Goal: Communication & Community: Ask a question

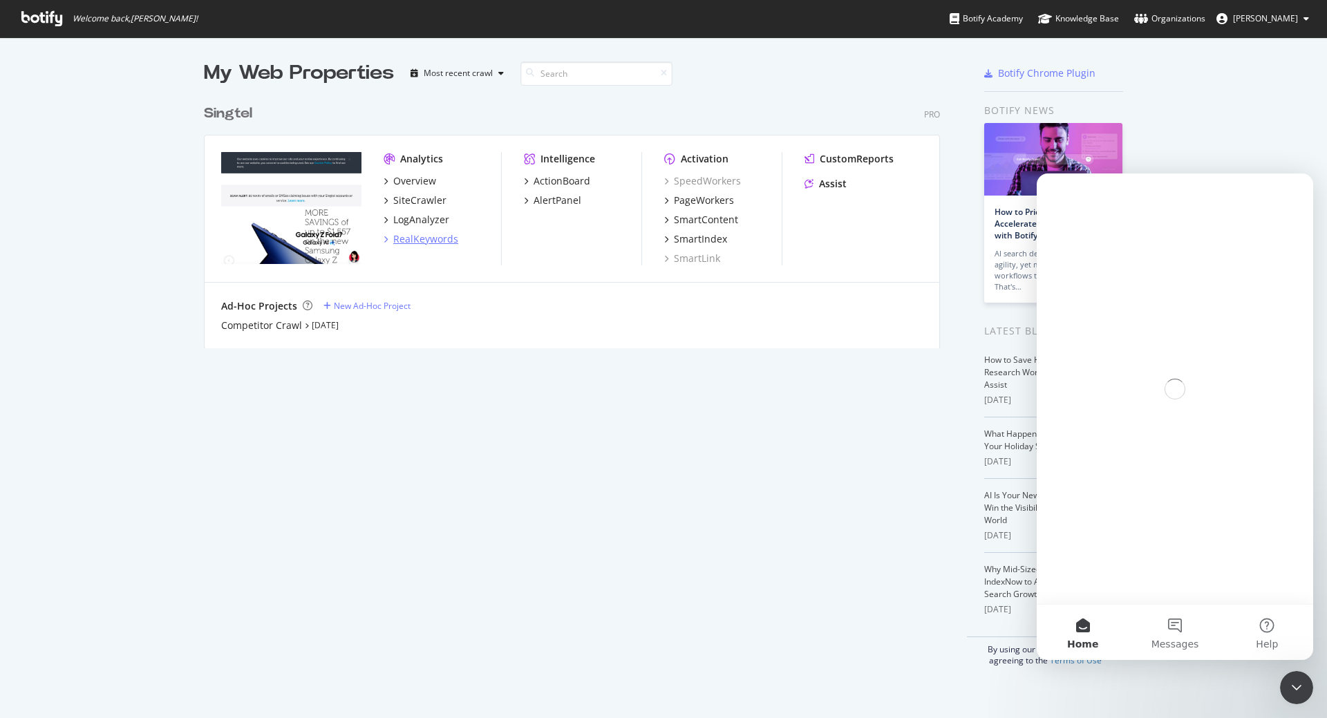
click at [413, 241] on div "RealKeywords" at bounding box center [425, 239] width 65 height 14
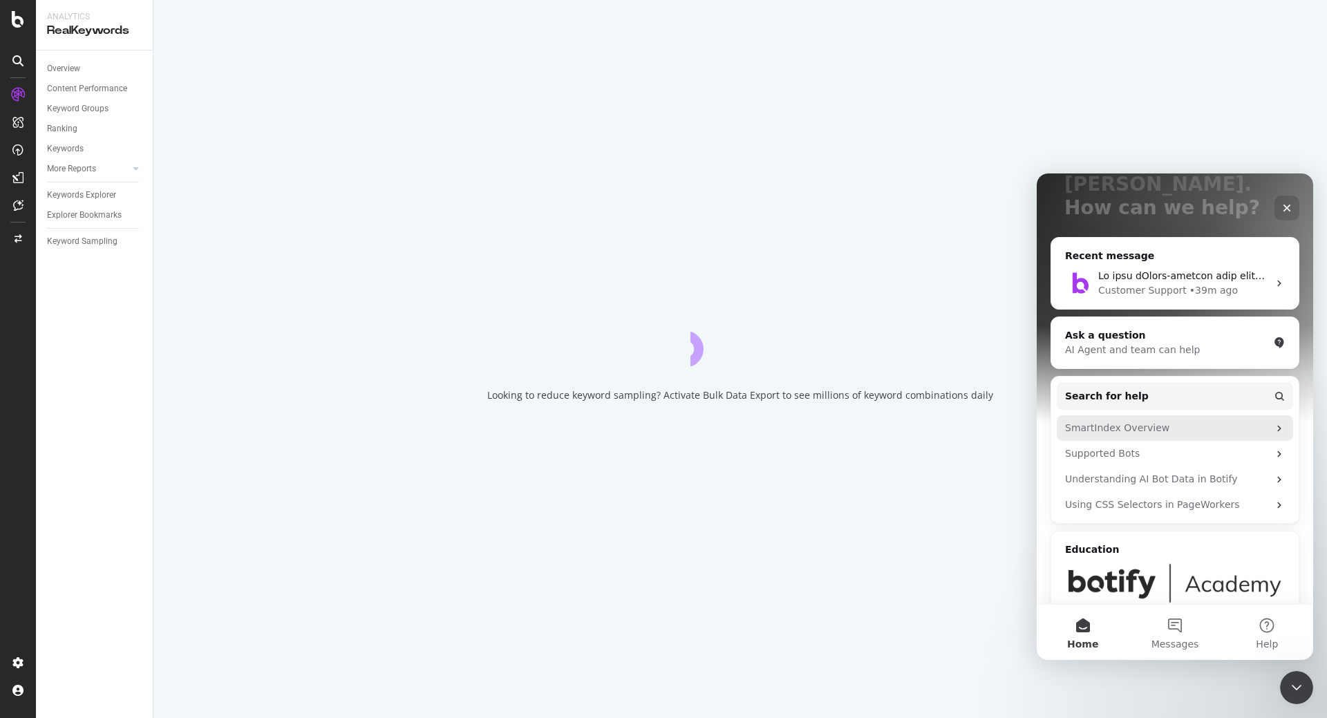
scroll to position [130, 0]
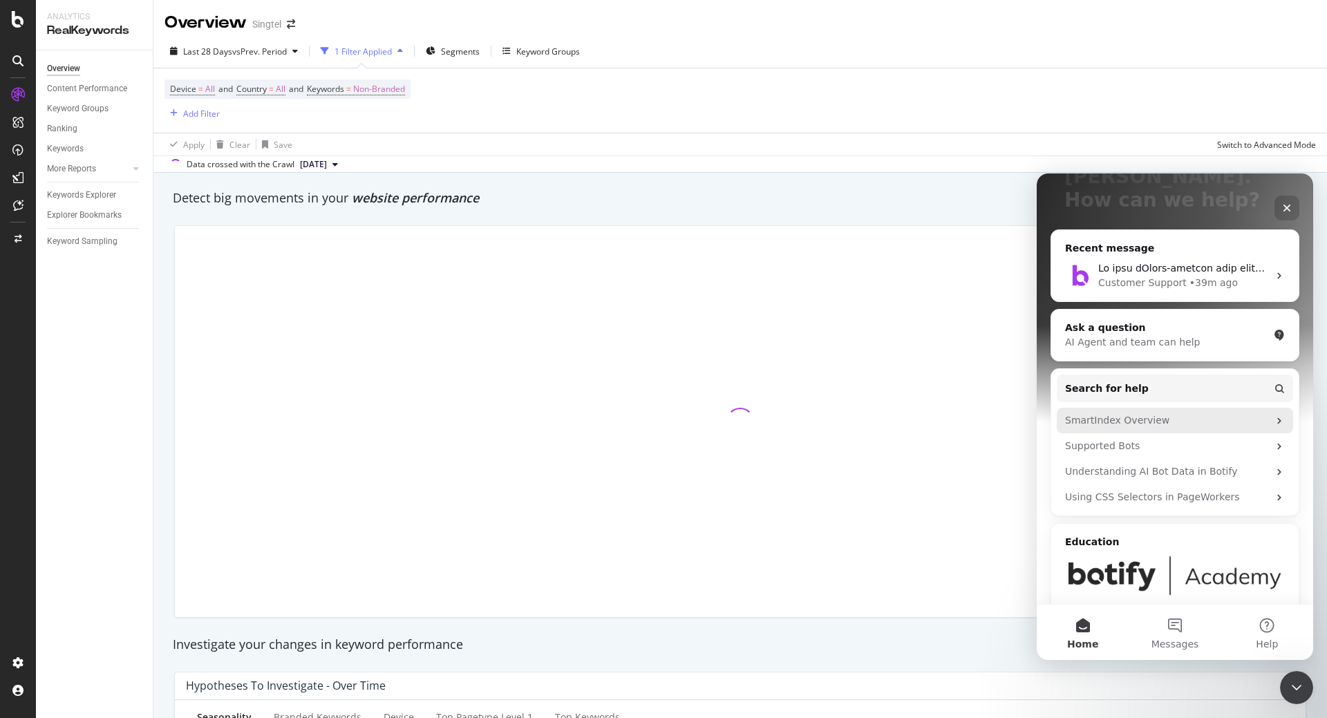
scroll to position [155, 0]
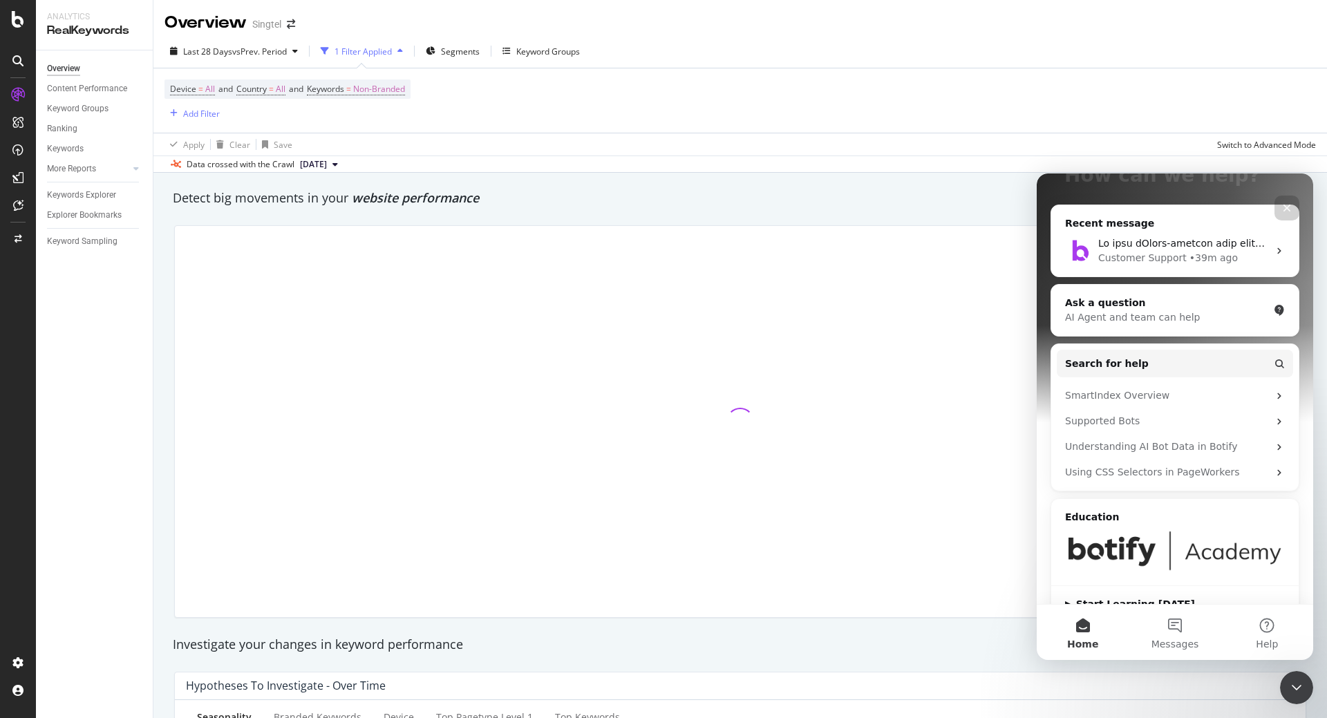
click at [338, 164] on icon at bounding box center [335, 164] width 6 height 8
click at [75, 146] on div "Keywords" at bounding box center [65, 149] width 37 height 15
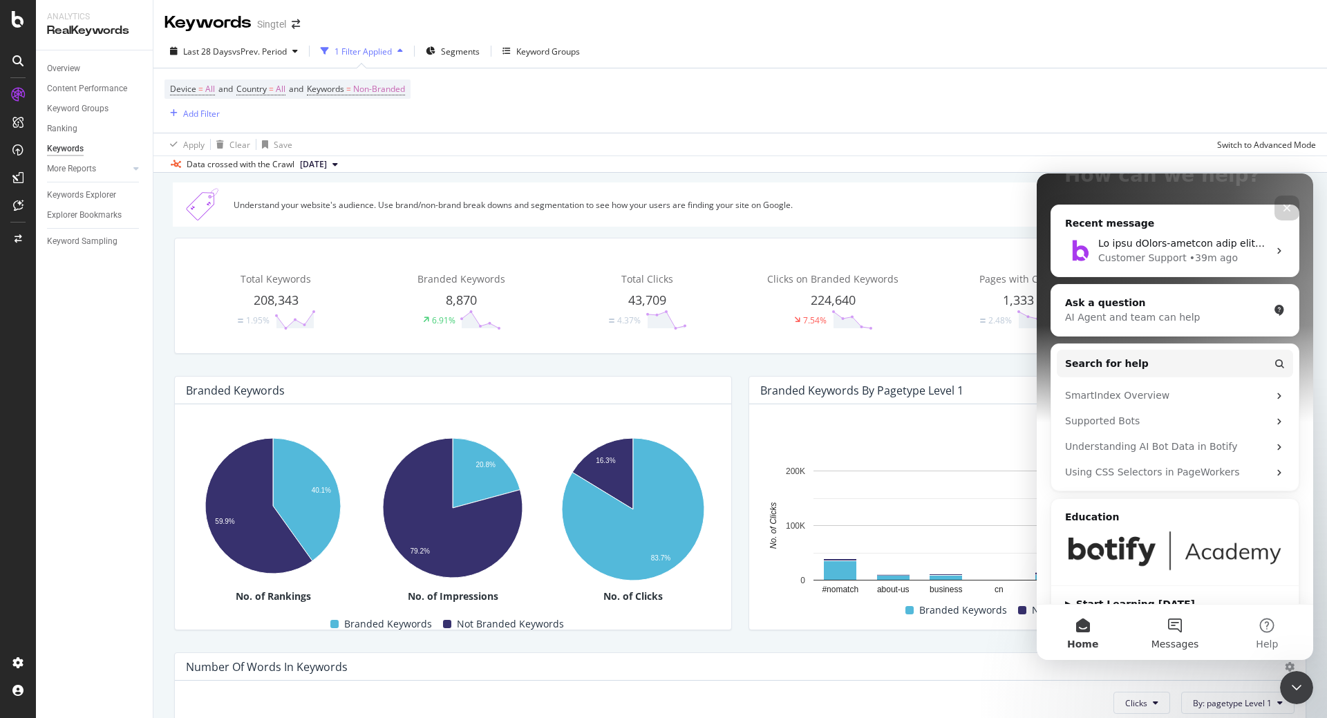
click at [1169, 642] on span "Messages" at bounding box center [1175, 644] width 48 height 10
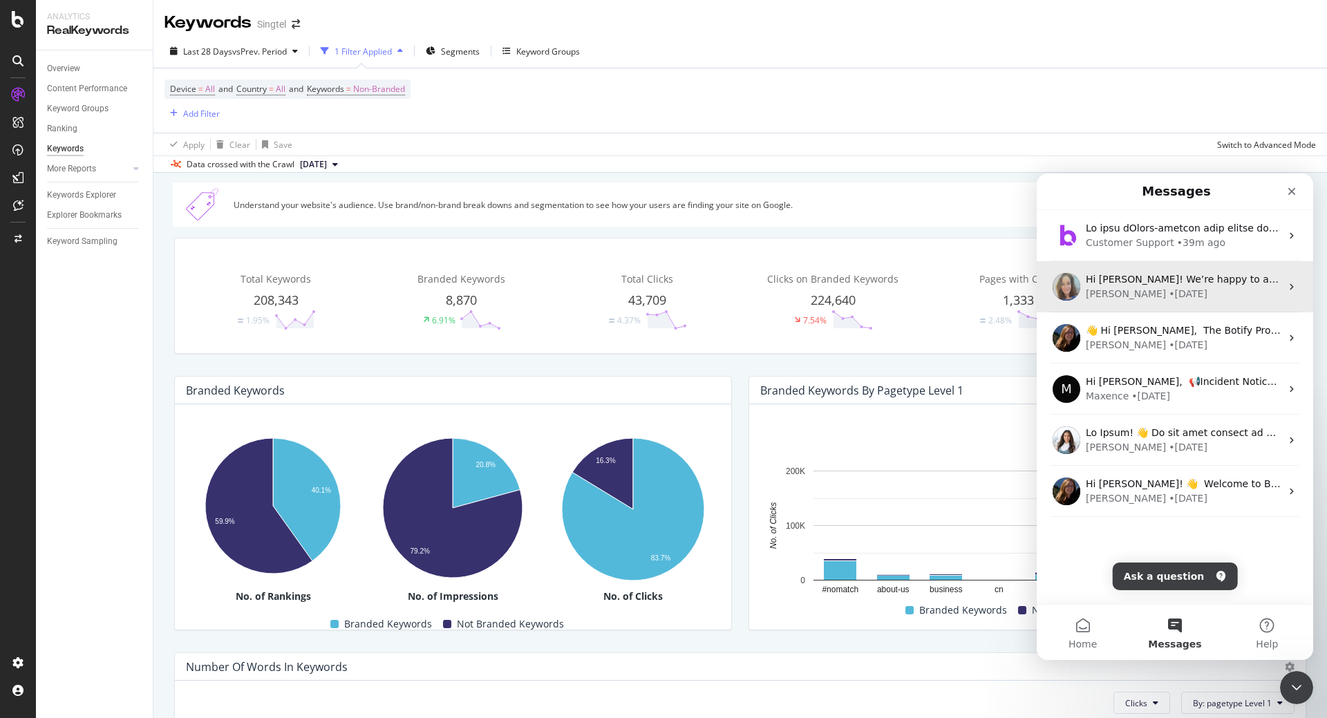
click at [1169, 299] on div "• 12w ago" at bounding box center [1188, 294] width 39 height 15
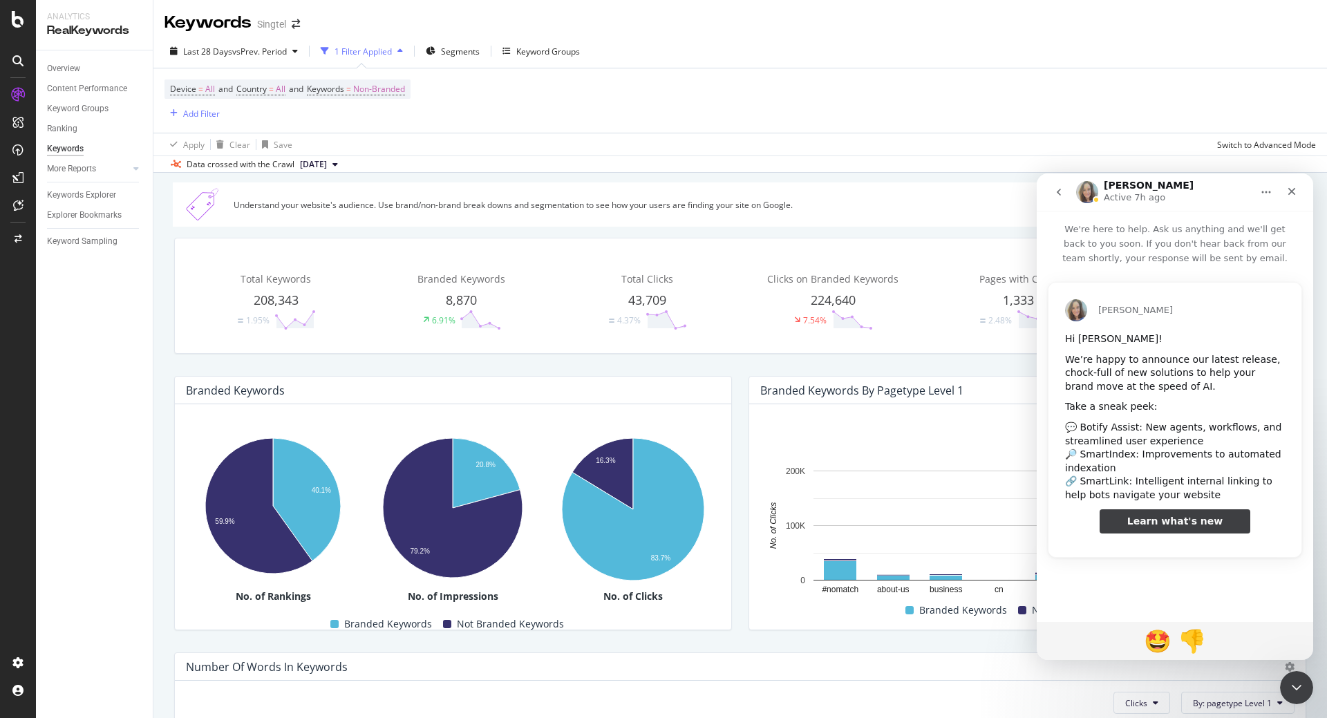
click at [1065, 185] on button "go back" at bounding box center [1059, 192] width 26 height 26
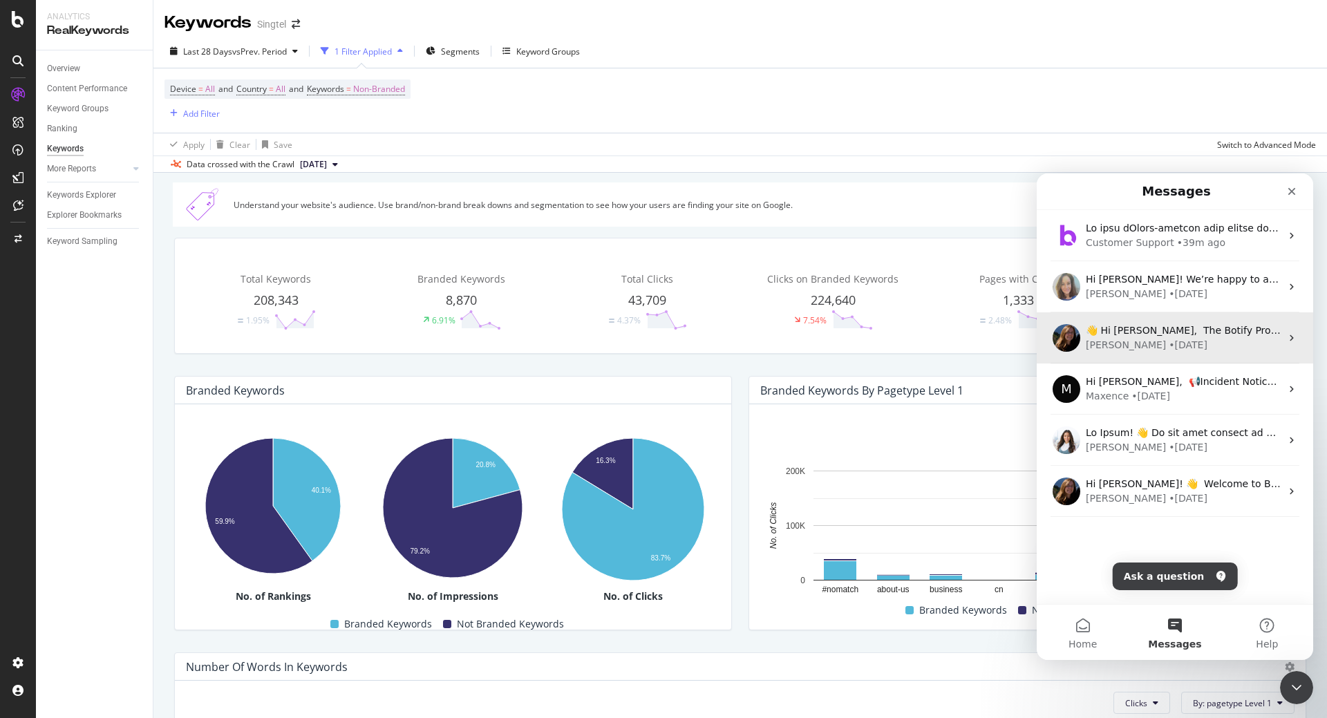
click at [1169, 340] on div "• 12w ago" at bounding box center [1188, 345] width 39 height 15
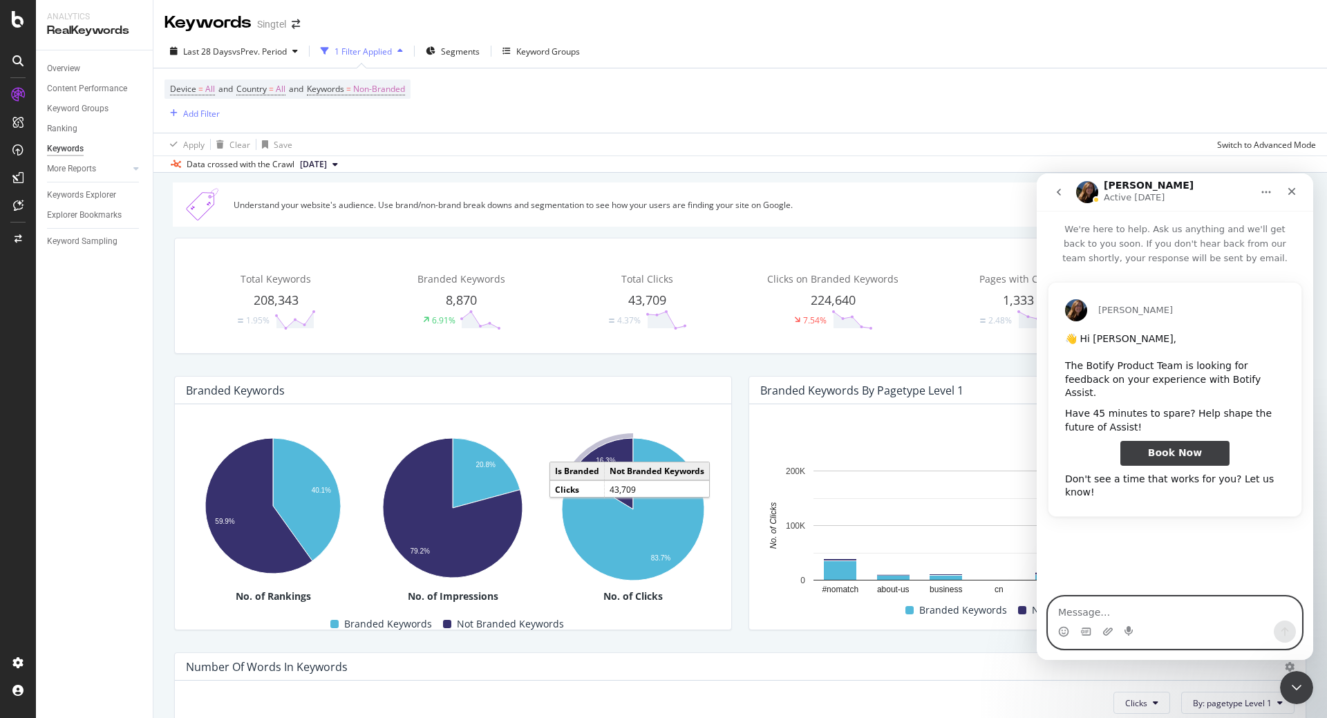
click at [1111, 609] on textarea "Message…" at bounding box center [1174, 608] width 253 height 23
click at [1059, 194] on icon "go back" at bounding box center [1059, 192] width 4 height 7
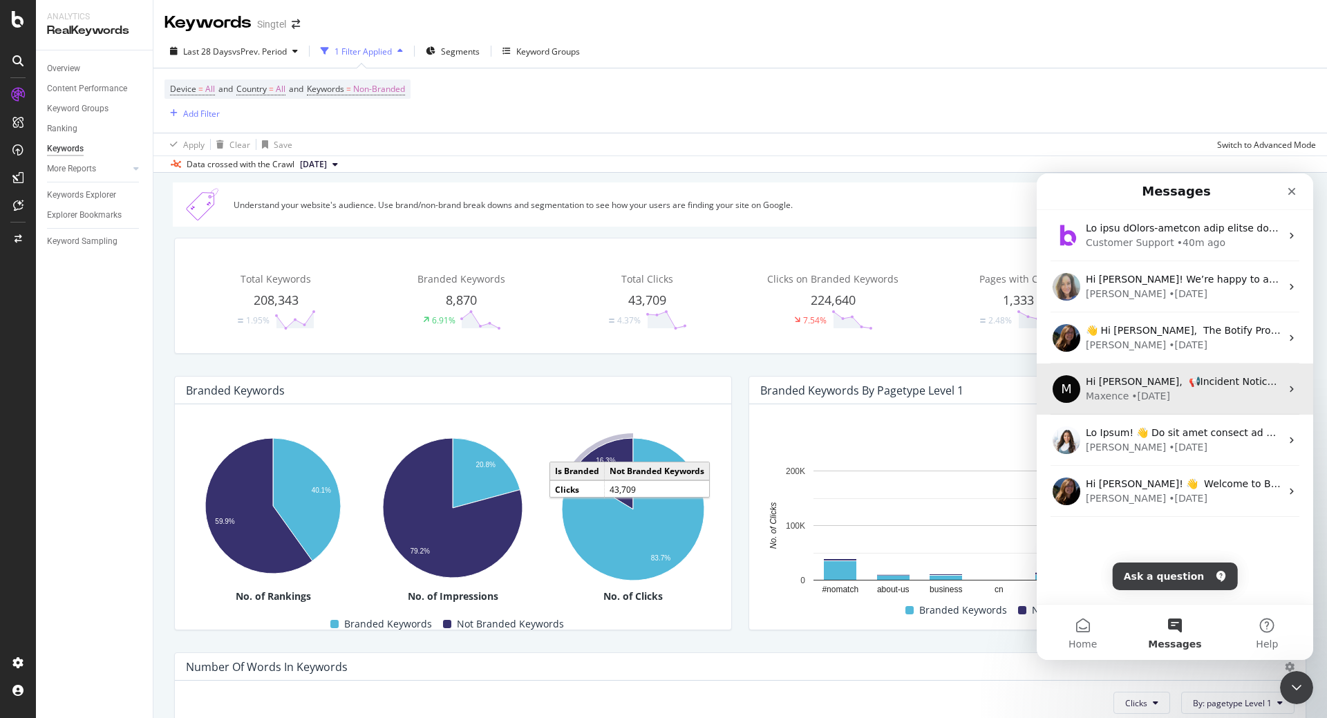
click at [1118, 390] on div "Maxence" at bounding box center [1107, 396] width 43 height 15
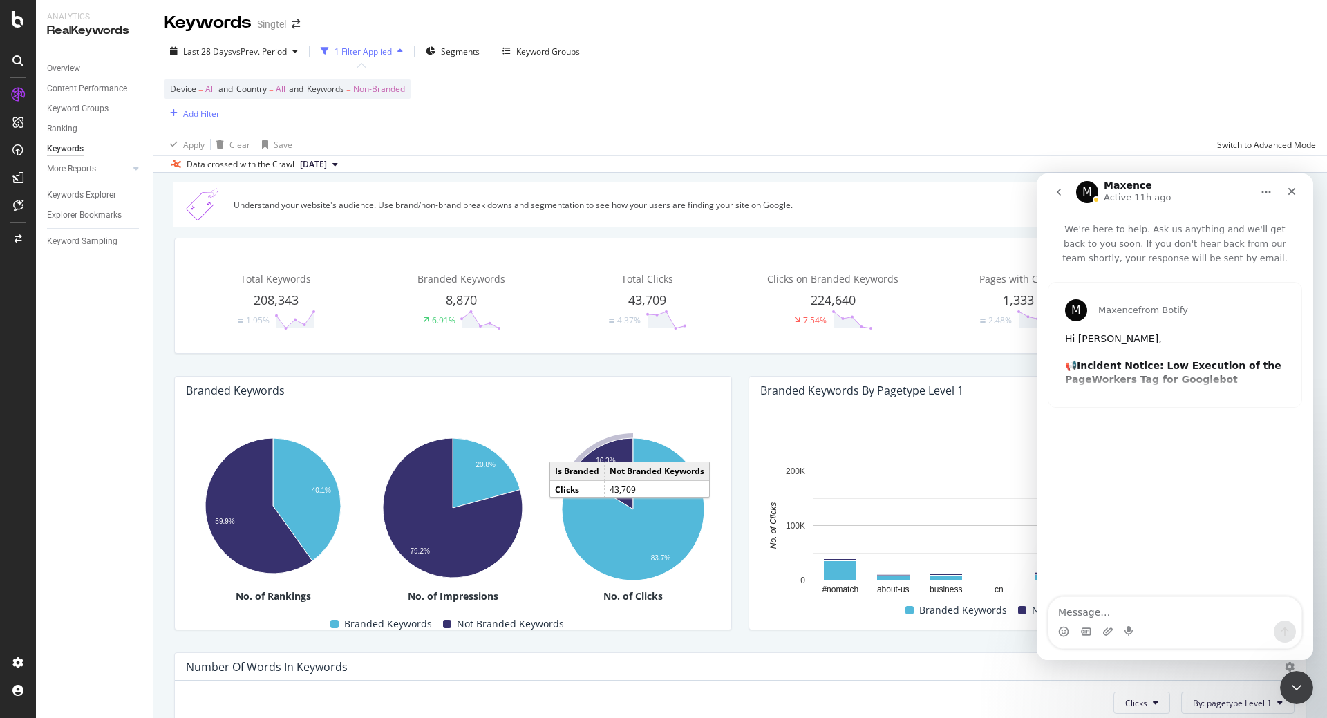
click at [1062, 192] on icon "go back" at bounding box center [1058, 192] width 11 height 11
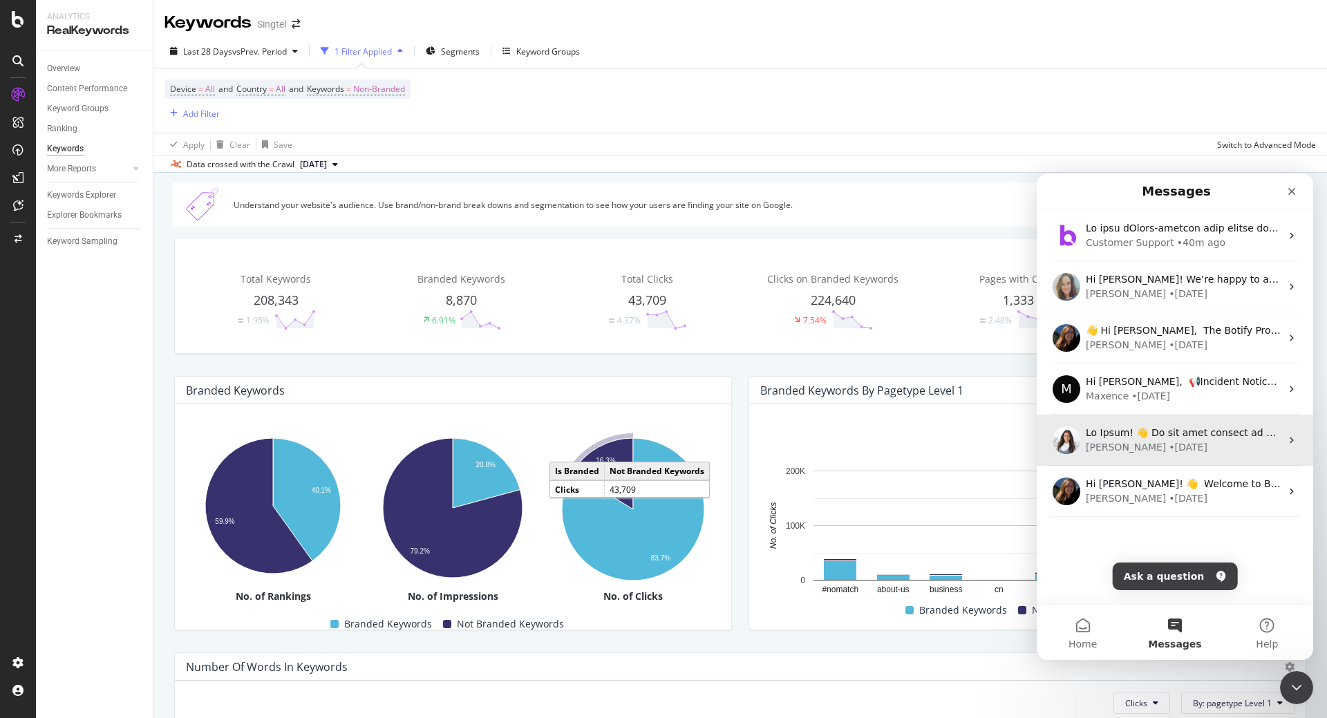
click at [1106, 444] on div "Alexandra" at bounding box center [1126, 447] width 80 height 15
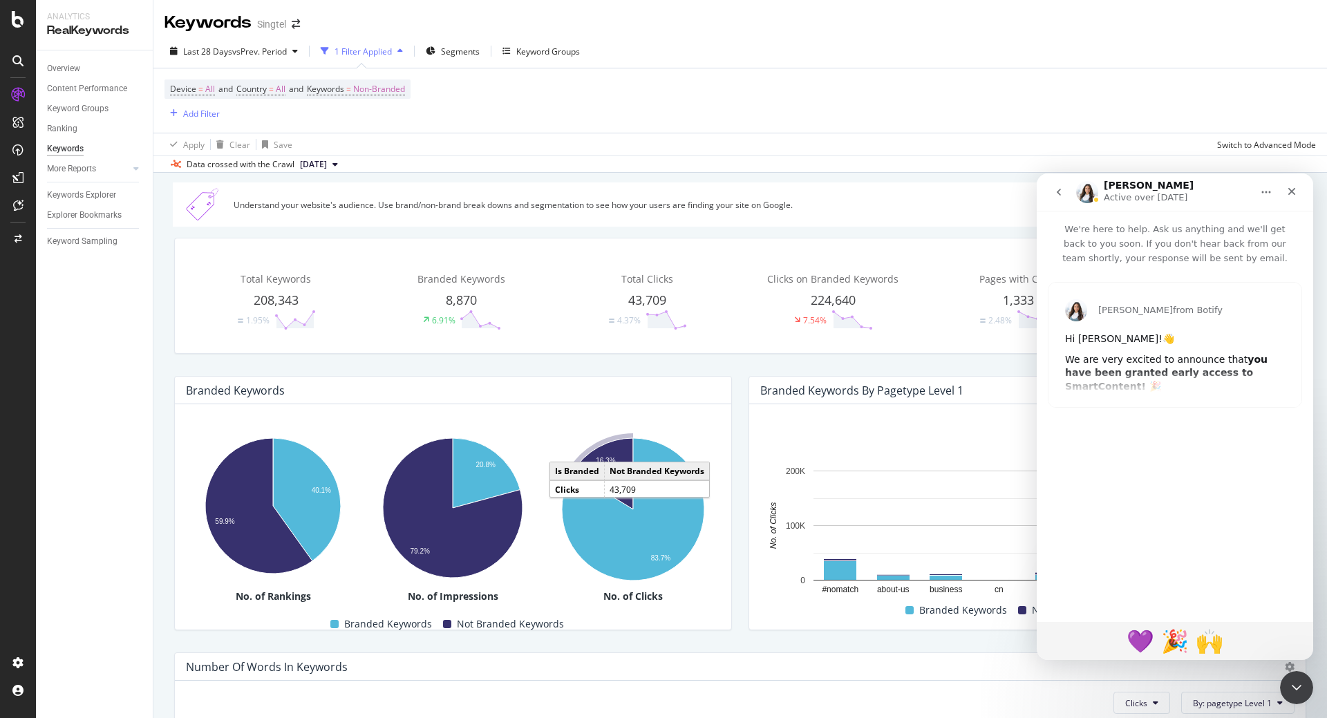
click at [1058, 197] on icon "go back" at bounding box center [1058, 192] width 11 height 11
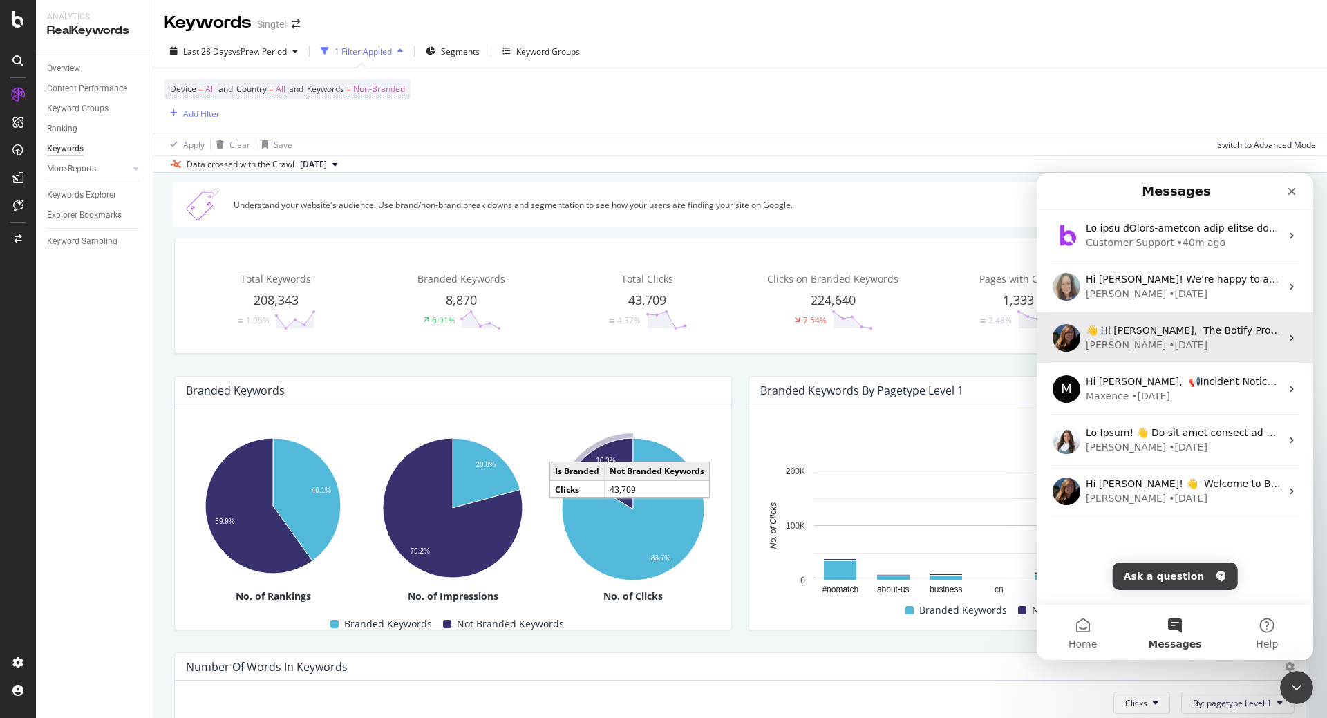
click at [1169, 341] on div "• 12w ago" at bounding box center [1188, 345] width 39 height 15
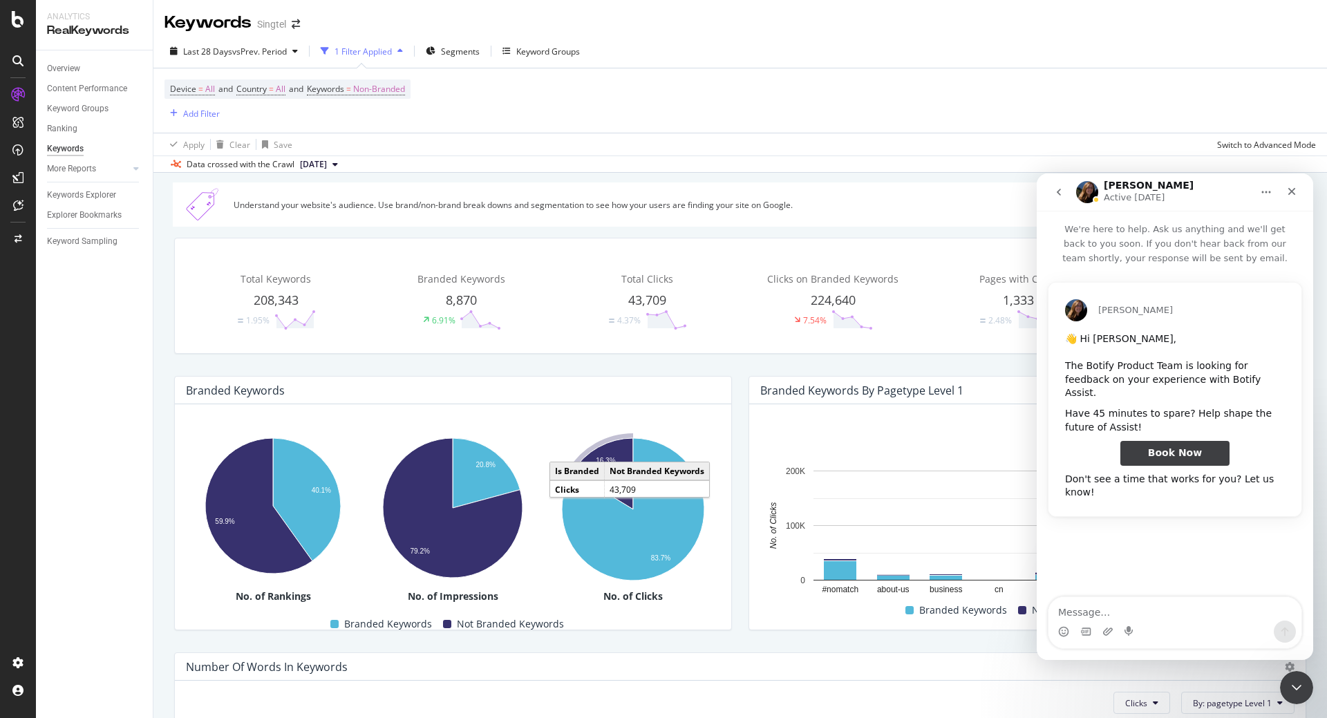
click at [1057, 198] on button "go back" at bounding box center [1059, 192] width 26 height 26
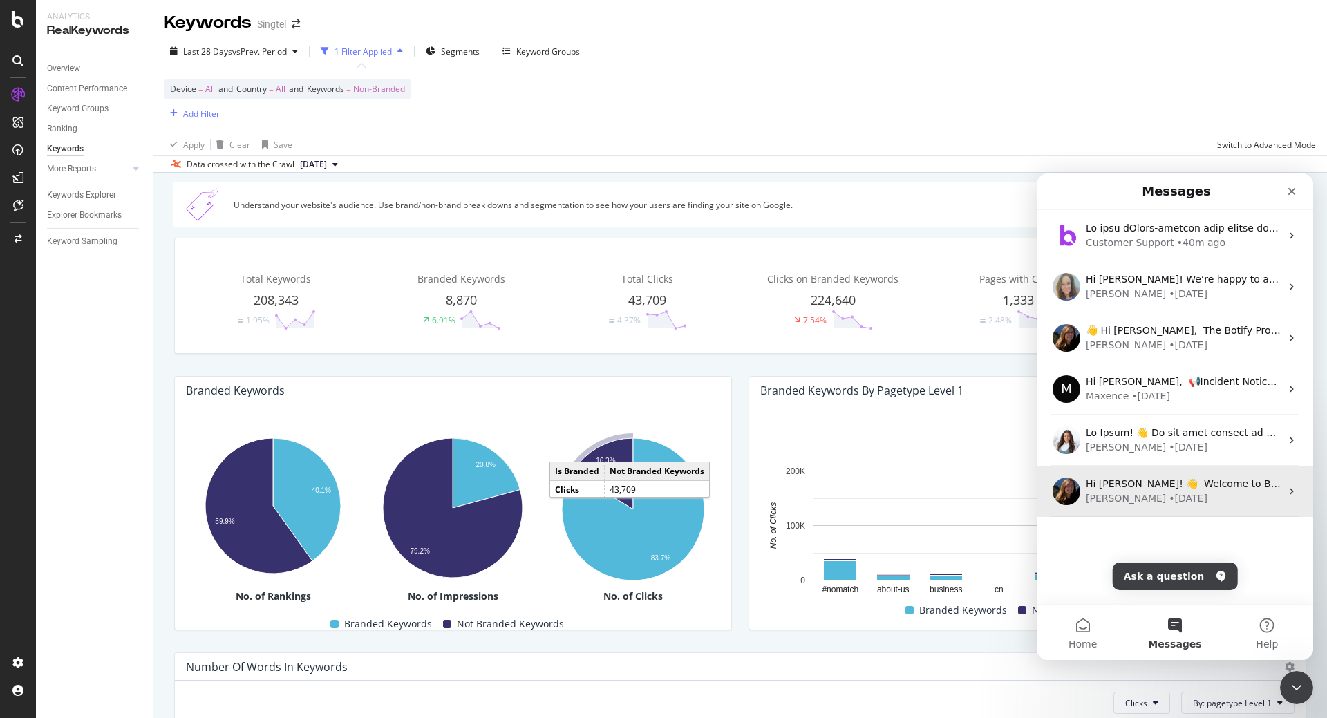
click at [1110, 498] on div "Laura • 28w ago" at bounding box center [1183, 498] width 195 height 15
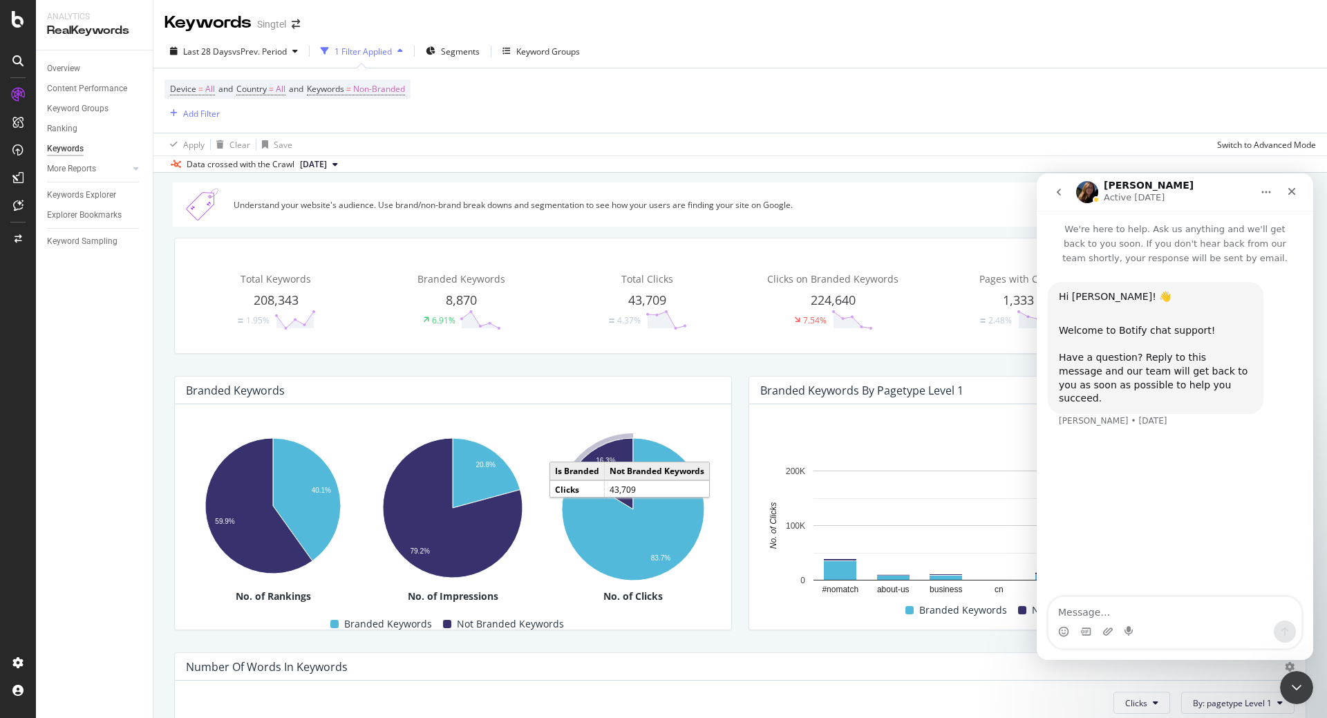
click at [1120, 606] on textarea "Message…" at bounding box center [1174, 608] width 253 height 23
type textarea "hi Laura, may i check how do i retrieve back last year data for meta title?"
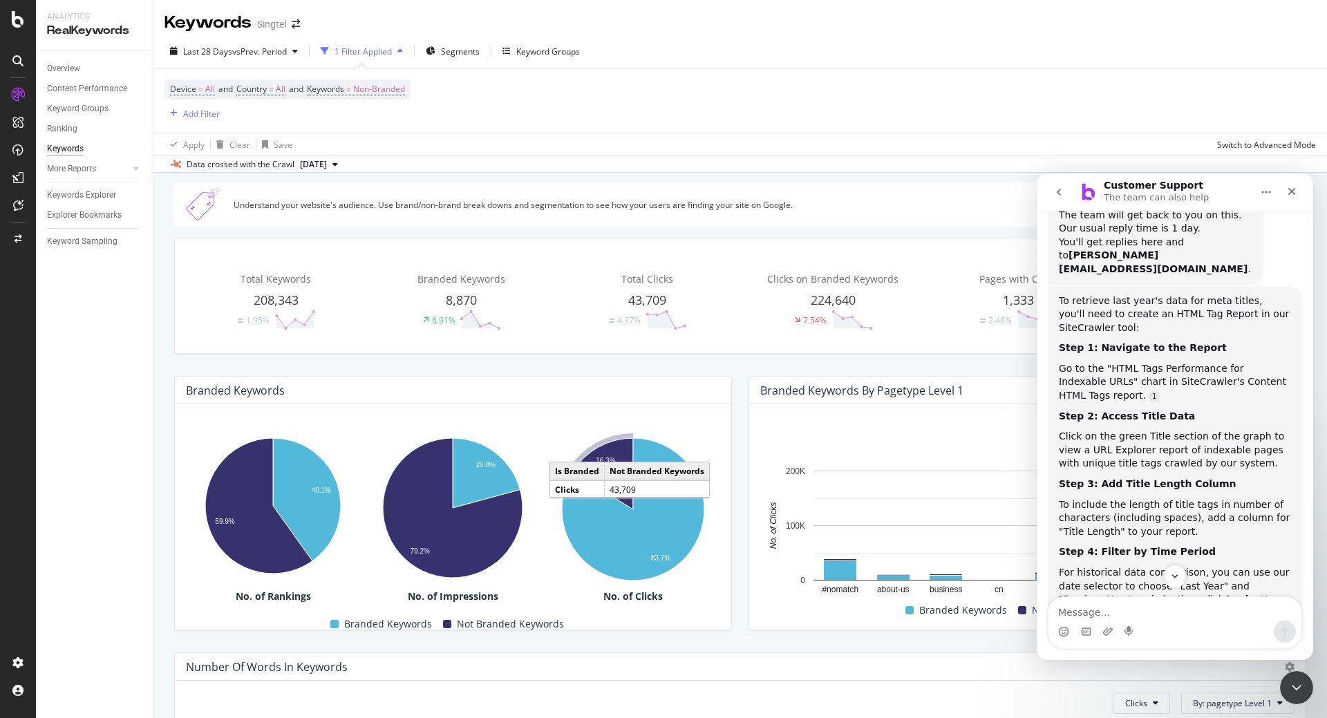
scroll to position [309, 0]
click at [91, 198] on div "Keywords Explorer" at bounding box center [81, 195] width 69 height 15
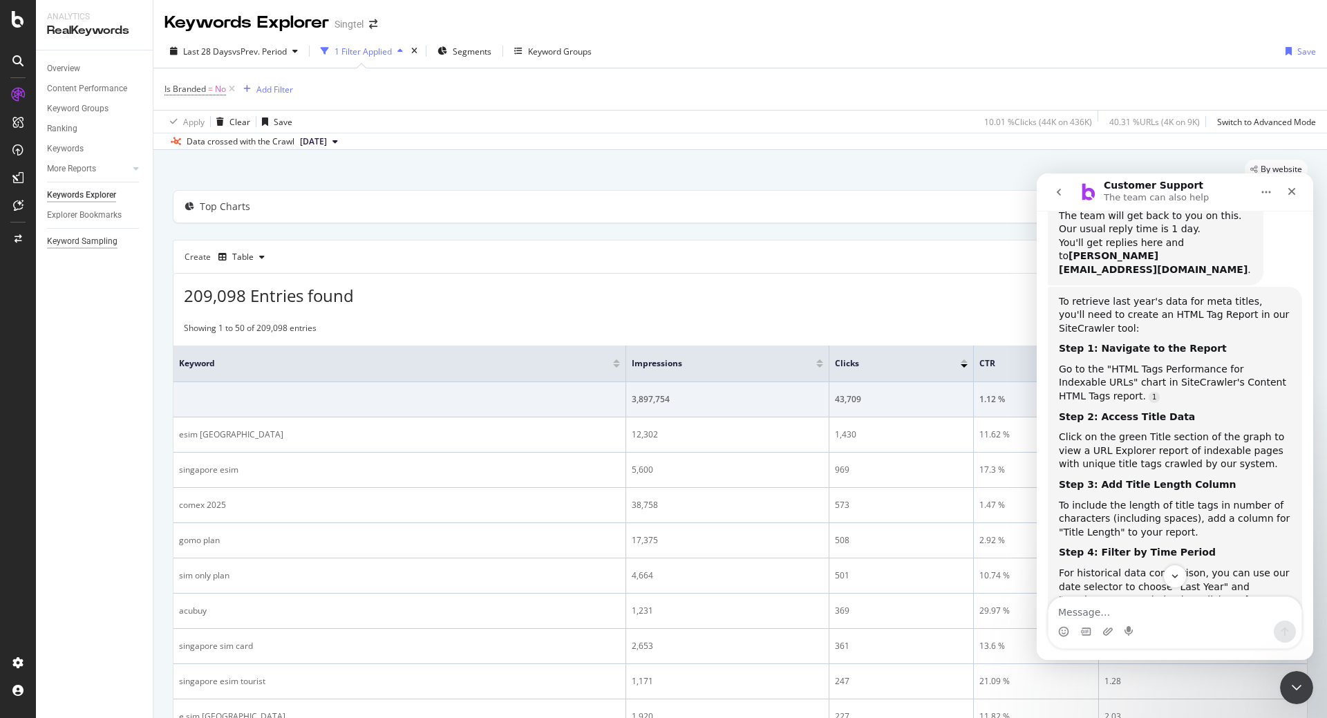
click at [106, 243] on div "Keyword Sampling" at bounding box center [82, 241] width 70 height 15
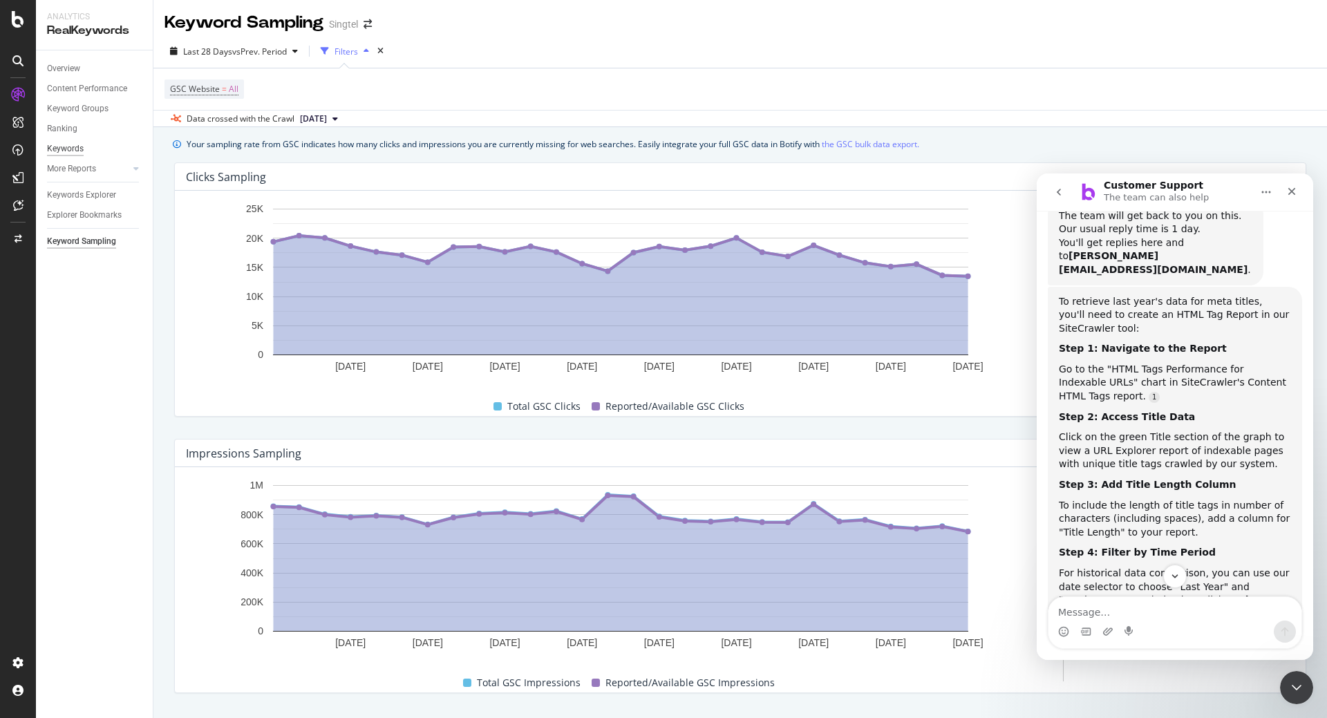
click at [71, 151] on div "Keywords" at bounding box center [65, 149] width 37 height 15
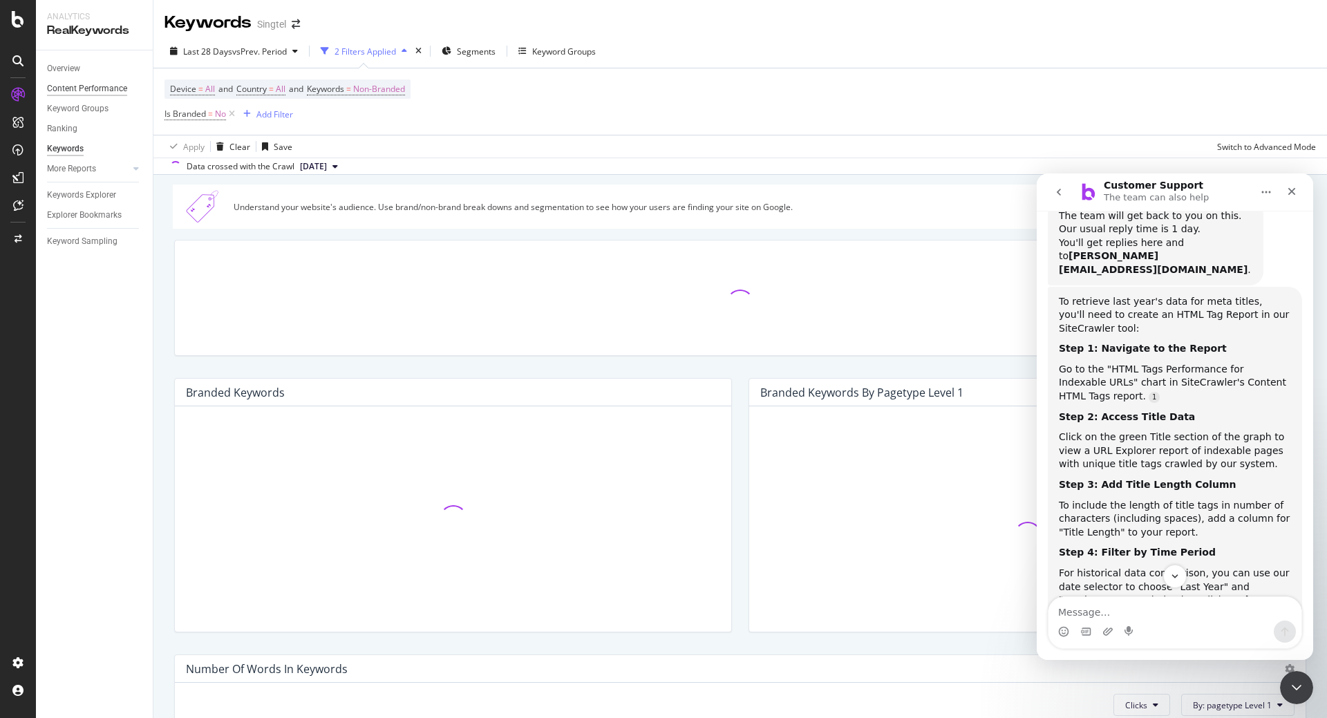
click at [87, 93] on div "Content Performance" at bounding box center [87, 89] width 80 height 15
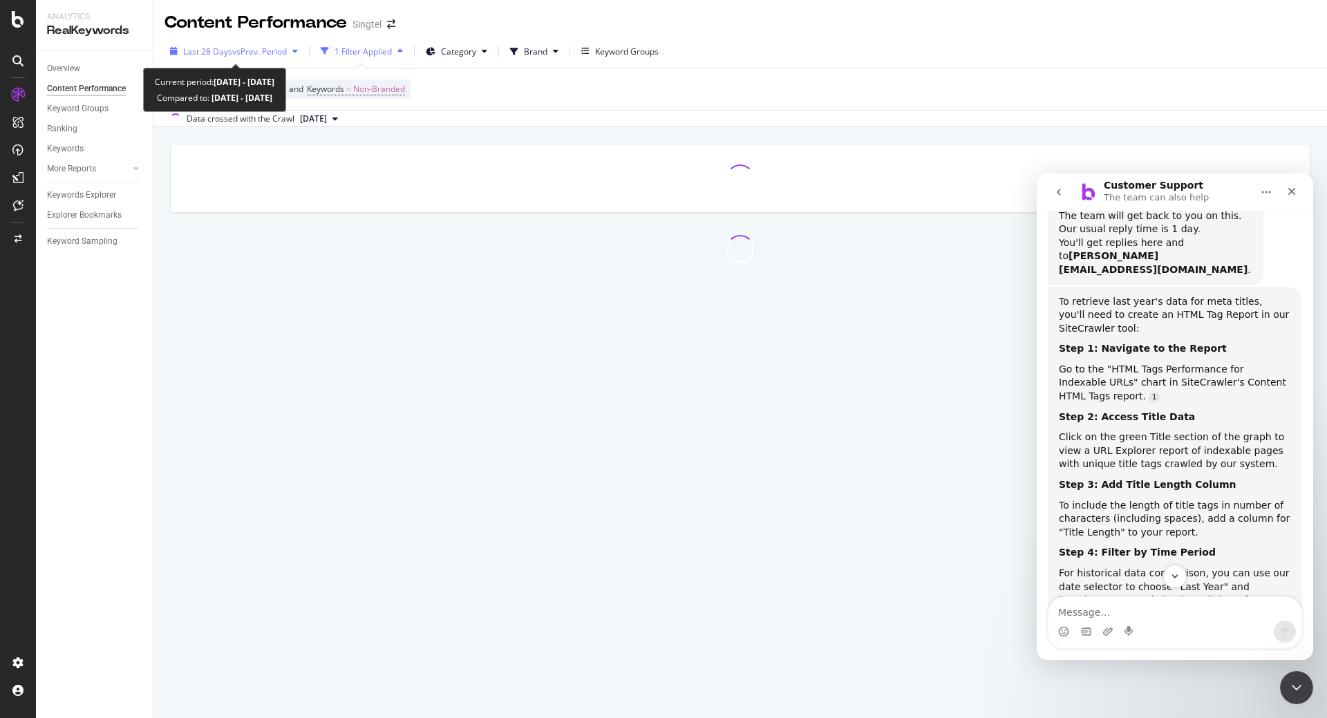
click at [296, 54] on icon "button" at bounding box center [295, 51] width 6 height 8
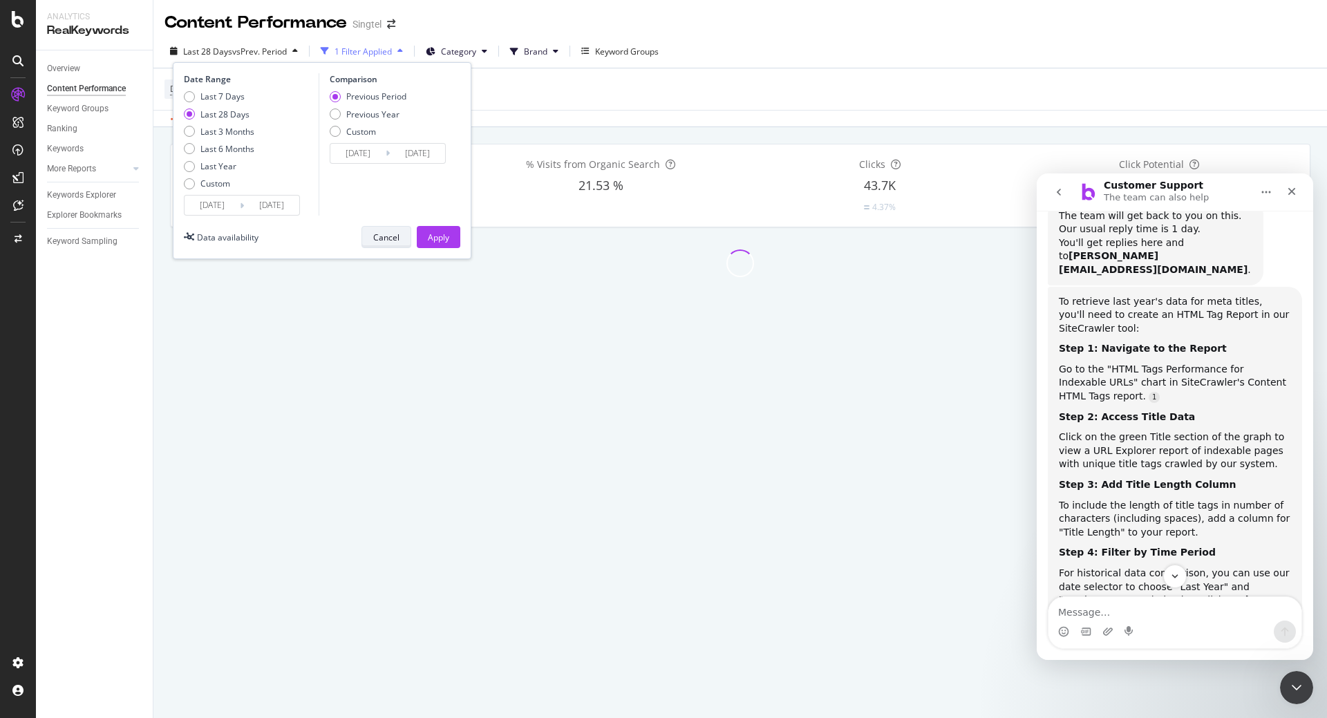
click at [388, 244] on div "Cancel" at bounding box center [386, 236] width 26 height 19
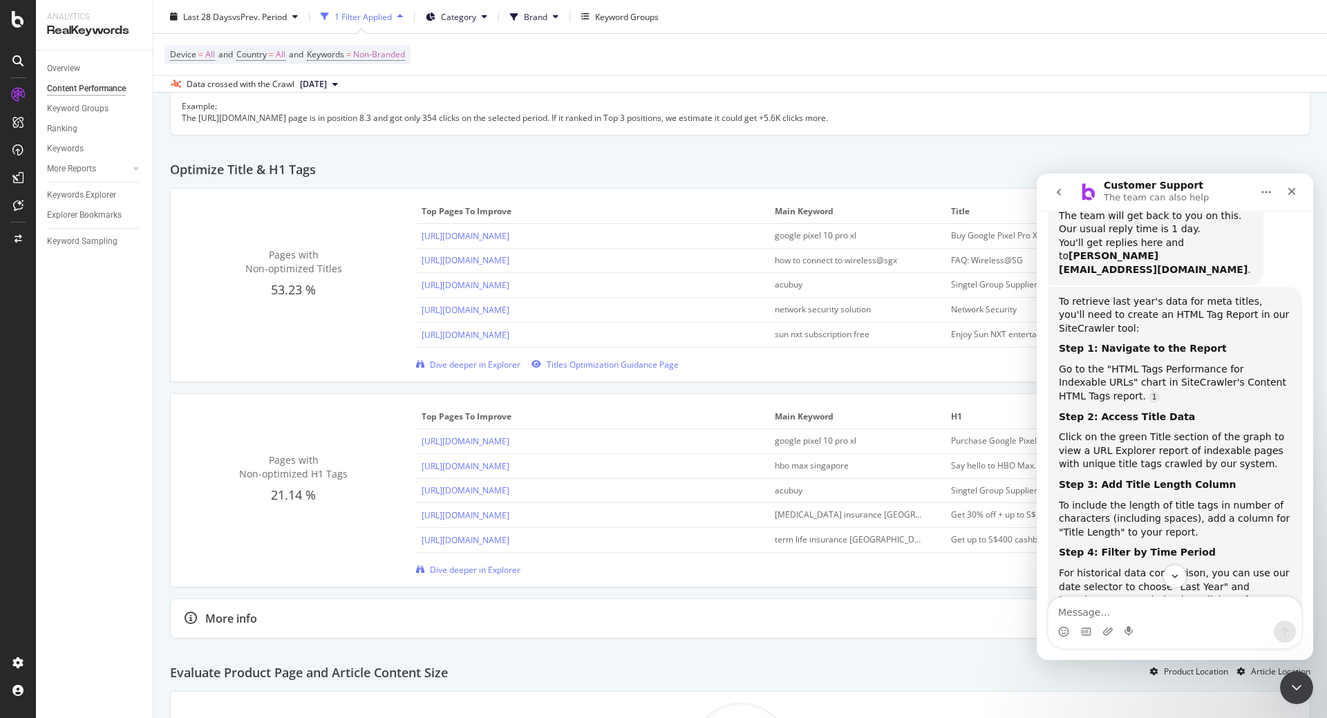
scroll to position [516, 0]
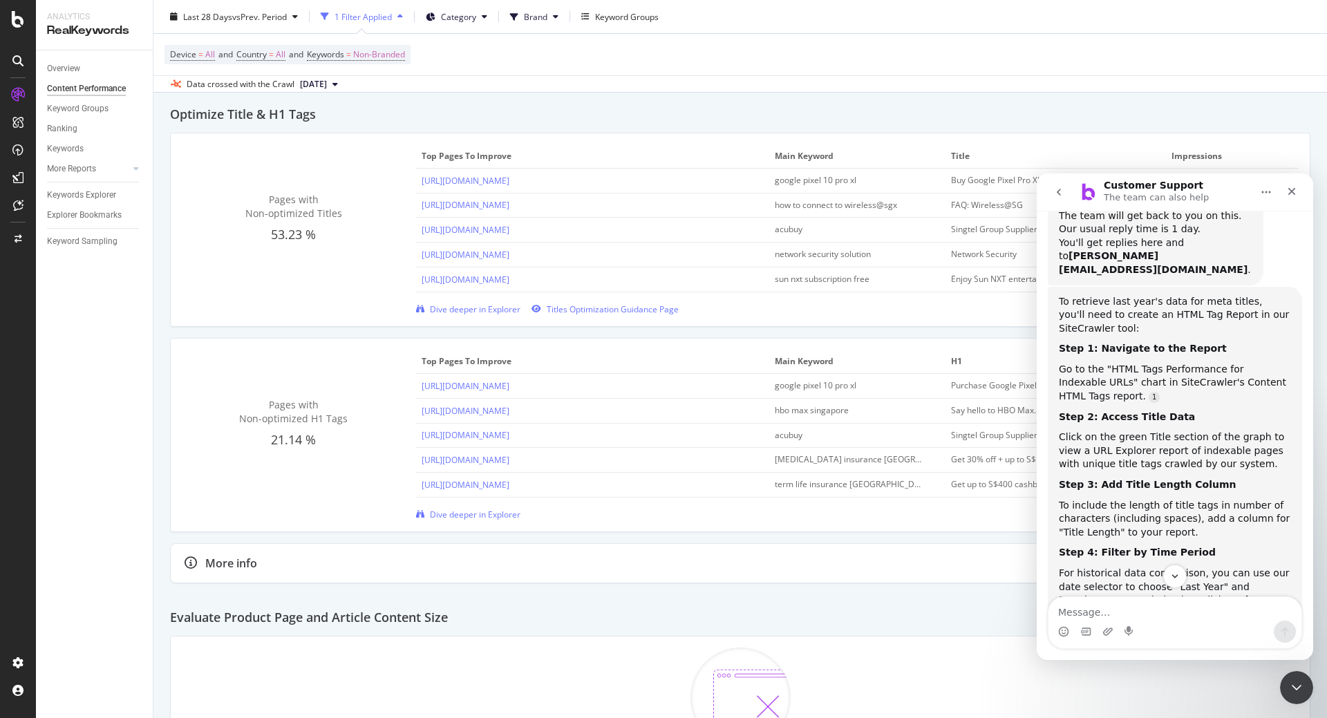
click at [378, 601] on div "Evaluate Product Page and Article Content Size Product Location Article Location" at bounding box center [740, 612] width 1140 height 47
click at [66, 66] on div "Overview" at bounding box center [63, 69] width 33 height 15
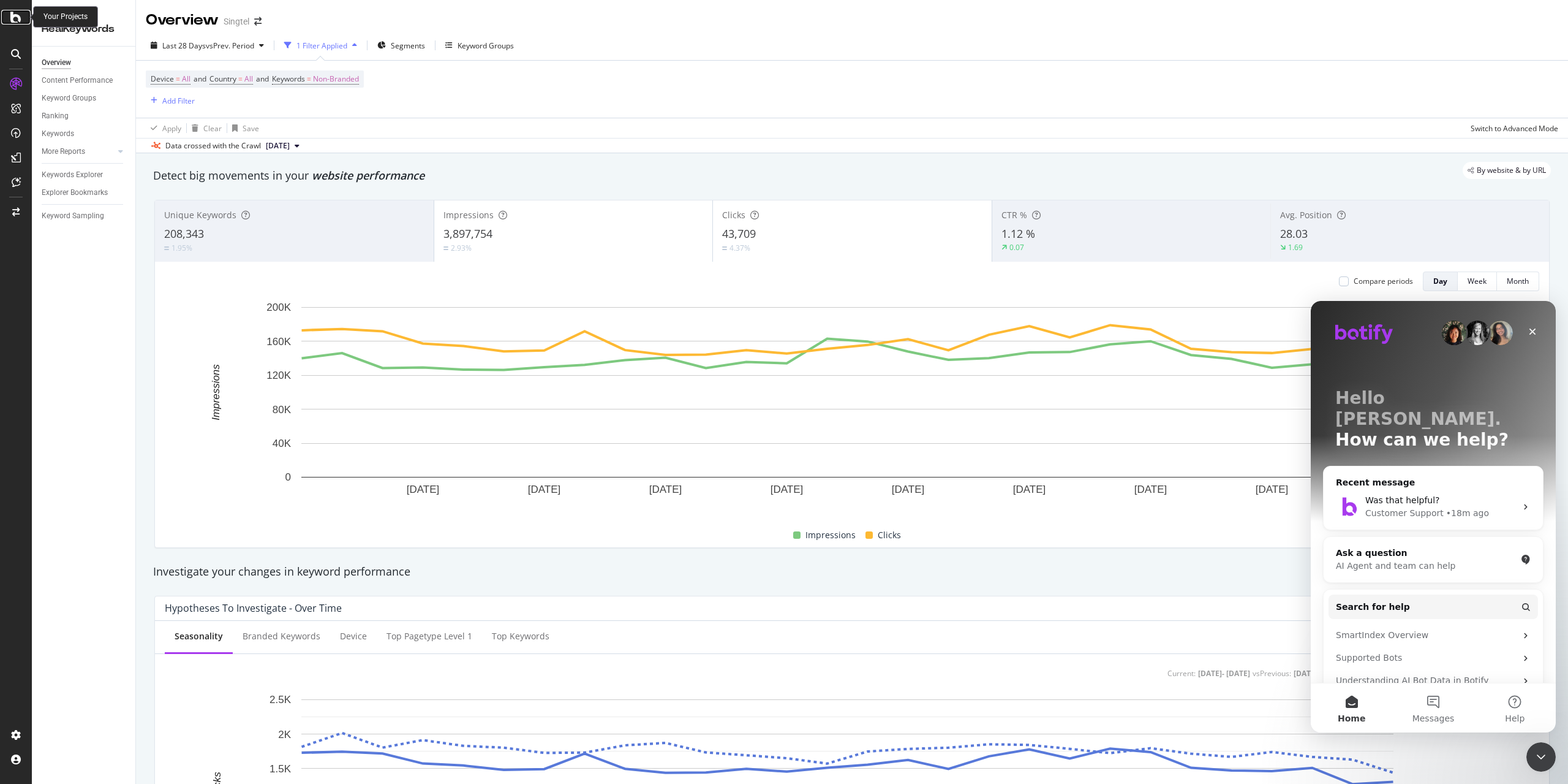
click at [12, 20] on icon at bounding box center [16, 17] width 11 height 15
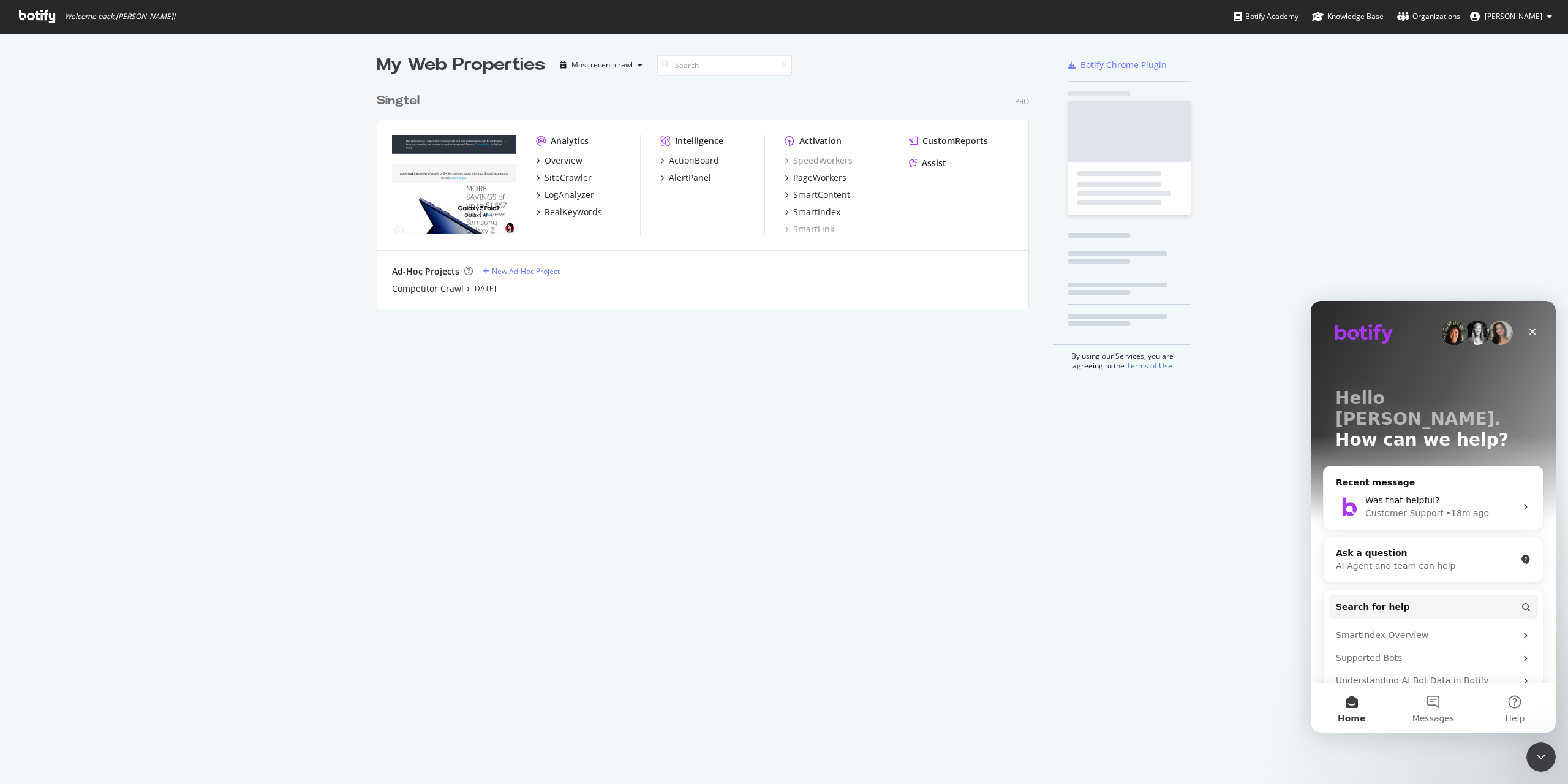
scroll to position [775, 1550]
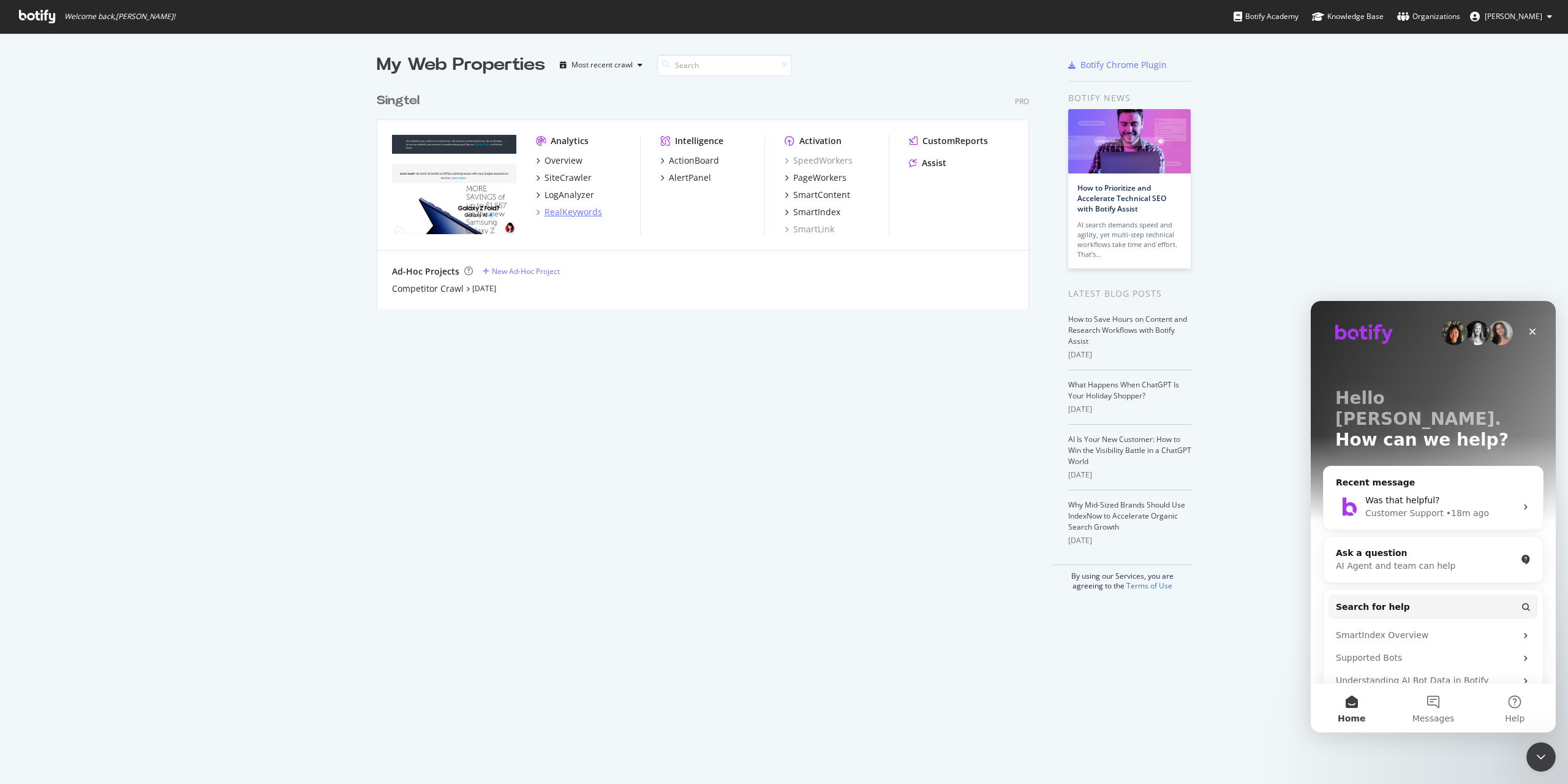
click at [572, 211] on div "RealKeywords" at bounding box center [573, 212] width 58 height 12
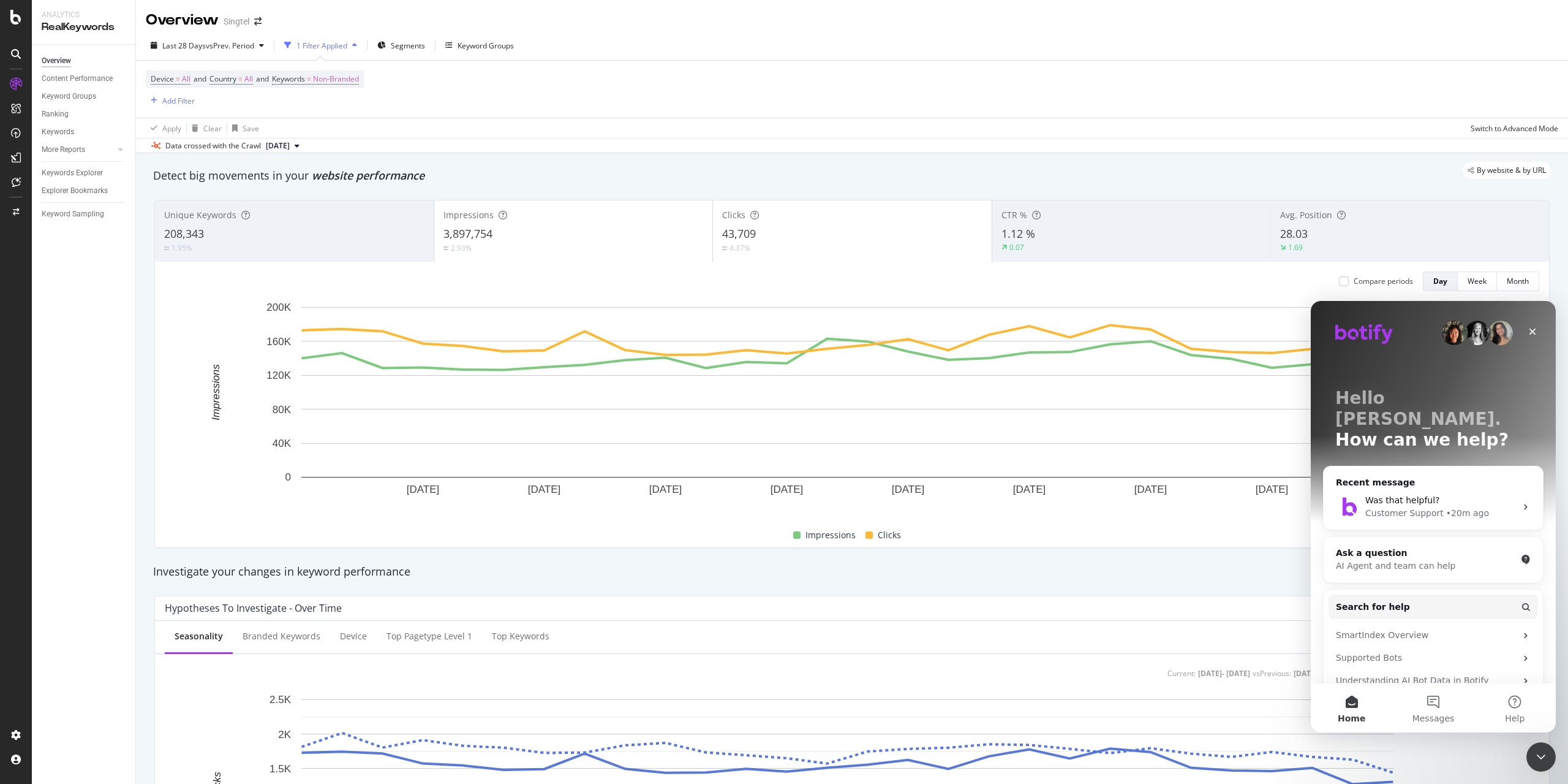
click at [23, 158] on div at bounding box center [16, 158] width 20 height 20
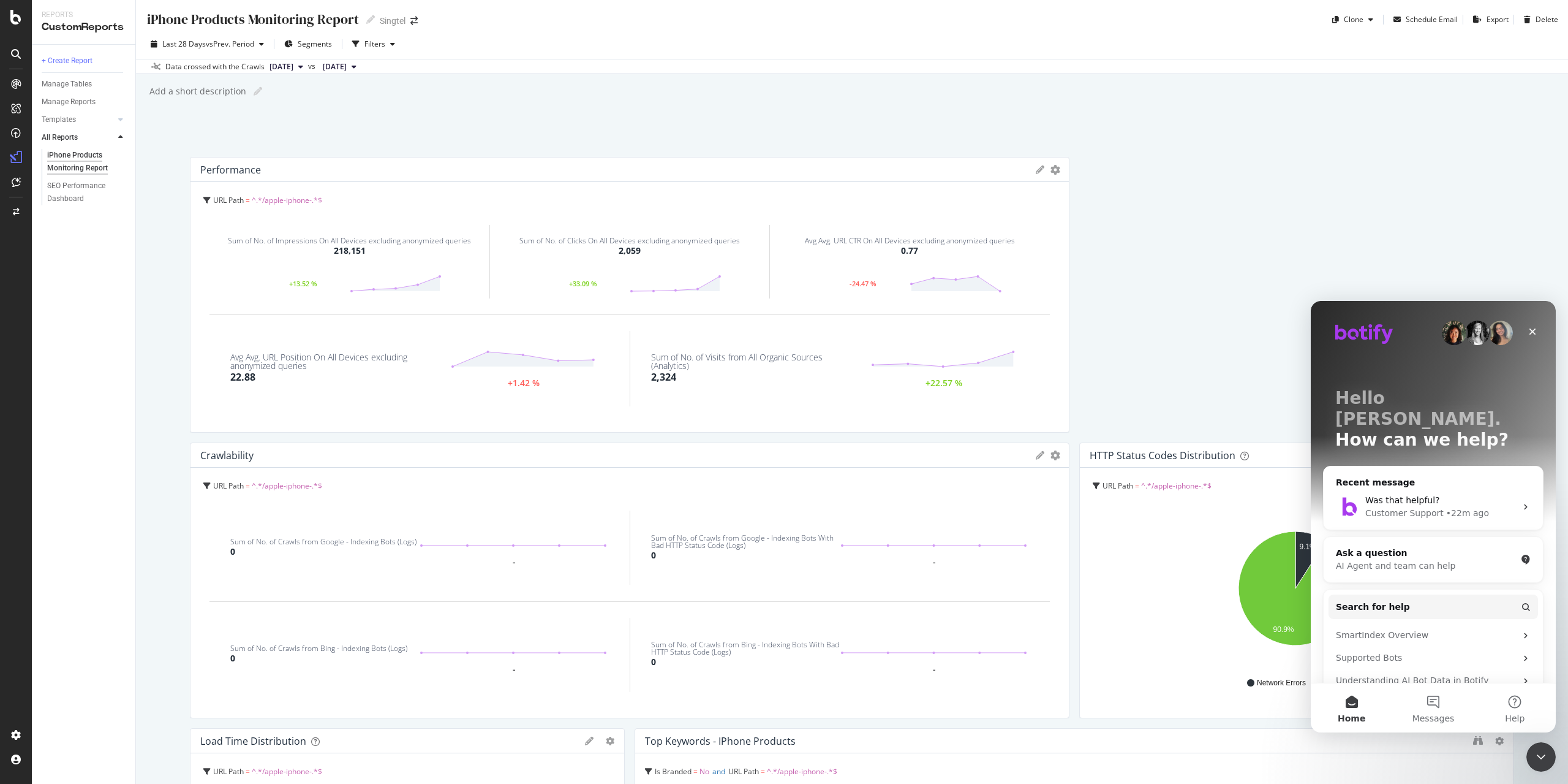
click at [69, 159] on div "iPhone Products Monitoring Report" at bounding box center [83, 161] width 73 height 26
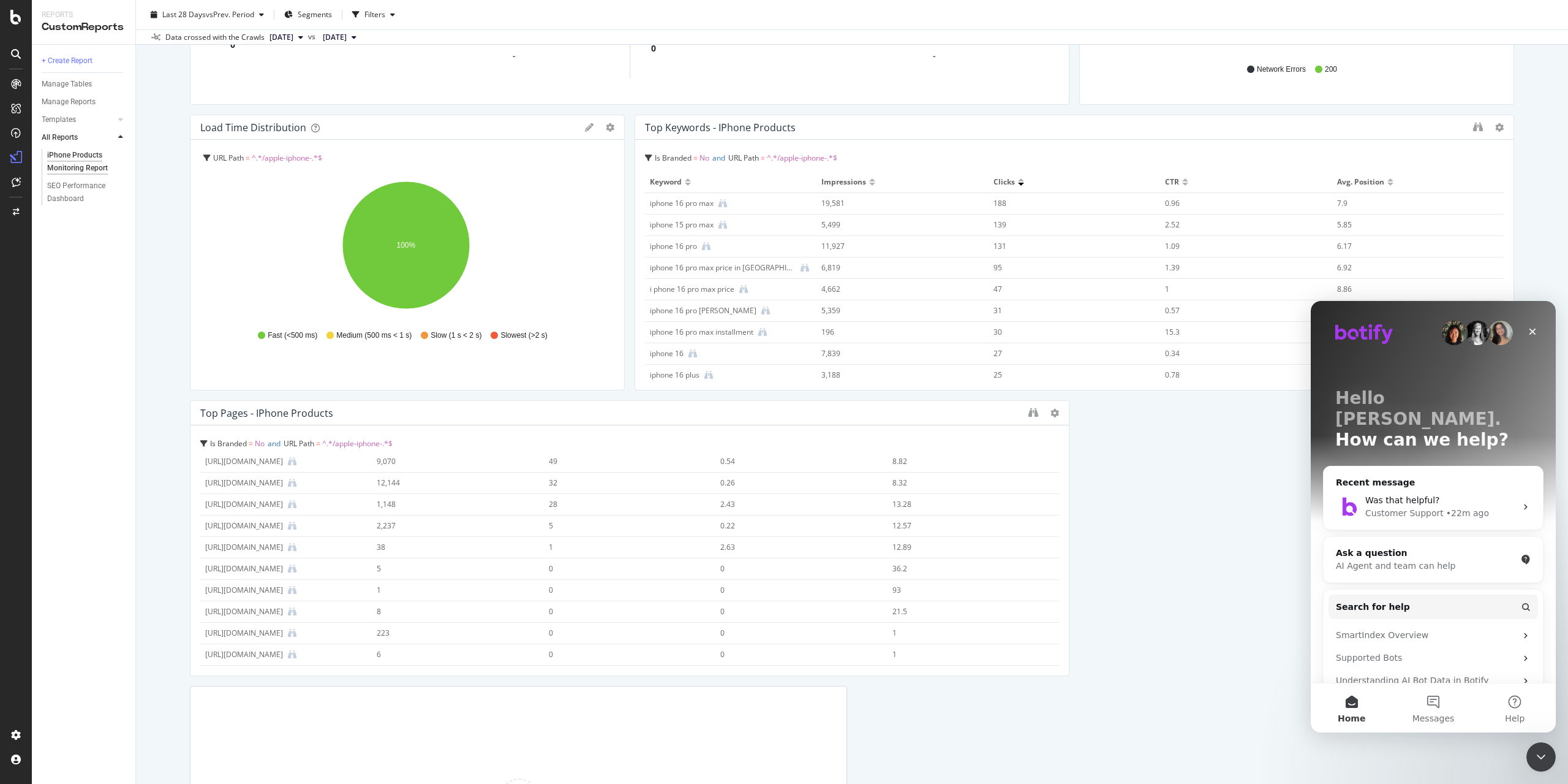
scroll to position [613, 0]
click at [1175, 333] on icon "Close" at bounding box center [1533, 331] width 10 height 10
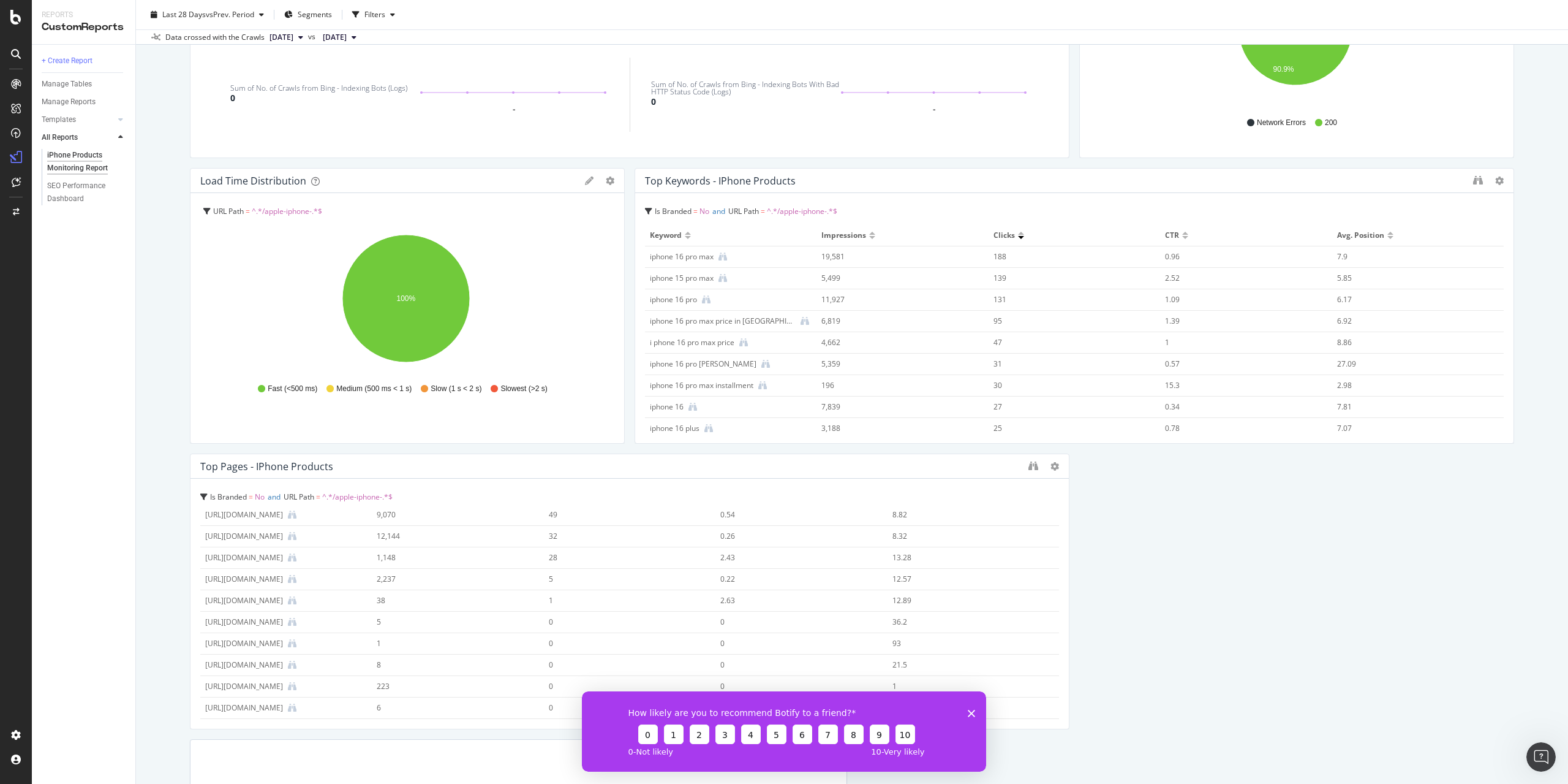
scroll to position [429, 0]
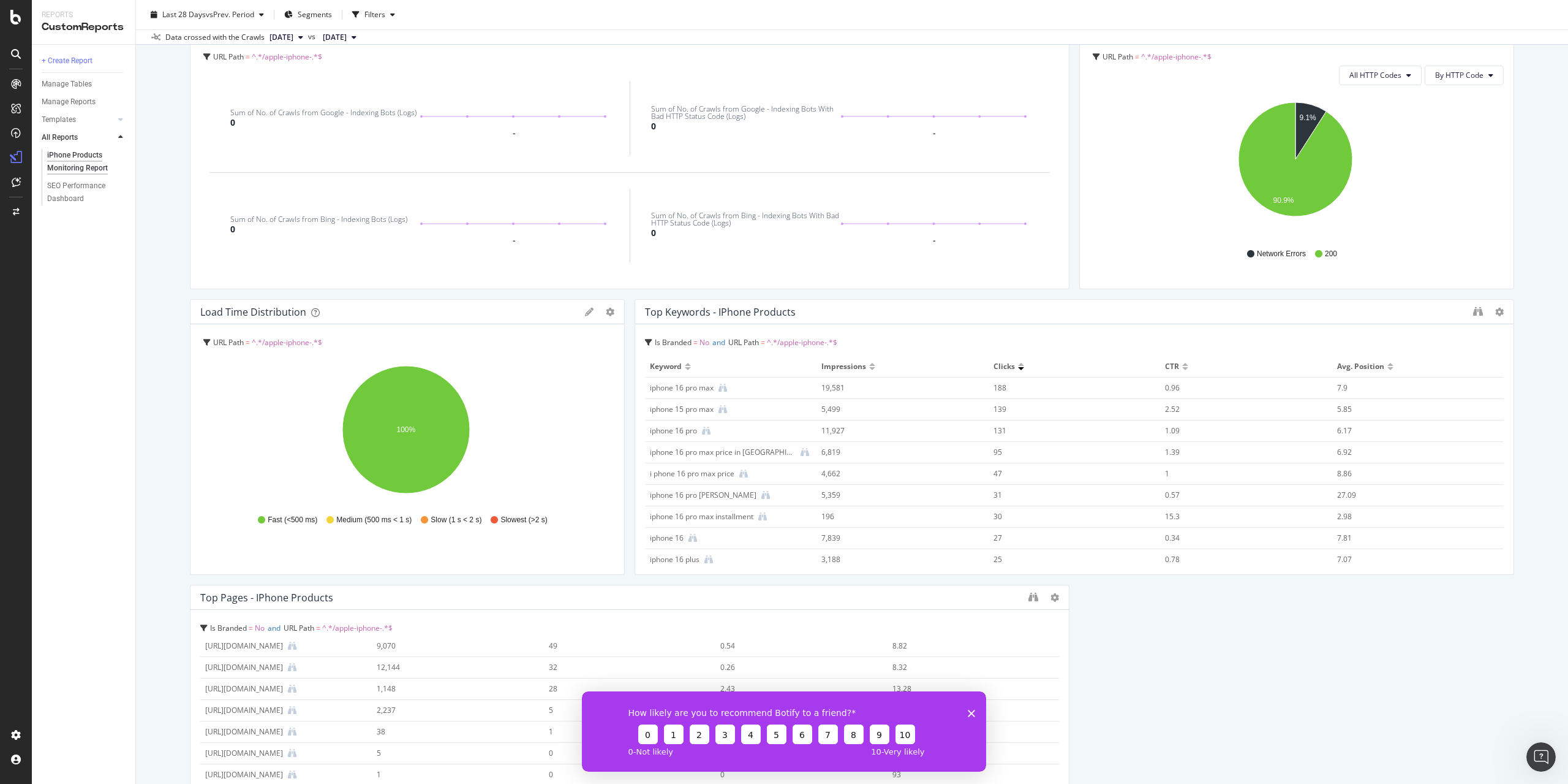
click at [660, 390] on div "iphone 16 pro max" at bounding box center [682, 388] width 64 height 11
click at [1175, 384] on div "7.9" at bounding box center [1410, 388] width 145 height 11
click at [1175, 312] on icon "binoculars" at bounding box center [1478, 311] width 10 height 10
click at [13, 55] on icon at bounding box center [15, 53] width 10 height 10
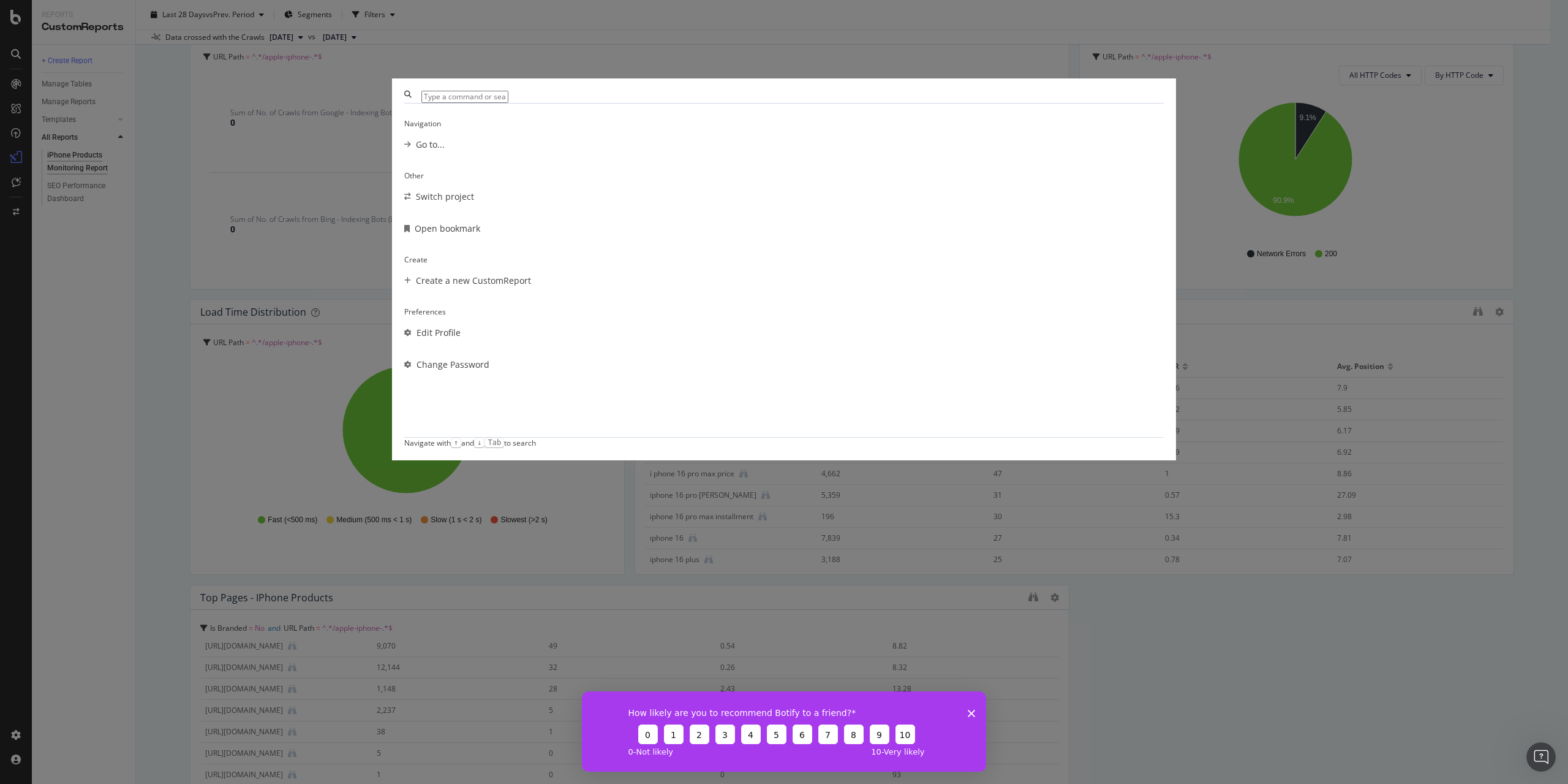
scroll to position [0, 0]
click at [27, 371] on div "Navigation Go to... Other Switch project Open bookmark Create Create a new Cust…" at bounding box center [784, 392] width 1568 height 784
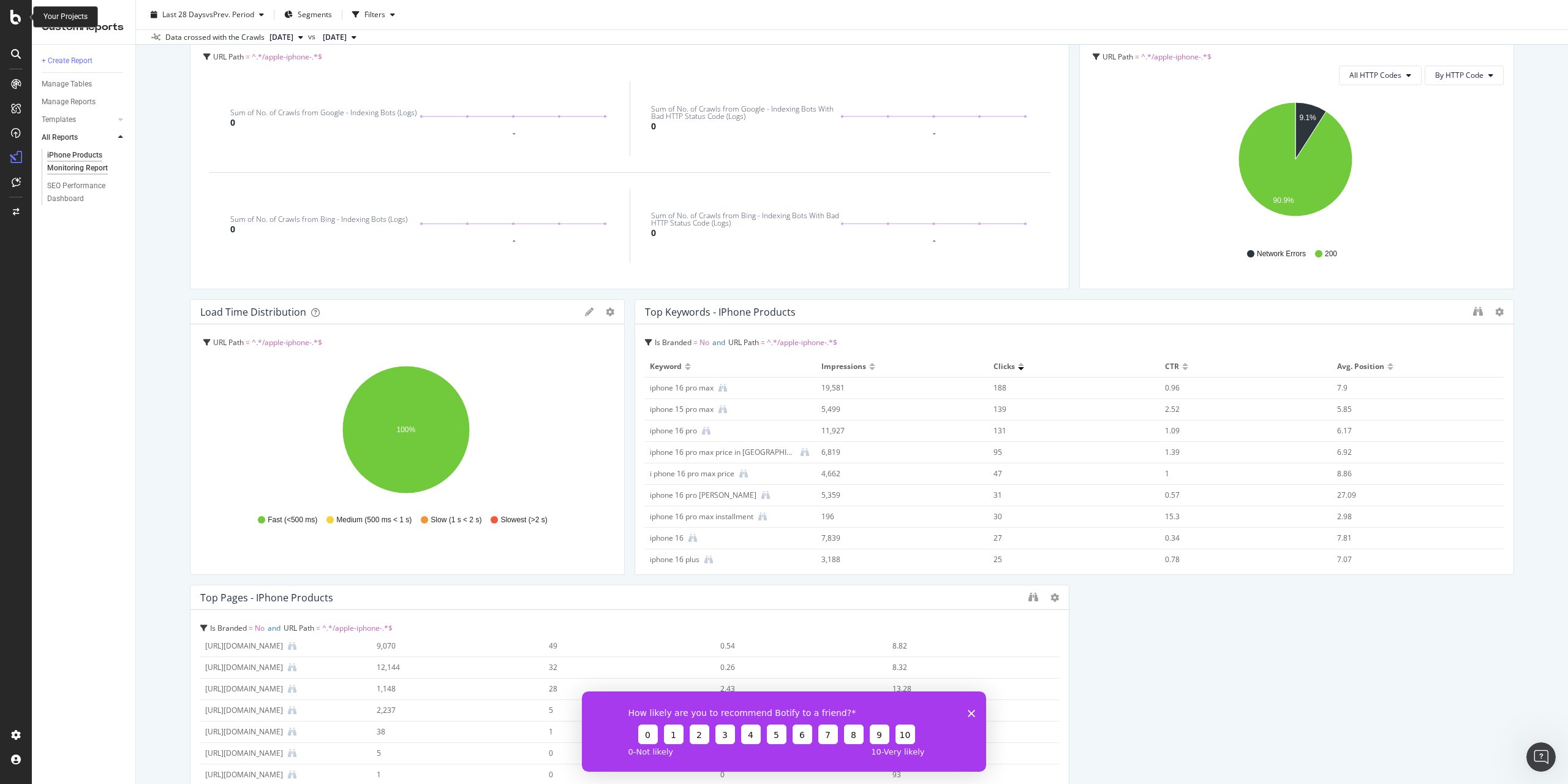
click at [11, 17] on div at bounding box center [15, 17] width 29 height 15
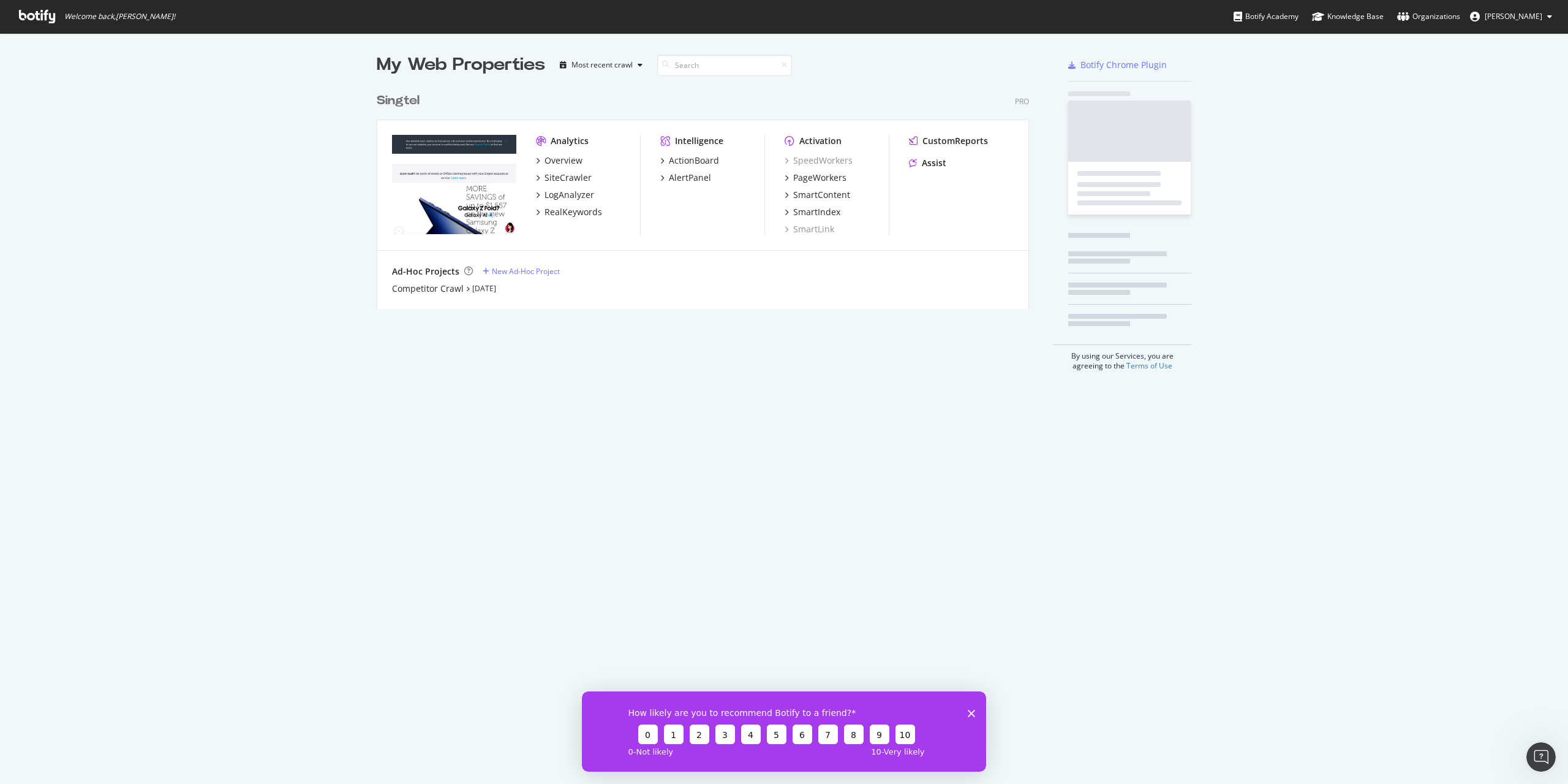
scroll to position [775, 1550]
click at [820, 178] on div "PageWorkers" at bounding box center [820, 178] width 53 height 12
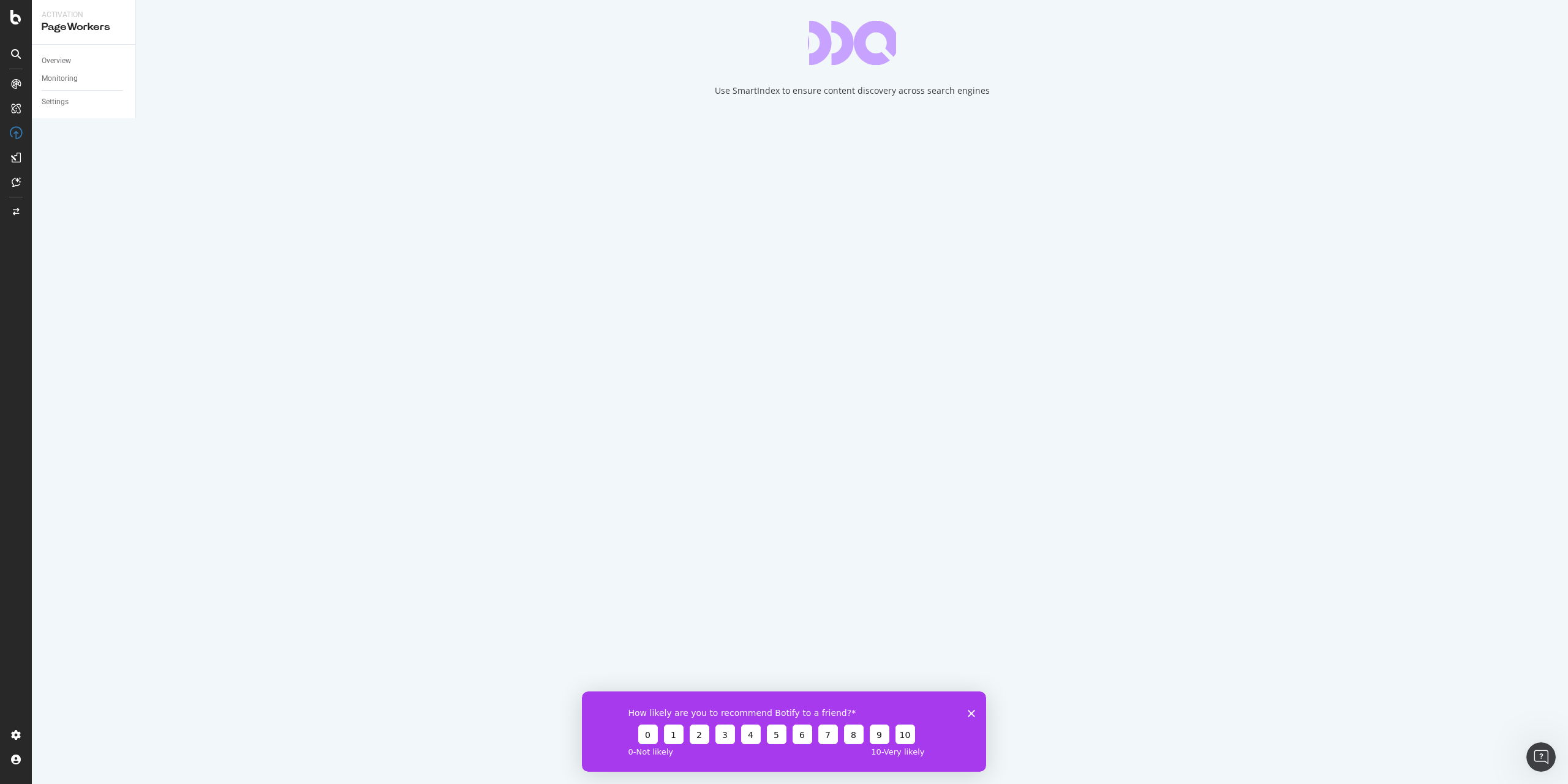
click at [974, 636] on icon "Close survey" at bounding box center [971, 713] width 7 height 7
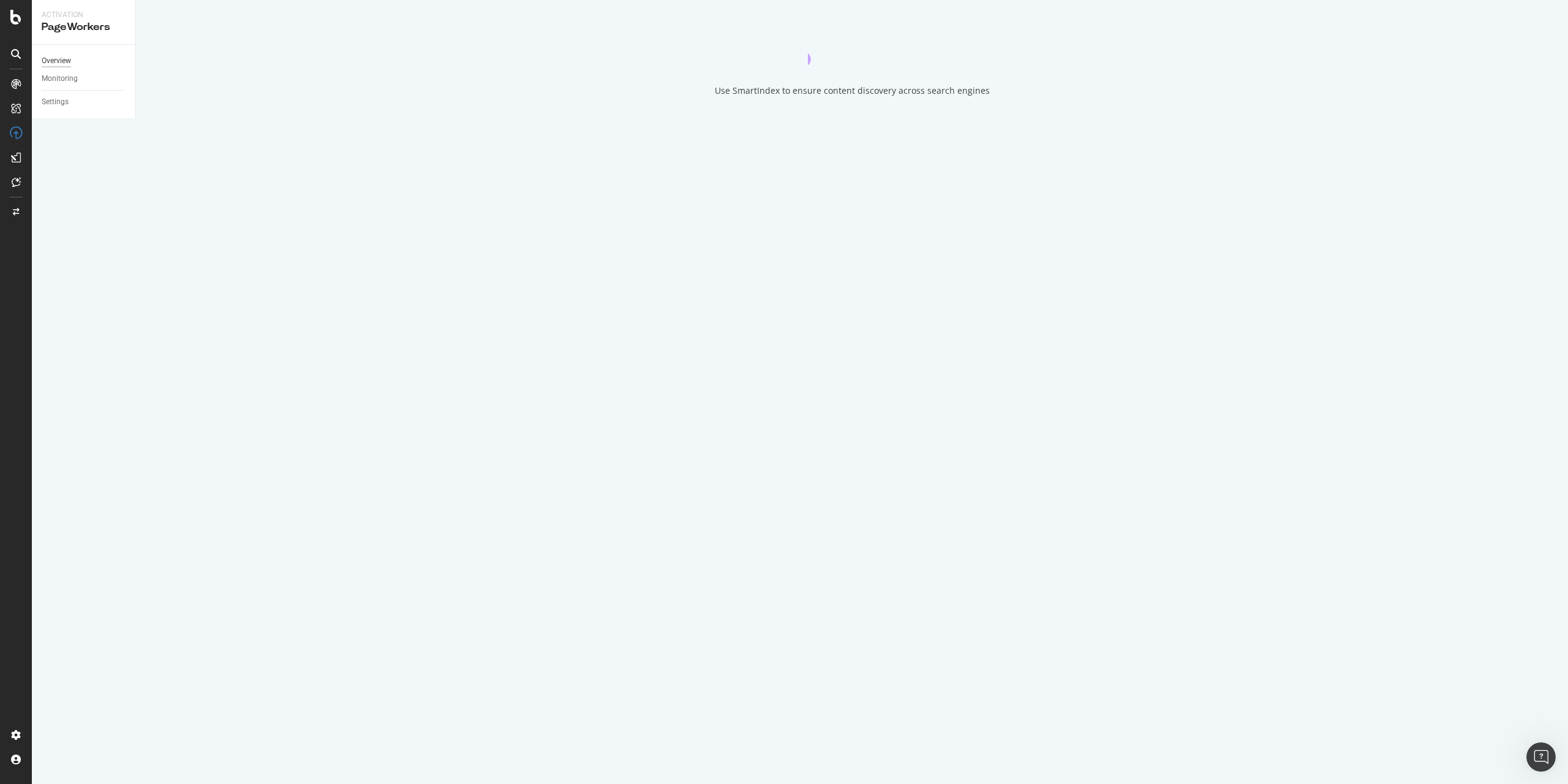
click at [61, 65] on div "Overview" at bounding box center [56, 61] width 29 height 13
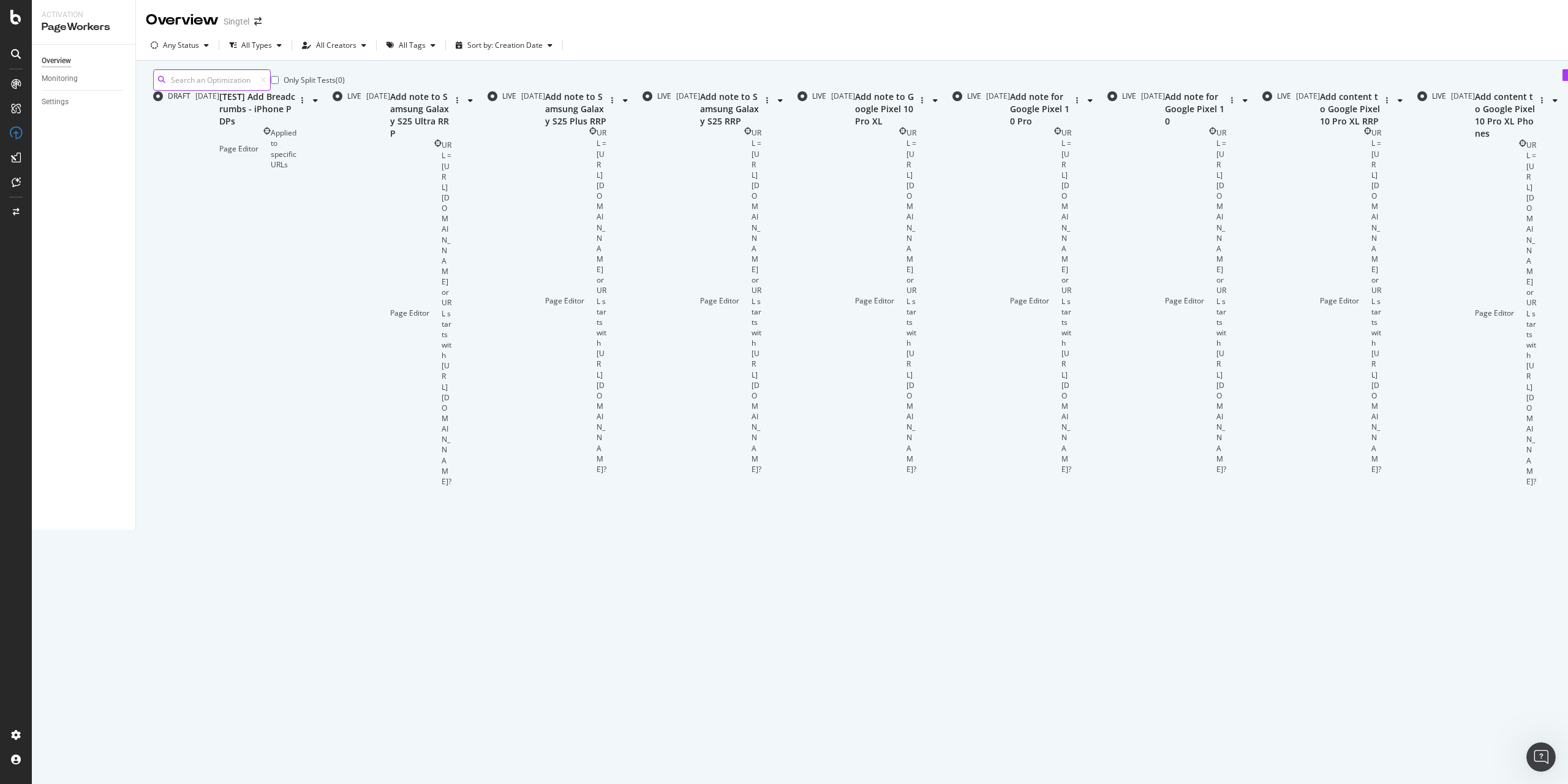
click at [231, 81] on input at bounding box center [212, 80] width 118 height 21
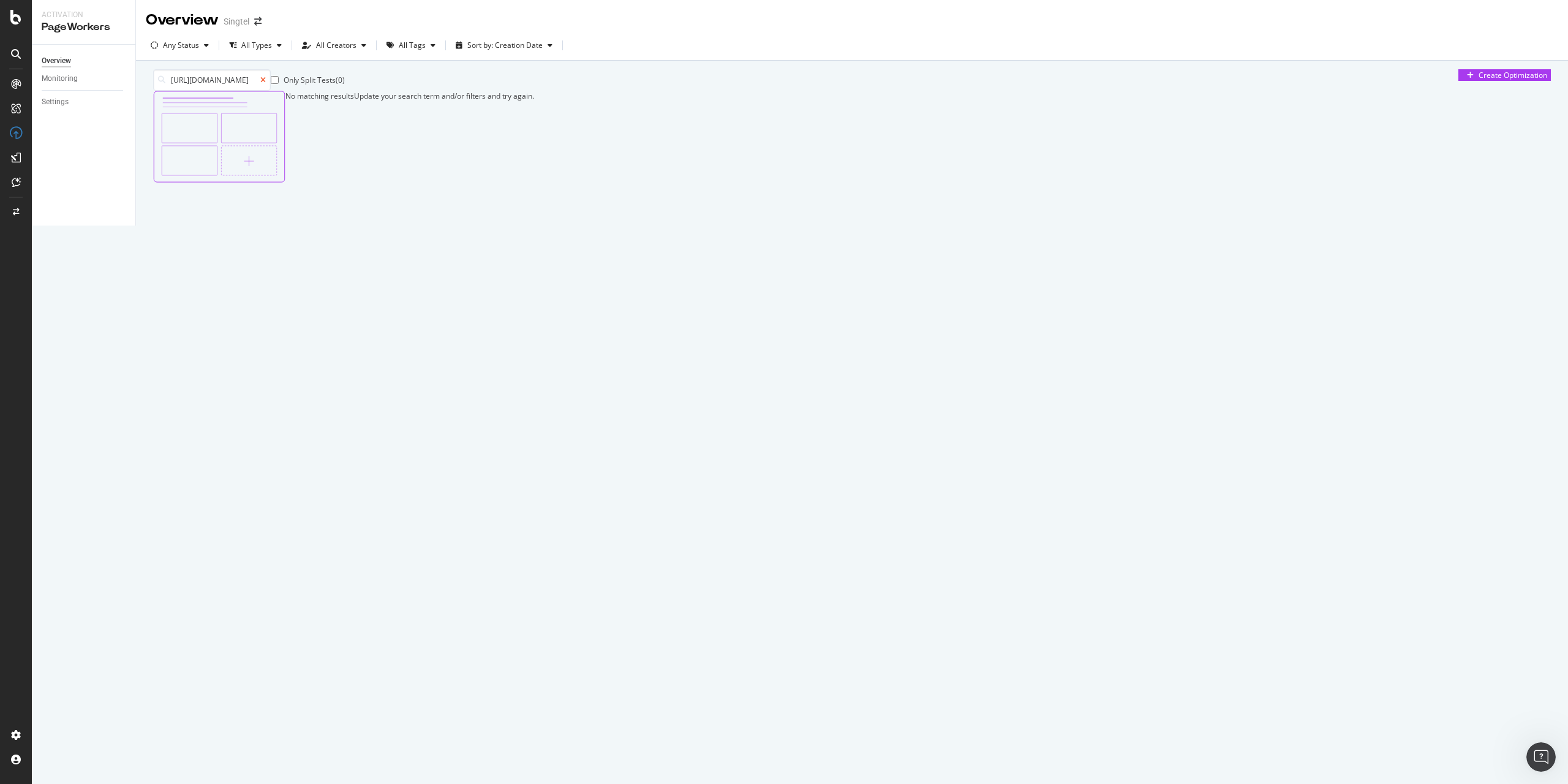
click at [265, 84] on icon at bounding box center [263, 80] width 5 height 7
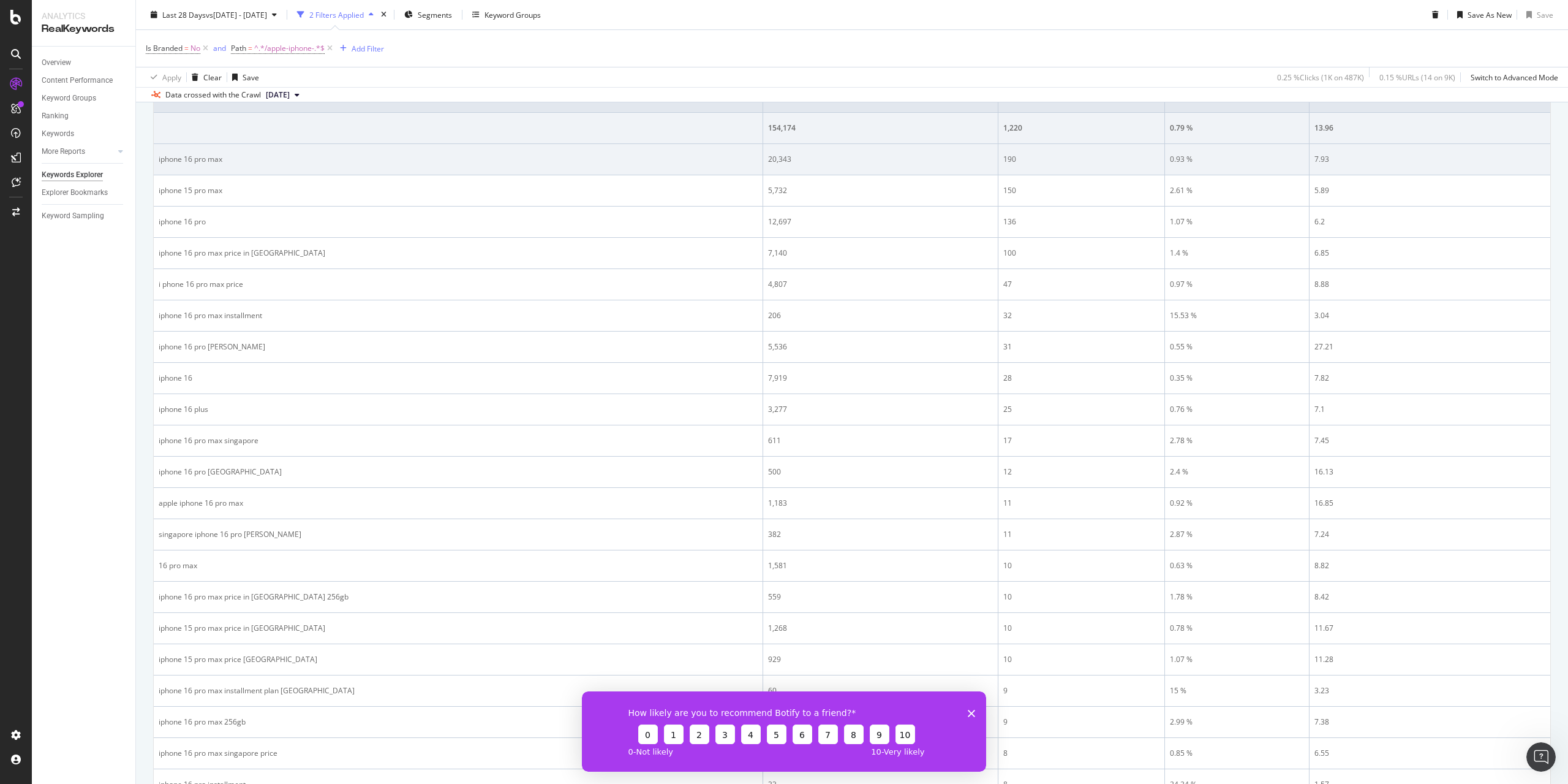
scroll to position [307, 0]
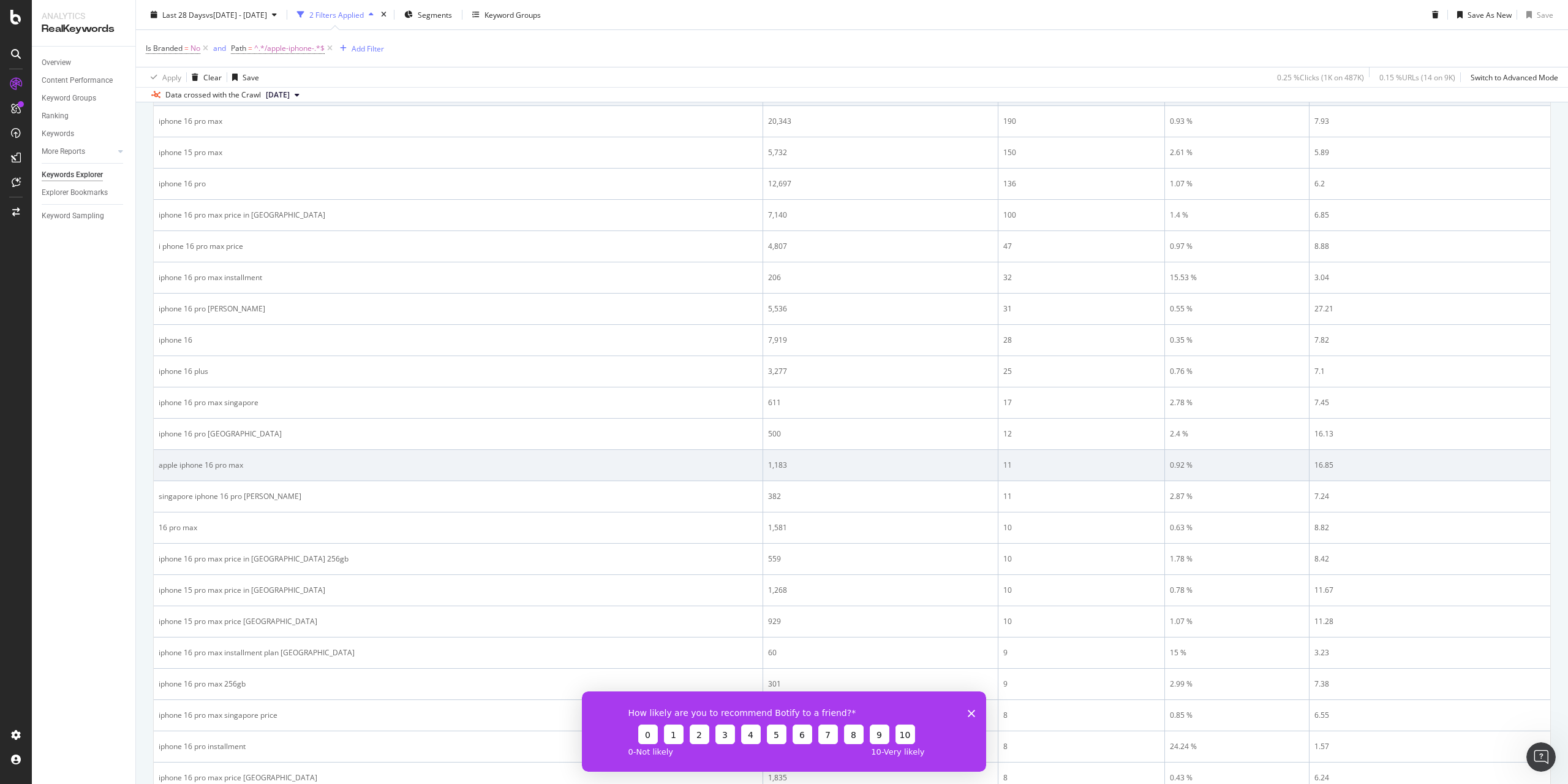
click at [217, 469] on div "apple iphone 16 pro max" at bounding box center [458, 465] width 599 height 11
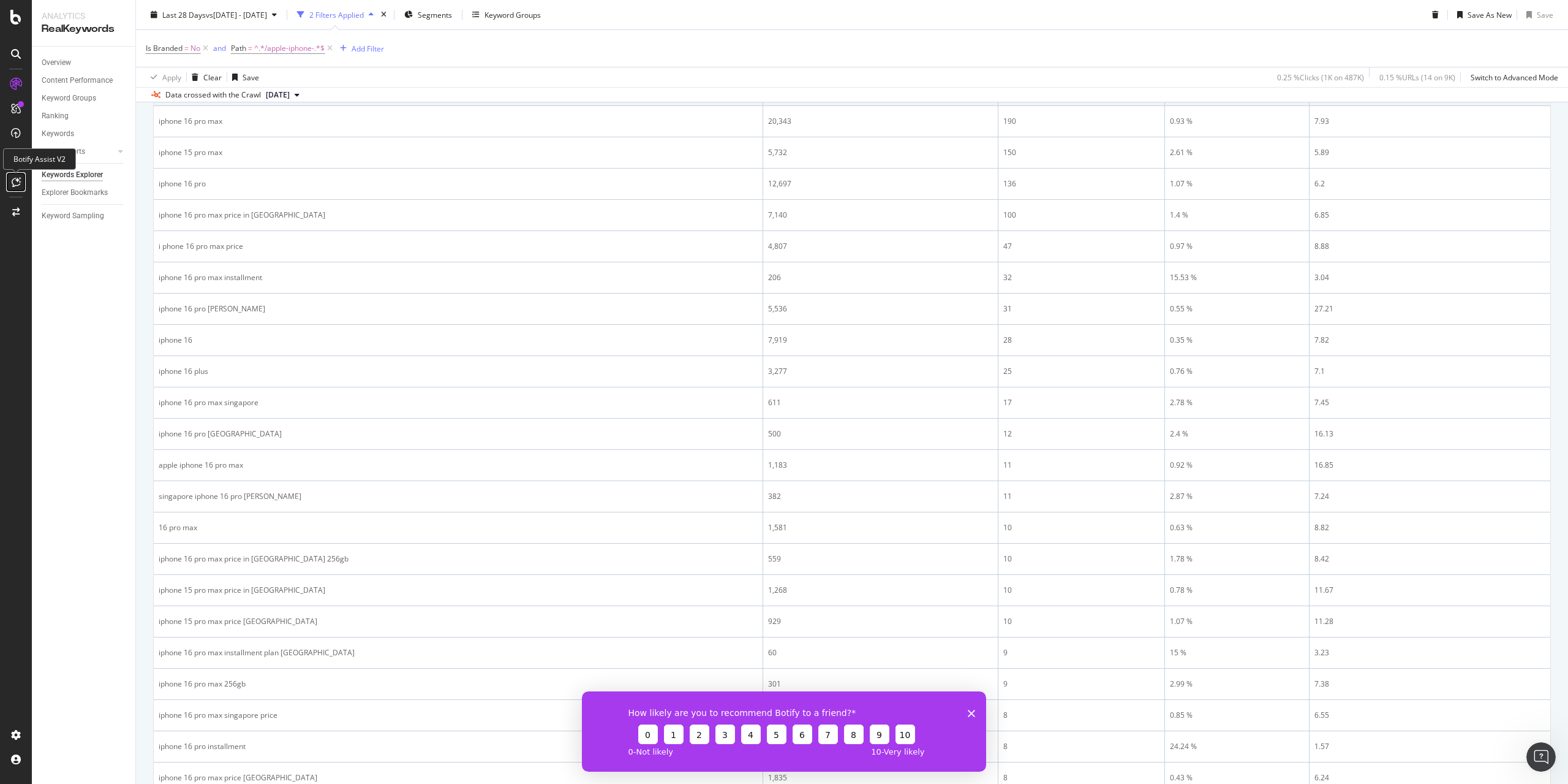
click at [14, 189] on div at bounding box center [16, 182] width 20 height 20
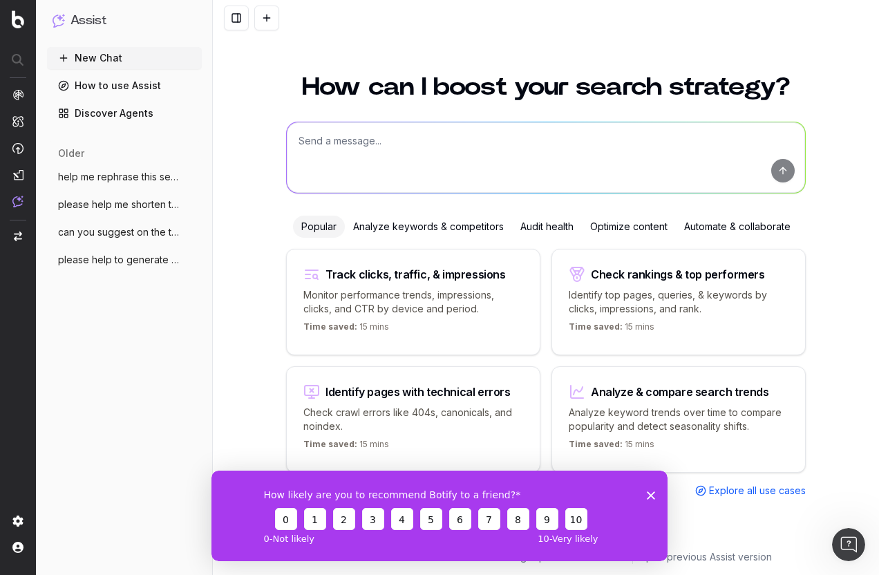
click at [371, 151] on textarea at bounding box center [546, 157] width 518 height 70
click at [552, 139] on textarea "help me generate meta description for iphone 17" at bounding box center [546, 157] width 518 height 70
type textarea "help me generate meta description for iphone 17 pre-order for installments, men…"
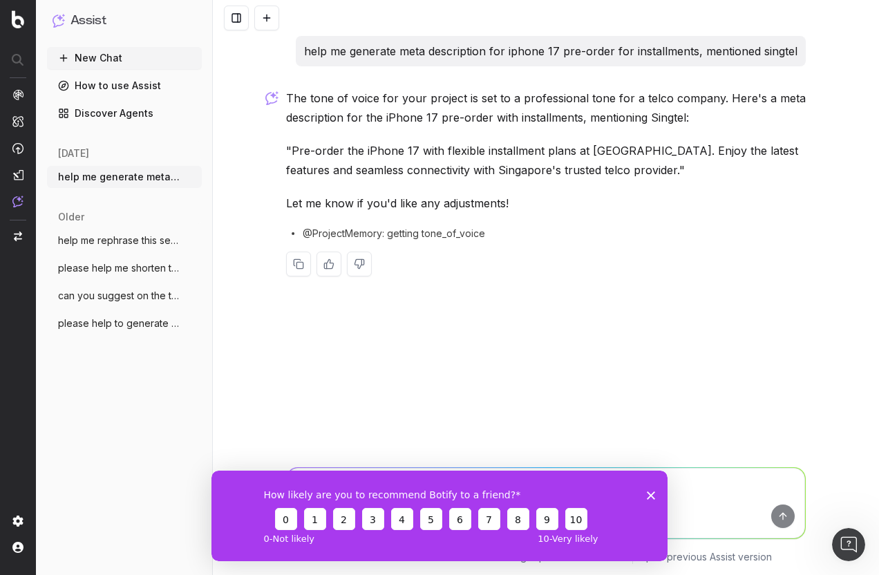
click at [648, 494] on icon "Close survey" at bounding box center [651, 495] width 8 height 8
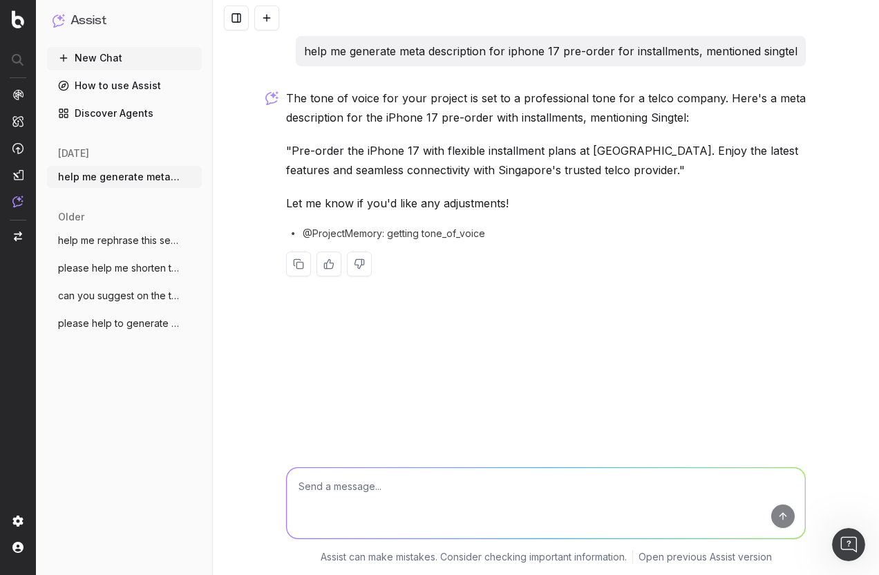
click at [189, 239] on icon "button" at bounding box center [192, 240] width 11 height 11
click at [213, 238] on span "Delete" at bounding box center [223, 241] width 30 height 14
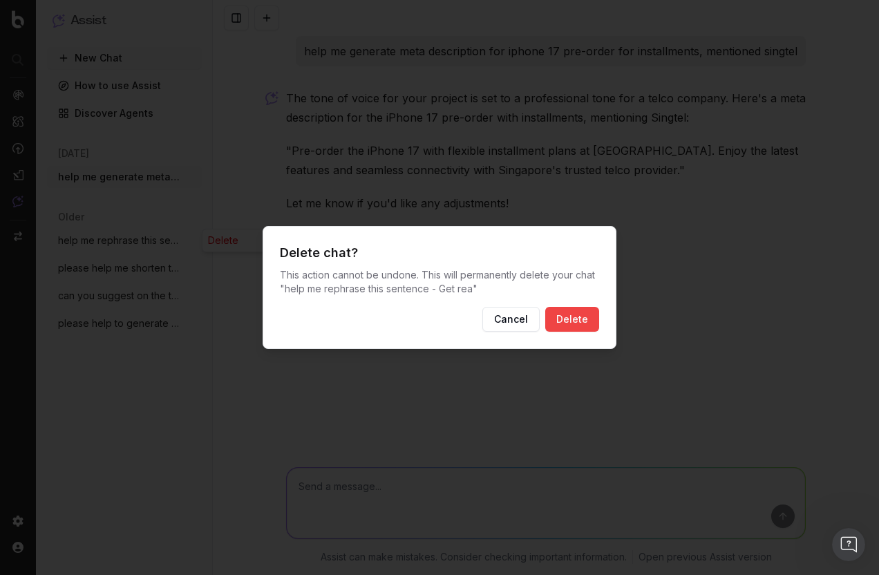
click at [586, 318] on button "Delete" at bounding box center [572, 319] width 54 height 25
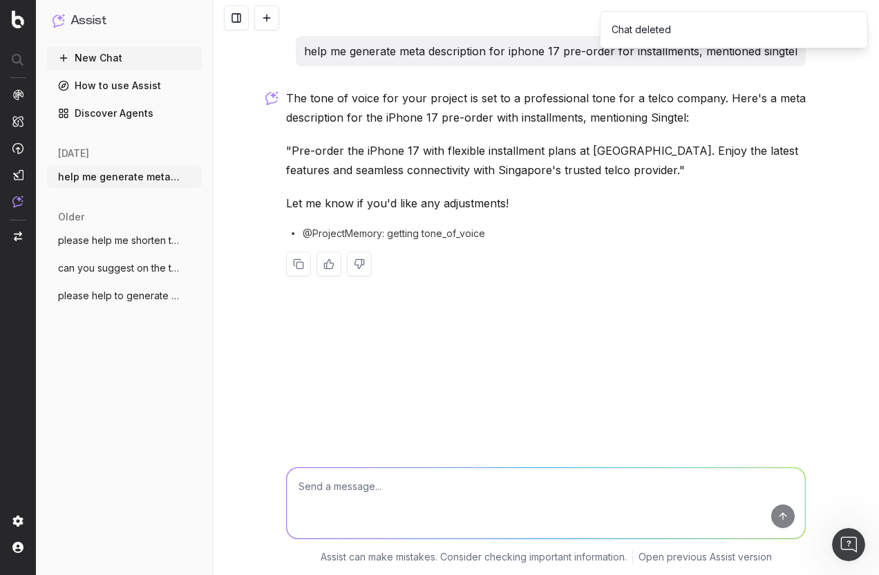
click at [142, 301] on span "please help to generate a content brief" at bounding box center [119, 296] width 122 height 14
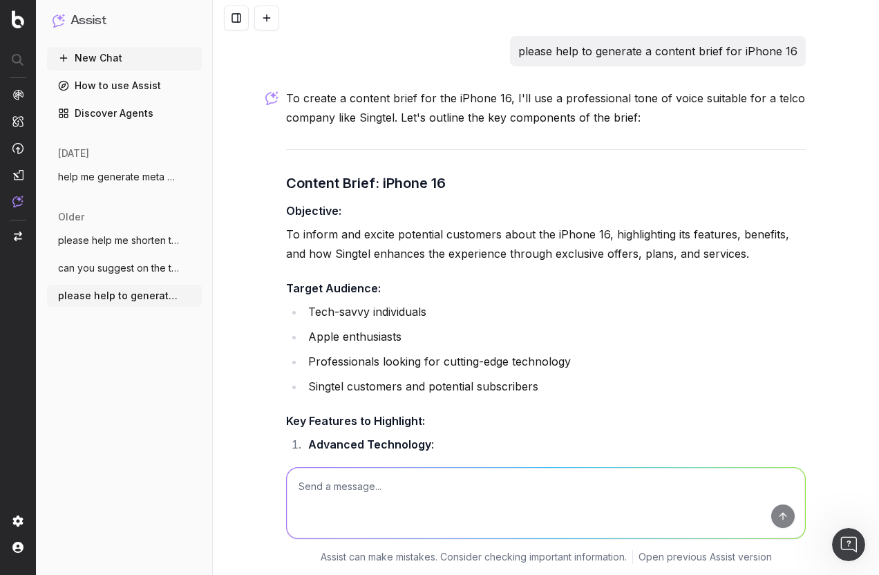
click at [122, 248] on button "please help me shorten this to 155-160 w" at bounding box center [124, 240] width 155 height 22
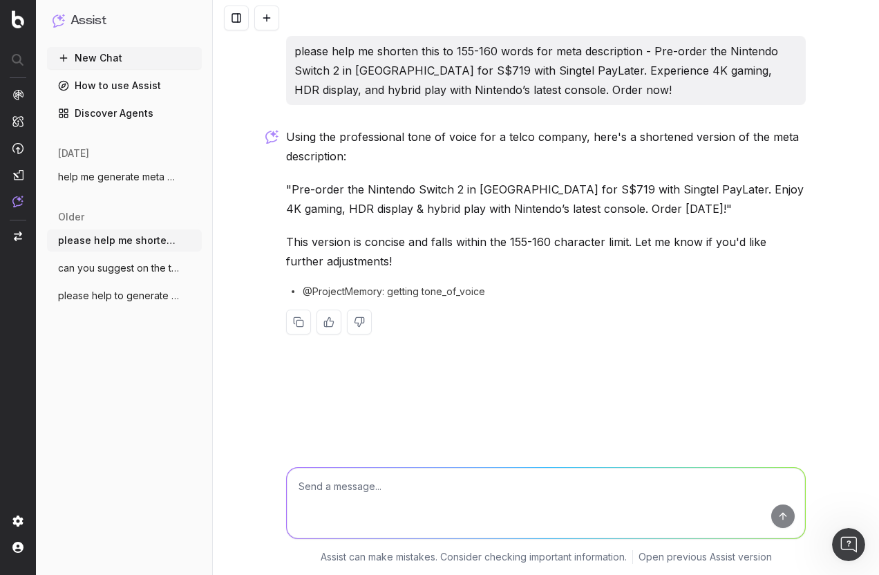
click at [115, 267] on span "can you suggest on the this sentence tha" at bounding box center [119, 268] width 122 height 14
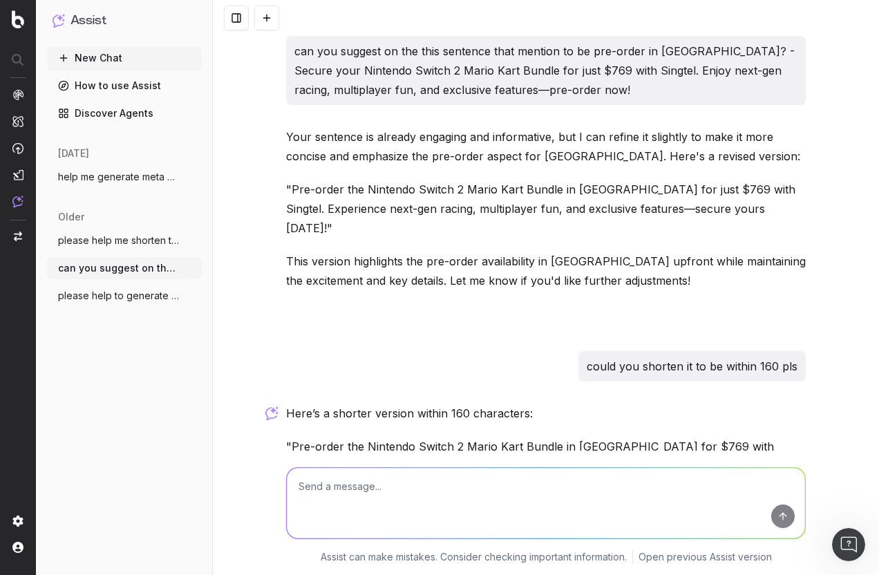
click at [115, 286] on button "please help to generate a content brief" at bounding box center [124, 296] width 155 height 22
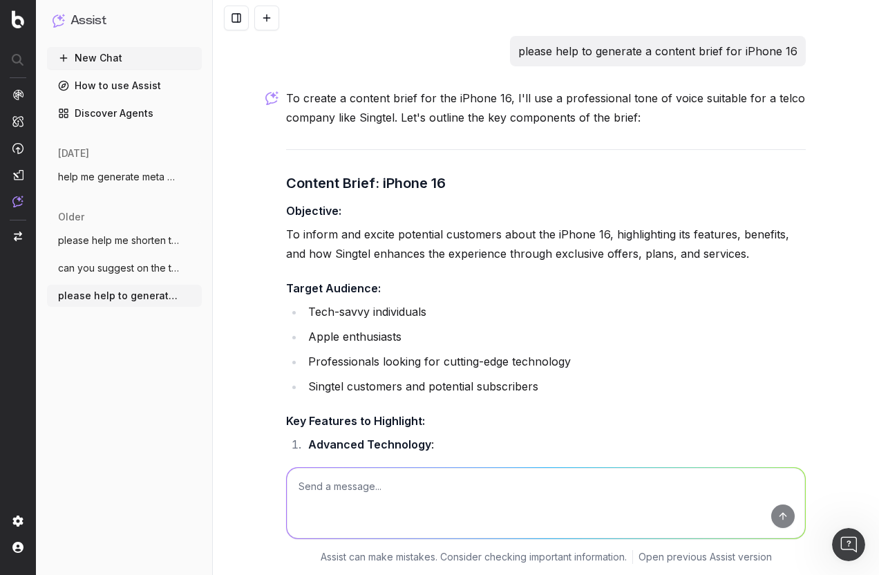
click at [93, 179] on span "help me generate meta description for ip" at bounding box center [119, 177] width 122 height 14
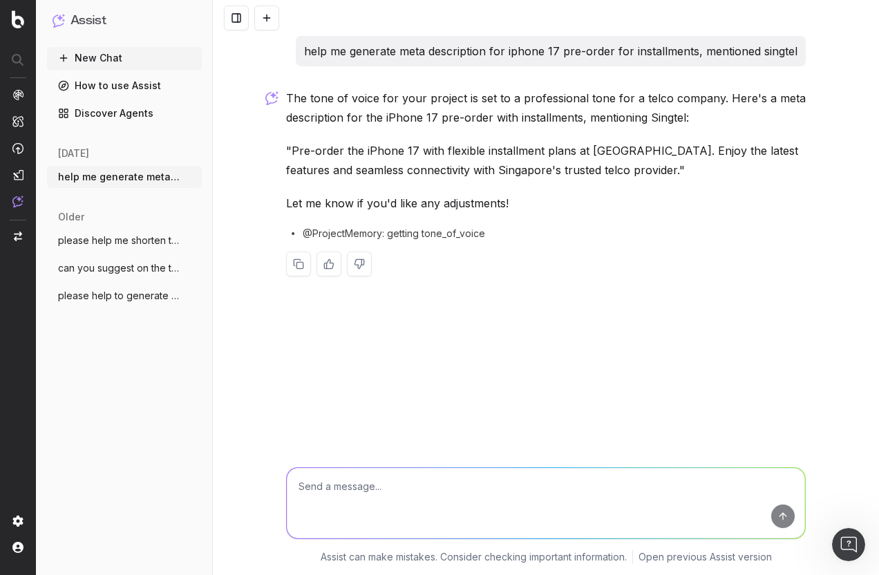
click at [192, 174] on circle "button" at bounding box center [191, 173] width 1 height 1
click at [226, 178] on span "Delete" at bounding box center [223, 177] width 30 height 14
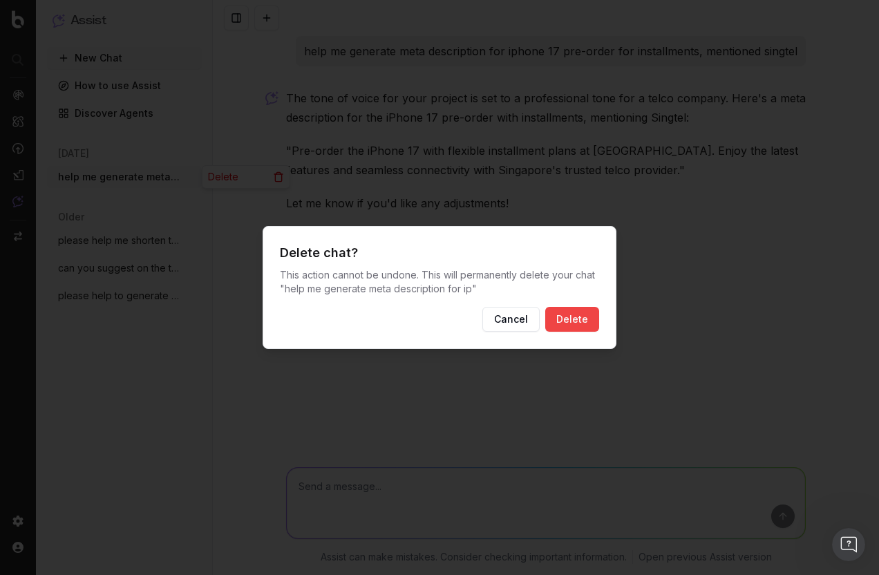
click at [587, 321] on button "Delete" at bounding box center [572, 319] width 54 height 25
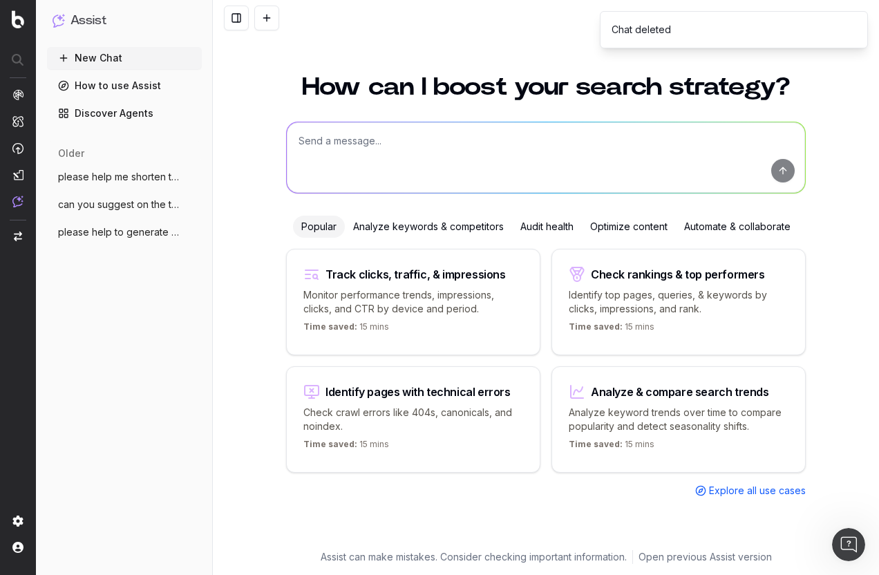
click at [374, 157] on textarea at bounding box center [546, 157] width 518 height 70
paste textarea "Preorder iPhone 16 in Singapore with flexible payment methods e.g. interest-fre…"
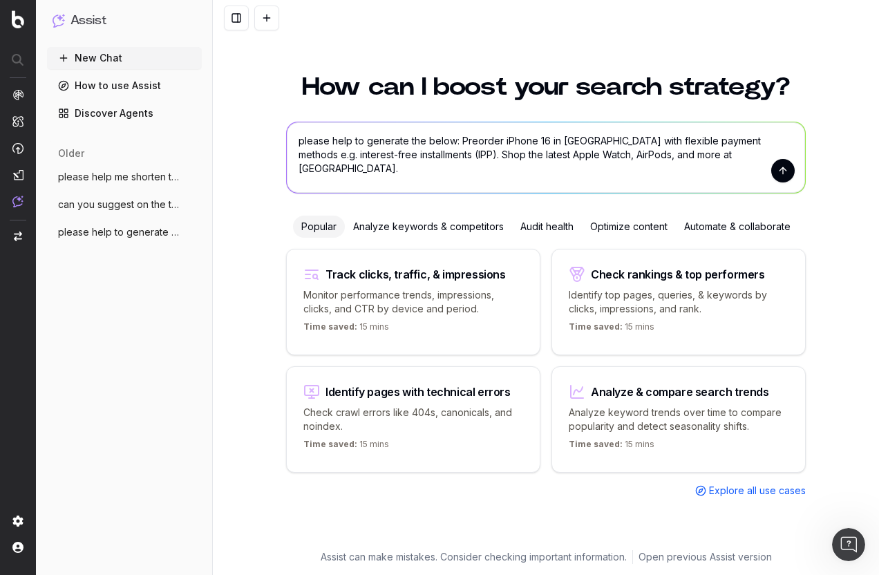
click at [543, 140] on textarea "please help to generate the below: Preorder iPhone 16 in Singapore with flexibl…" at bounding box center [546, 157] width 518 height 70
click at [452, 141] on textarea "please help to generate the below: Preorder iPhone 17 in Singapore with flexibl…" at bounding box center [546, 157] width 518 height 70
drag, startPoint x: 499, startPoint y: 140, endPoint x: 513, endPoint y: 142, distance: 14.6
click at [513, 142] on textarea "please help to generate the below for meta title: Preorder iPhone 17 in Singapo…" at bounding box center [546, 157] width 518 height 70
type textarea "please help to generate the below for meta description: Preorder iPhone 17 in S…"
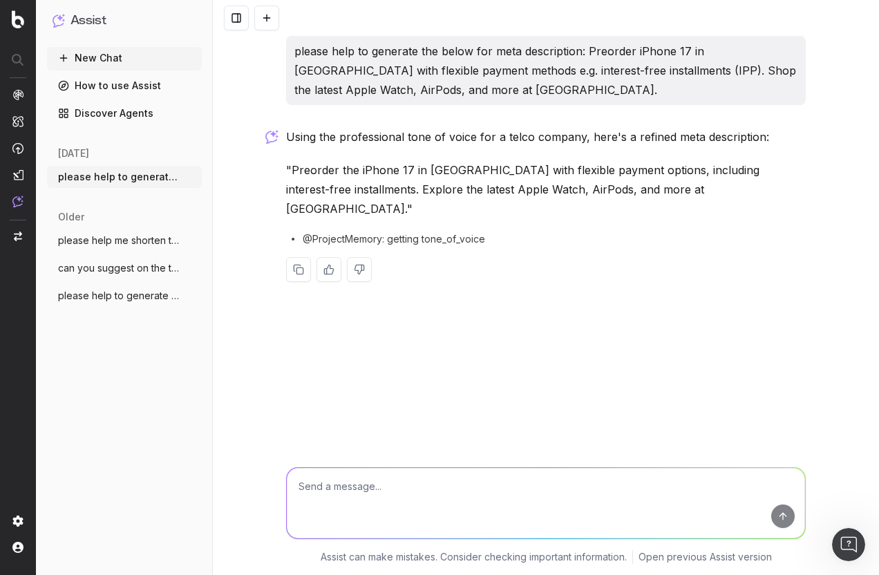
click at [367, 506] on textarea at bounding box center [546, 503] width 518 height 70
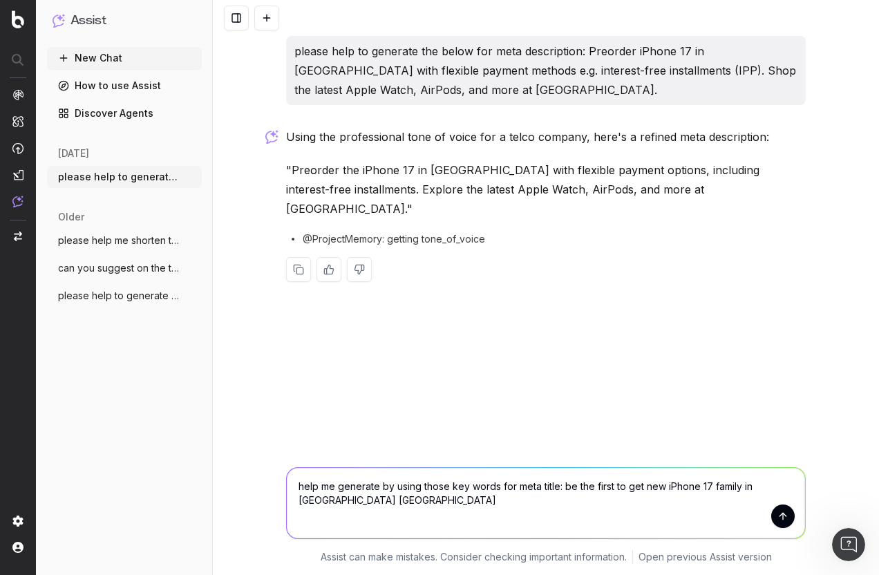
type textarea "help me generate by using those key words for meta title: be the first to get n…"
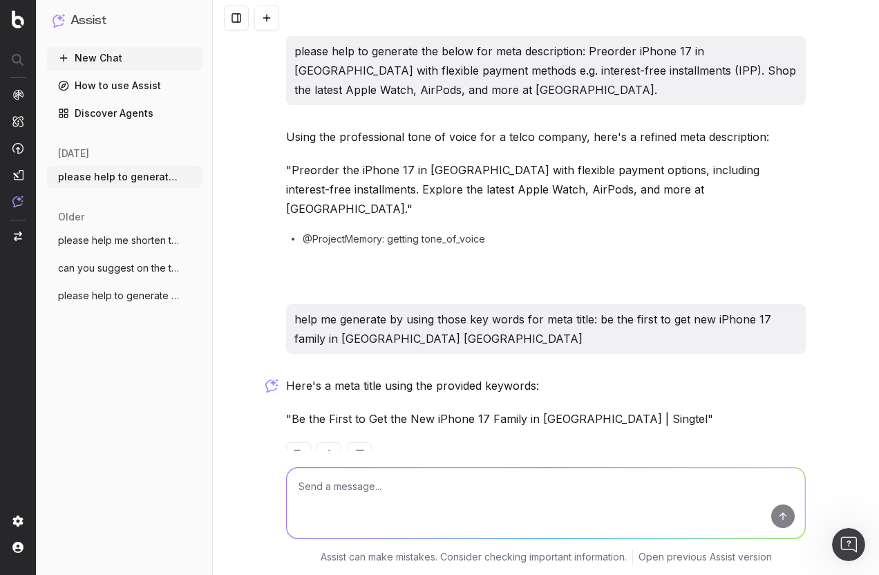
click at [463, 494] on textarea at bounding box center [546, 503] width 518 height 70
click at [393, 490] on textarea "can you tweet anothe version" at bounding box center [546, 503] width 518 height 70
type textarea "can you tweet another version"
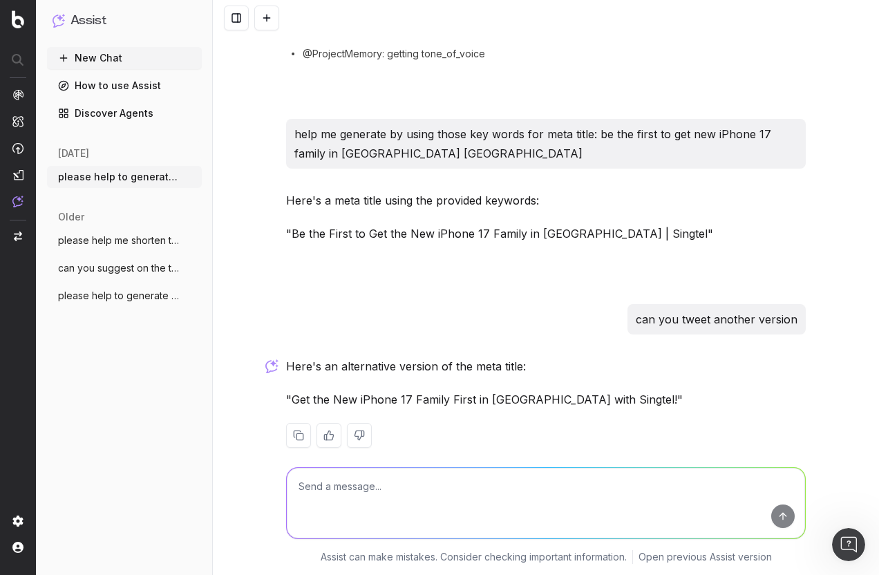
click at [402, 496] on textarea at bounding box center [546, 503] width 518 height 70
click at [343, 490] on textarea at bounding box center [546, 503] width 518 height 70
type textarea "we can use series instead of family and tweet the words but same meaning"
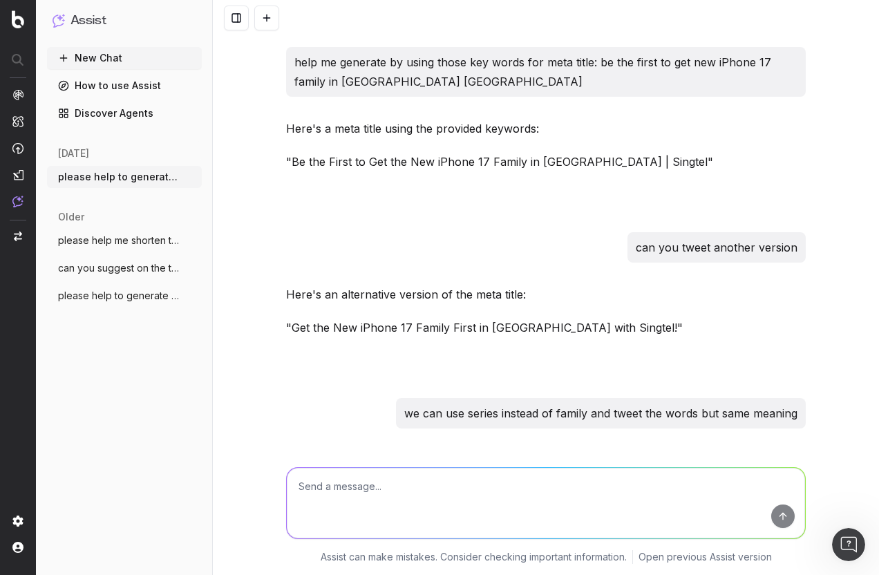
scroll to position [351, 0]
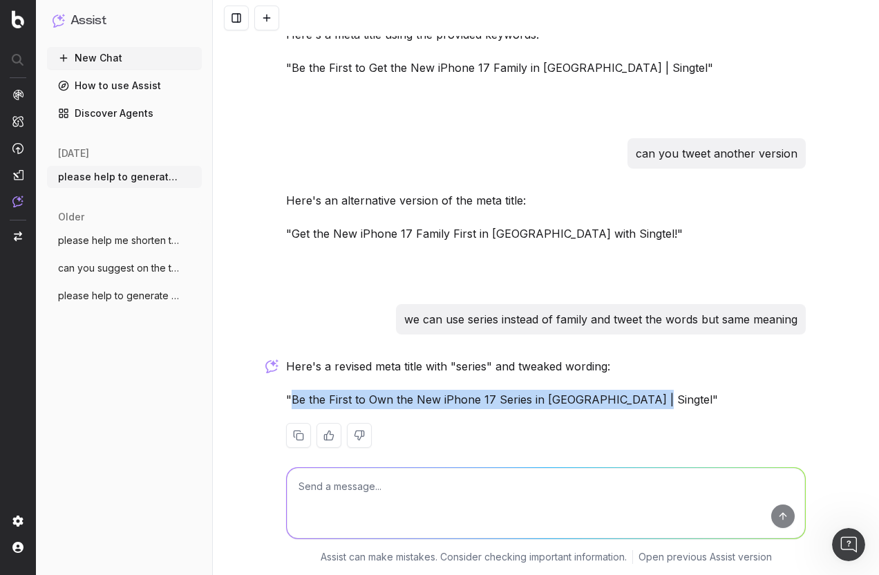
drag, startPoint x: 288, startPoint y: 380, endPoint x: 634, endPoint y: 372, distance: 347.0
click at [634, 390] on p ""Be the First to Own the New iPhone 17 Series in Singapore | Singtel"" at bounding box center [546, 399] width 520 height 19
copy p "Be the First to Own the New iPhone 17 Series in Singapore | Singtel"
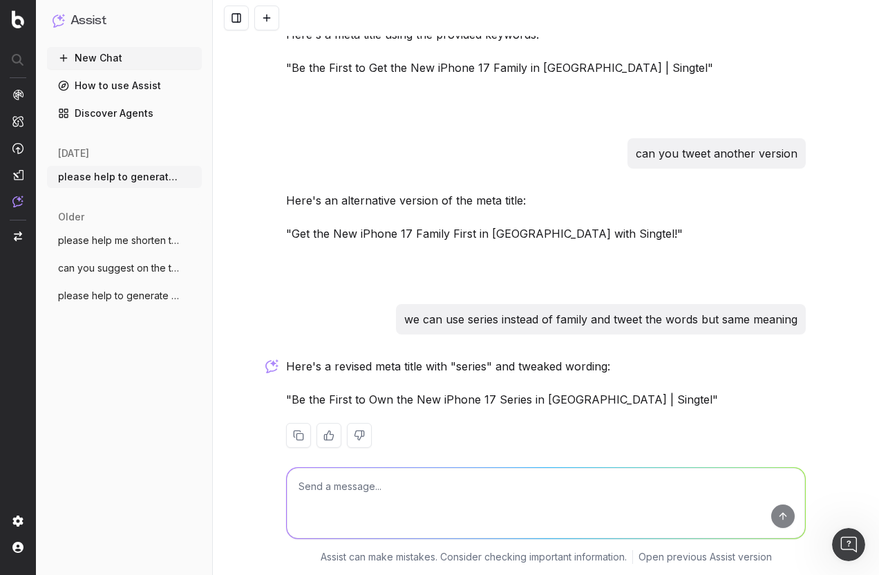
click at [587, 423] on div at bounding box center [546, 435] width 520 height 25
click at [458, 491] on textarea at bounding box center [546, 503] width 518 height 70
type textarea "any other way to describe it?"
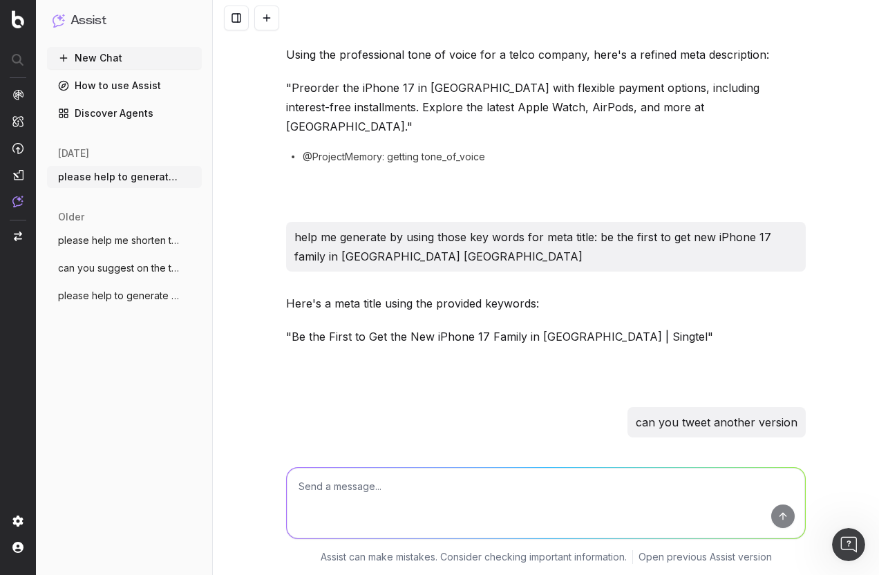
scroll to position [138, 0]
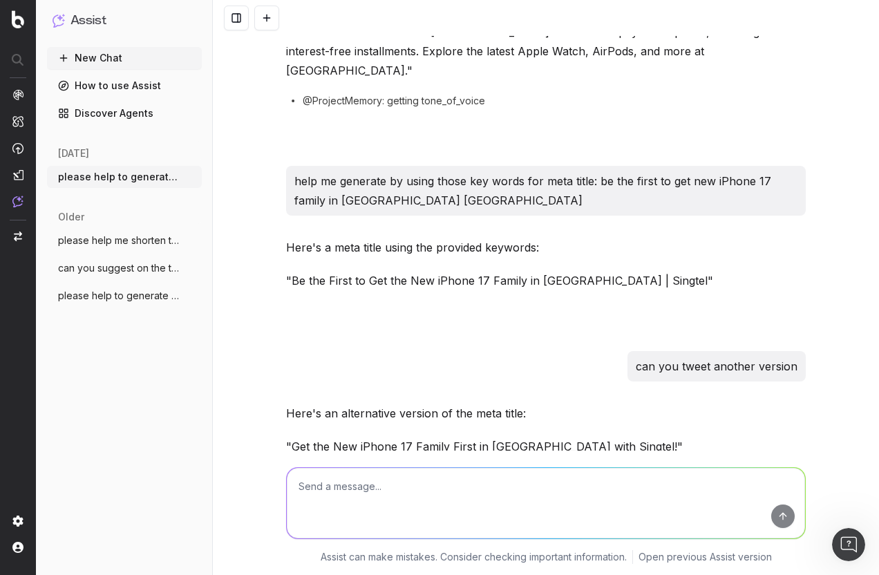
click at [392, 376] on div "please help to generate the below for meta description: Preorder iPhone 17 in S…" at bounding box center [546, 373] width 531 height 951
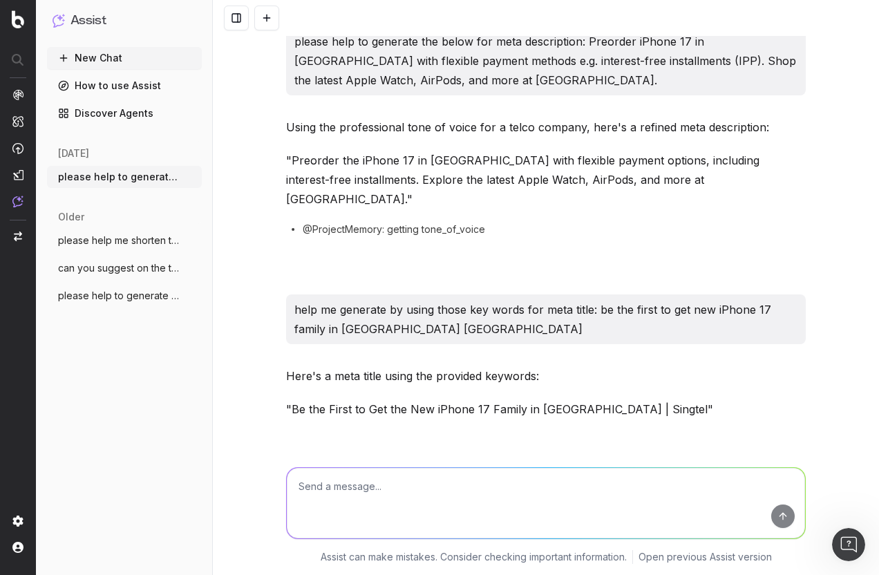
scroll to position [0, 0]
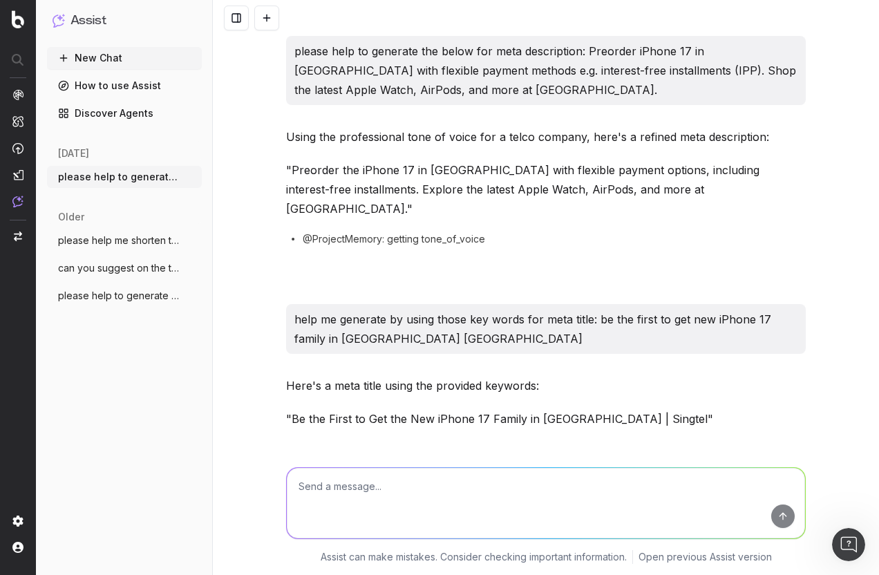
click at [375, 495] on textarea at bounding box center [546, 503] width 518 height 70
type textarea "i"
paste textarea "Preorder iPhone 17 series | Latest Deals & Offers - Singtel"
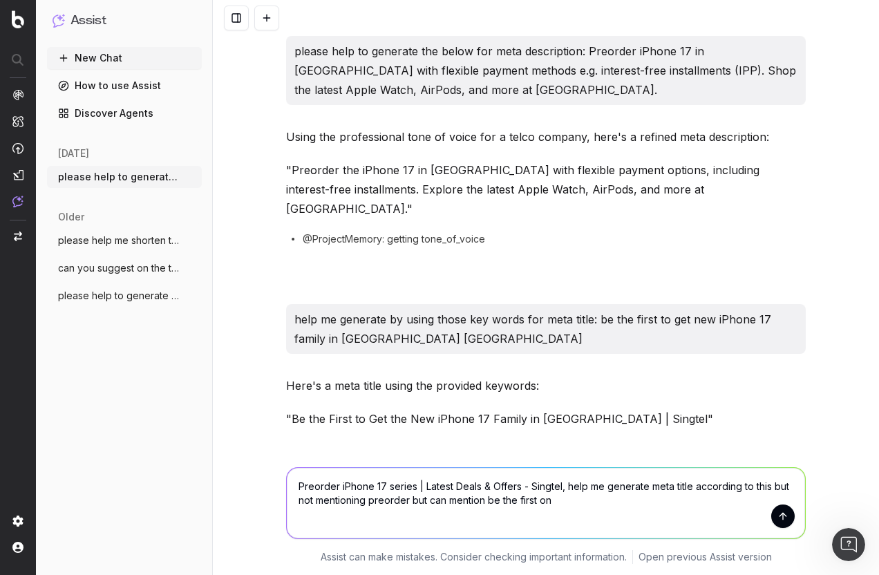
type textarea "Preorder iPhone 17 series | Latest Deals & Offers - Singtel, help me generate m…"
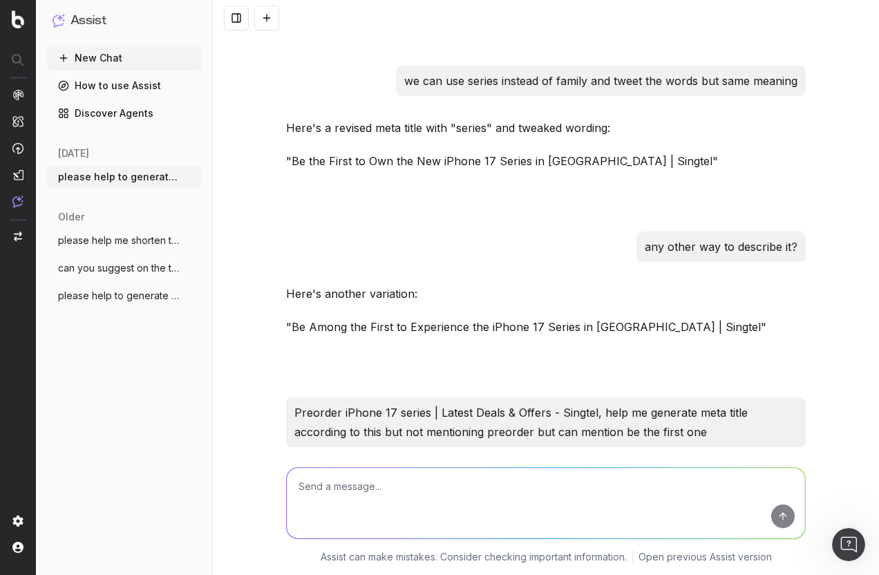
scroll to position [669, 0]
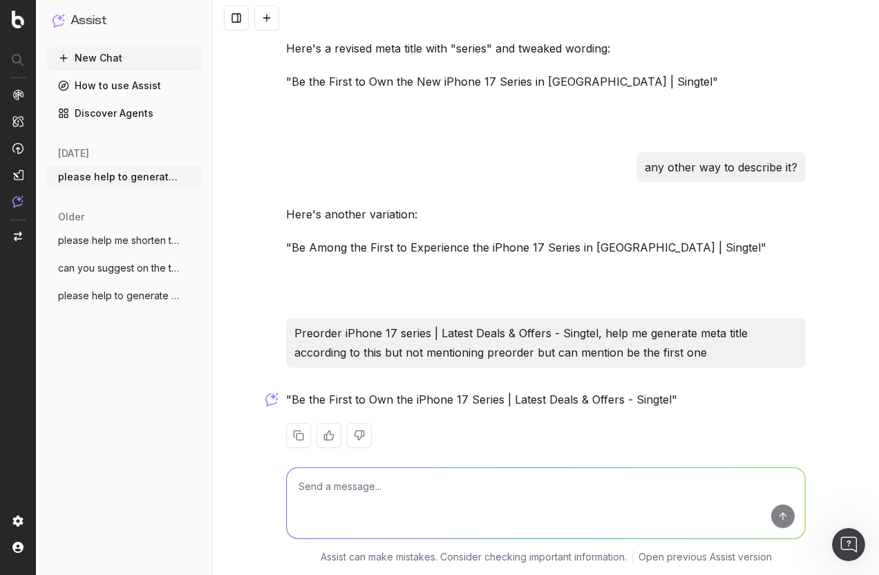
click at [367, 489] on textarea at bounding box center [546, 503] width 518 height 70
type textarea "help me rephrase again"
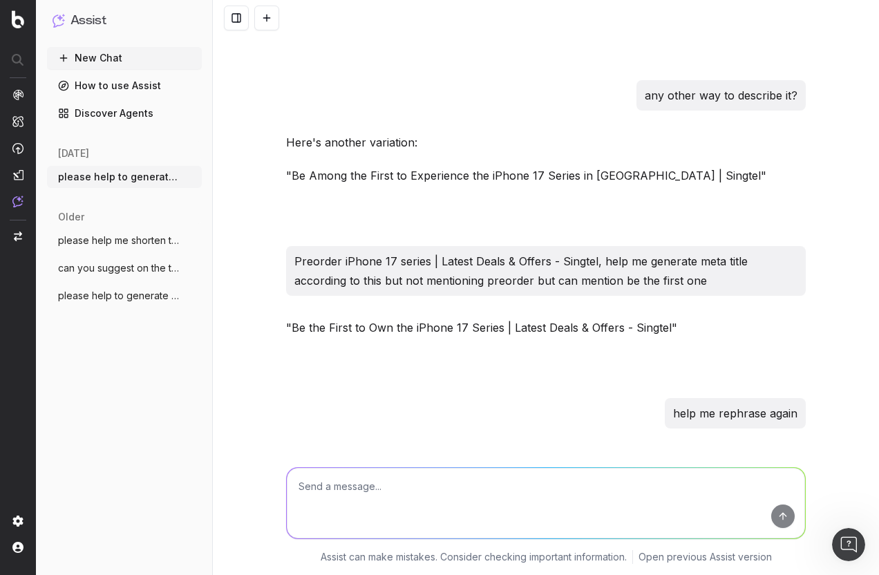
scroll to position [802, 0]
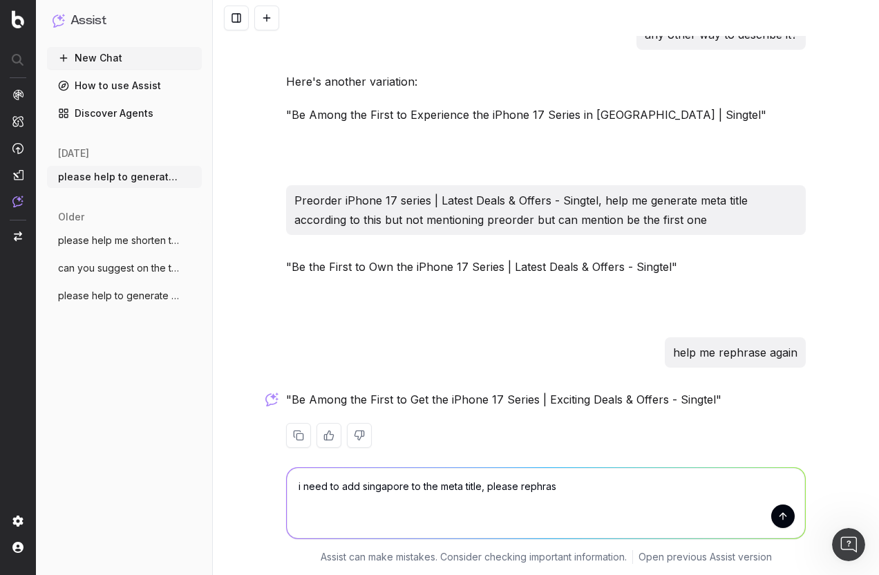
type textarea "i need to add singapore to the meta title, please rephrase"
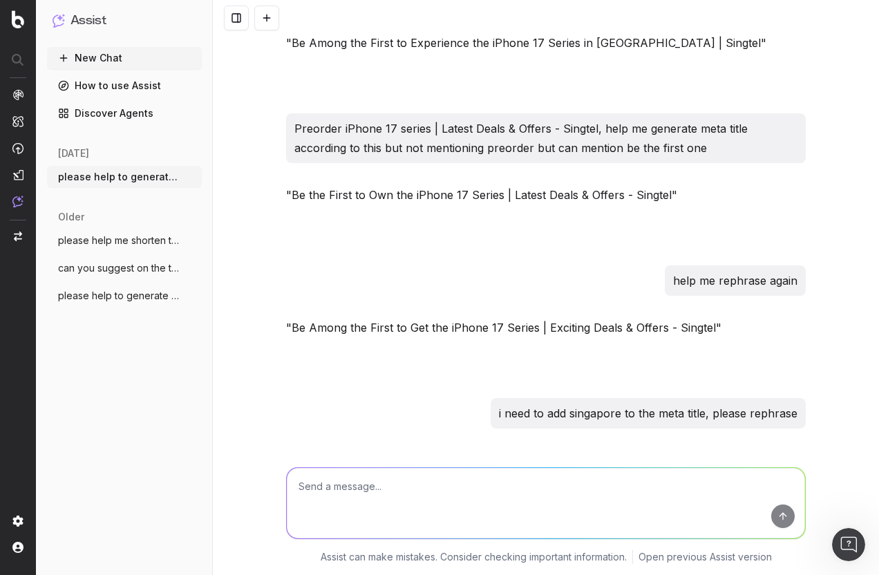
scroll to position [934, 0]
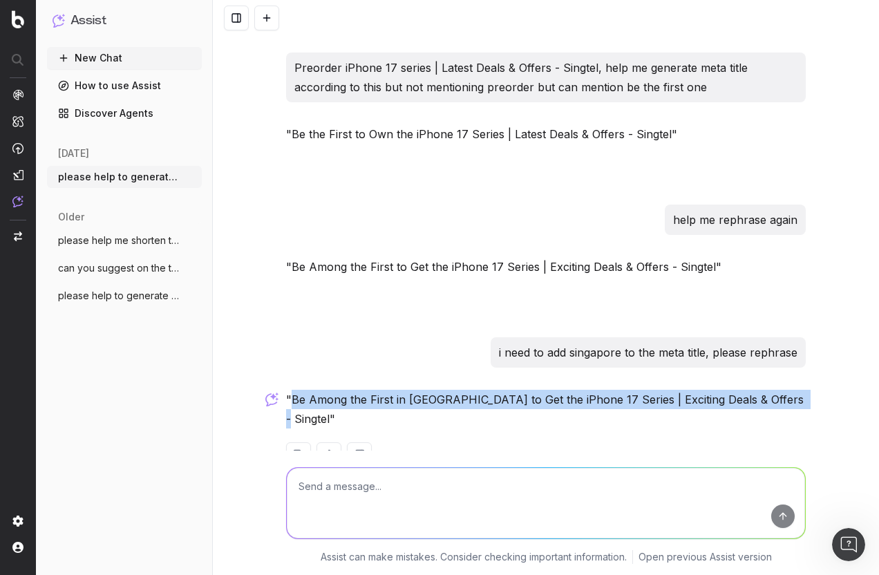
drag, startPoint x: 288, startPoint y: 381, endPoint x: 773, endPoint y: 381, distance: 485.9
click at [773, 390] on p ""Be Among the First in Singapore to Get the iPhone 17 Series | Exciting Deals &…" at bounding box center [546, 409] width 520 height 39
copy p "Be Among the First in Singapore to Get the iPhone 17 Series | Exciting Deals & …"
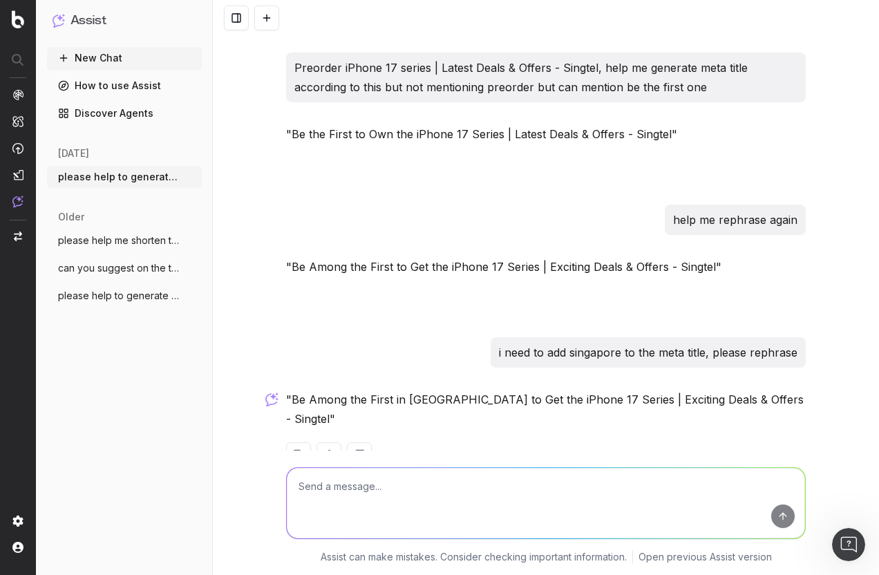
click at [495, 503] on textarea at bounding box center [546, 503] width 518 height 70
type textarea "f"
type textarea "need to shorten abit for characters restriction"
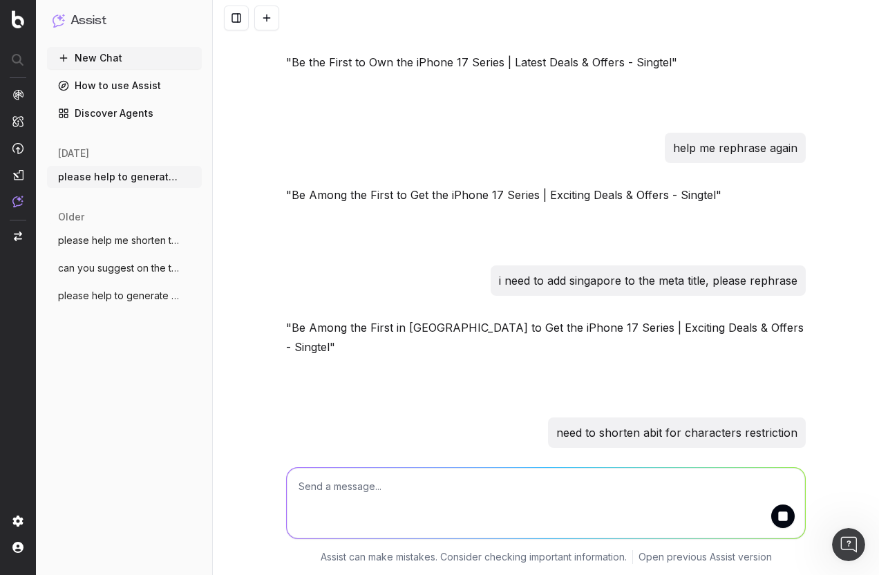
scroll to position [1067, 0]
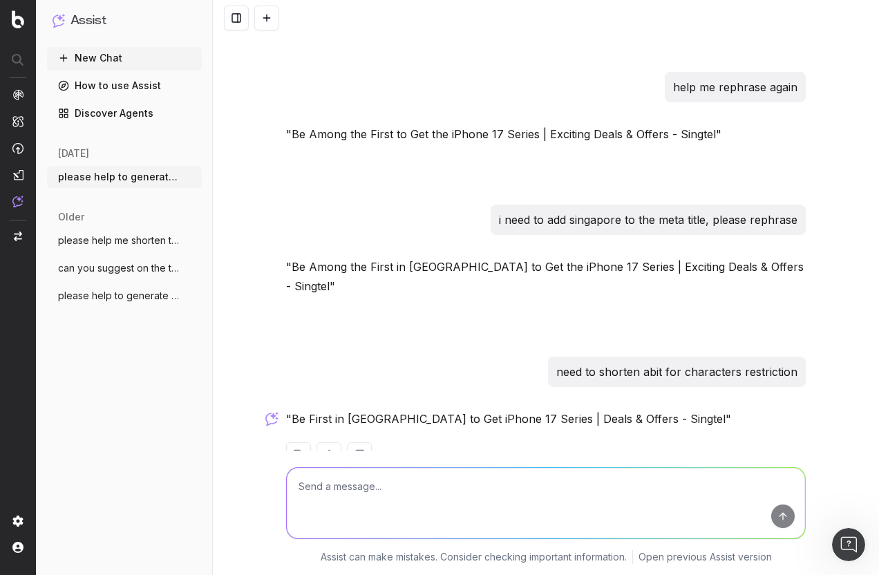
click at [464, 442] on div ""Be First in Singapore to Get iPhone 17 Series | Deals & Offers - Singtel"" at bounding box center [546, 449] width 520 height 80
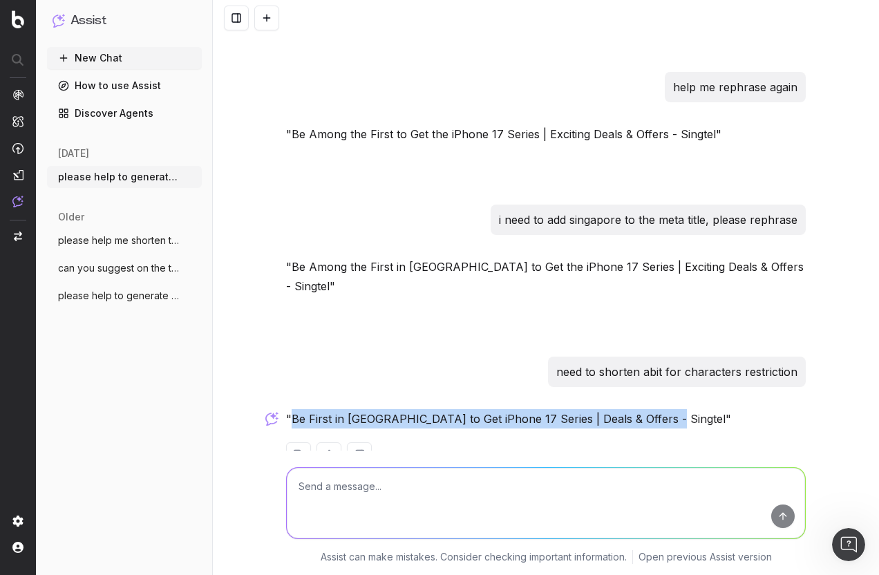
drag, startPoint x: 285, startPoint y: 379, endPoint x: 648, endPoint y: 368, distance: 363.0
copy p "Be First in Singapore to Get iPhone 17 Series | Deals & Offers - Singtel"
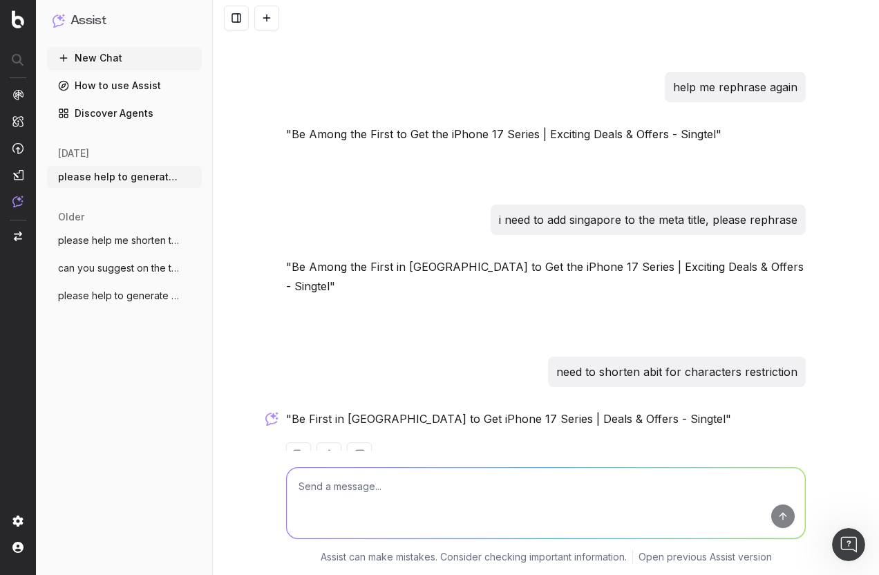
click at [496, 442] on div at bounding box center [546, 454] width 520 height 25
click at [337, 484] on textarea at bounding box center [546, 503] width 518 height 70
paste textarea "Preorder iPhone 17 Series | Flexible Instalments - Singtel"
type textarea "help me rephrase this: Preorder iPhone 17 Series | Flexible Instalments - Singt…"
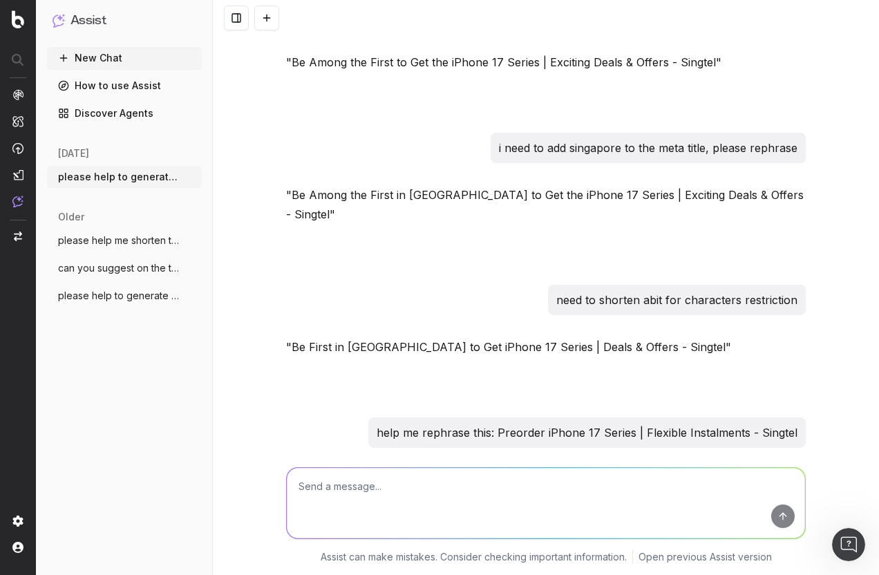
scroll to position [1200, 0]
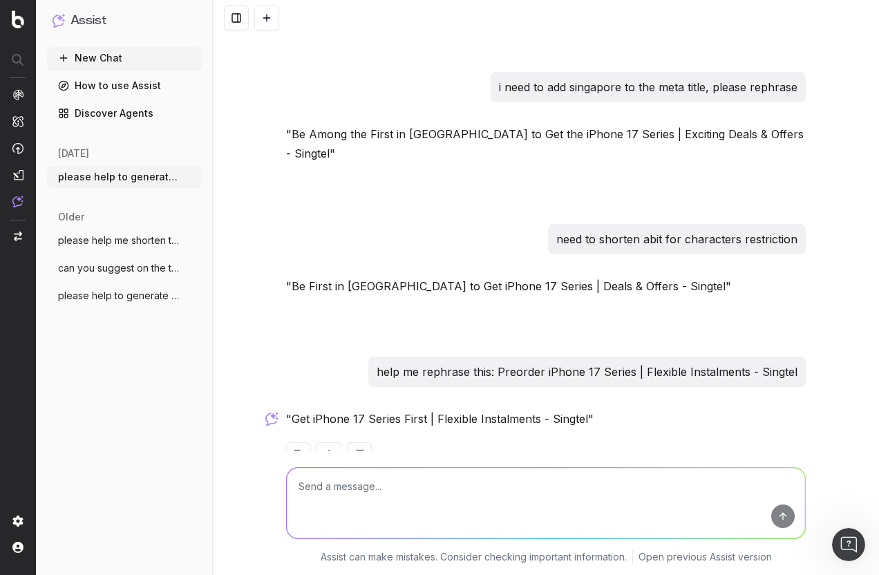
click at [356, 489] on textarea at bounding box center [546, 503] width 518 height 70
type textarea "how about by flexible instalments?"
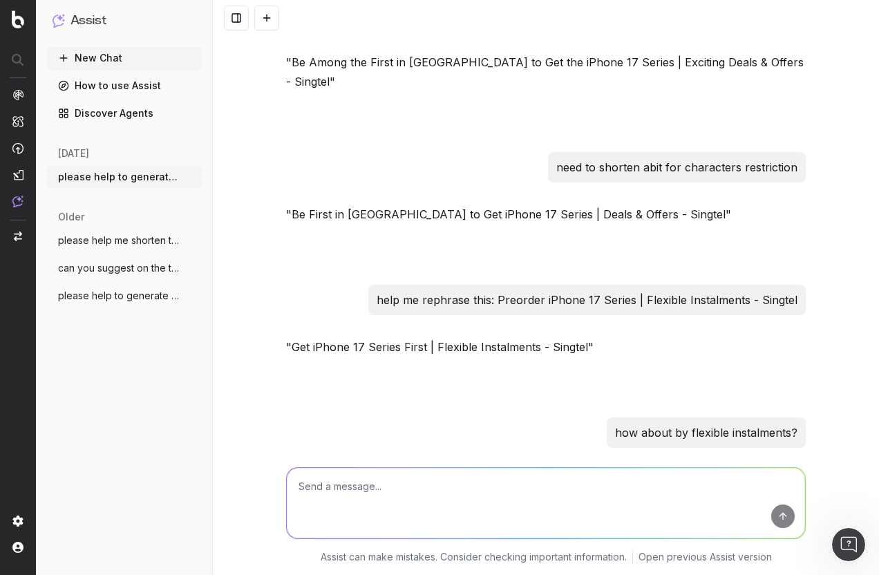
scroll to position [1332, 0]
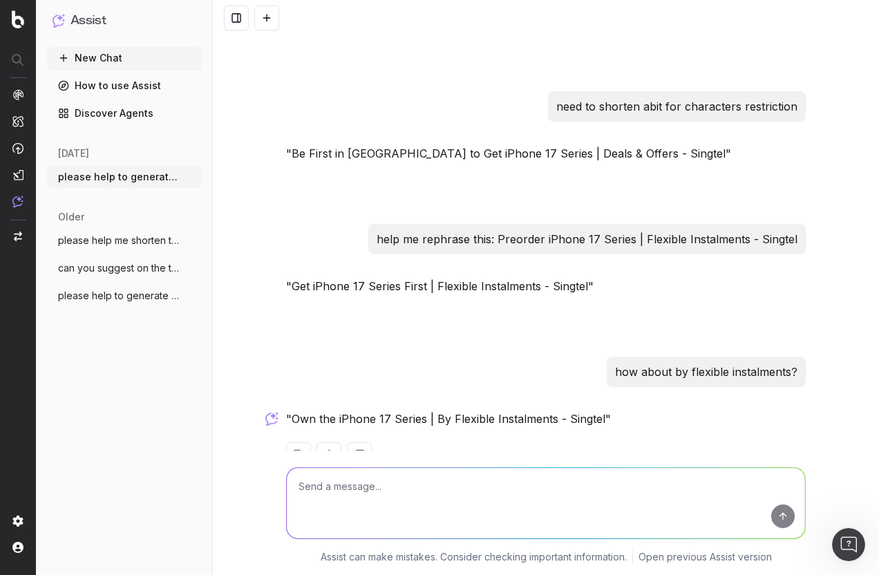
type textarea "h"
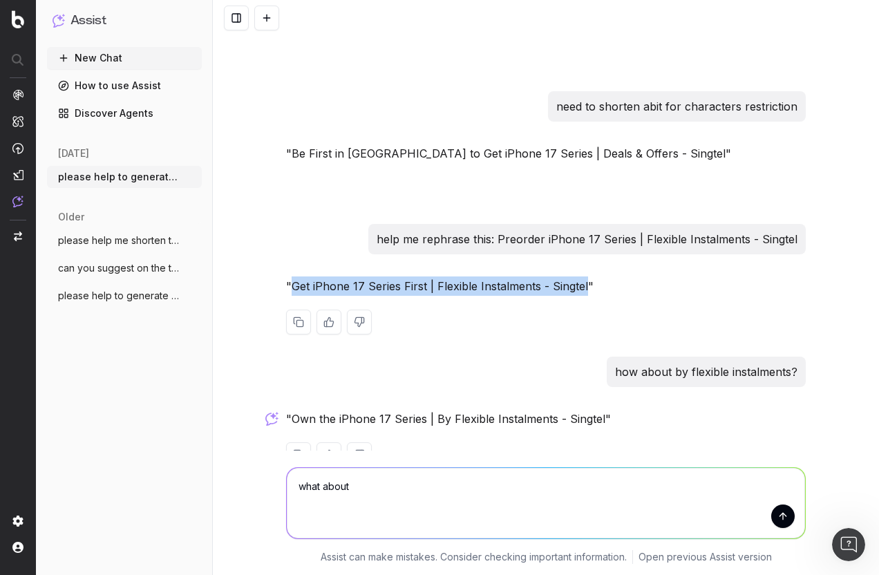
drag, startPoint x: 288, startPoint y: 246, endPoint x: 581, endPoint y: 254, distance: 293.1
click at [581, 276] on p ""Get iPhone 17 Series First | Flexible Instalments - Singtel"" at bounding box center [546, 285] width 520 height 19
copy p "Get iPhone 17 Series First | Flexible Instalments - Singtel"
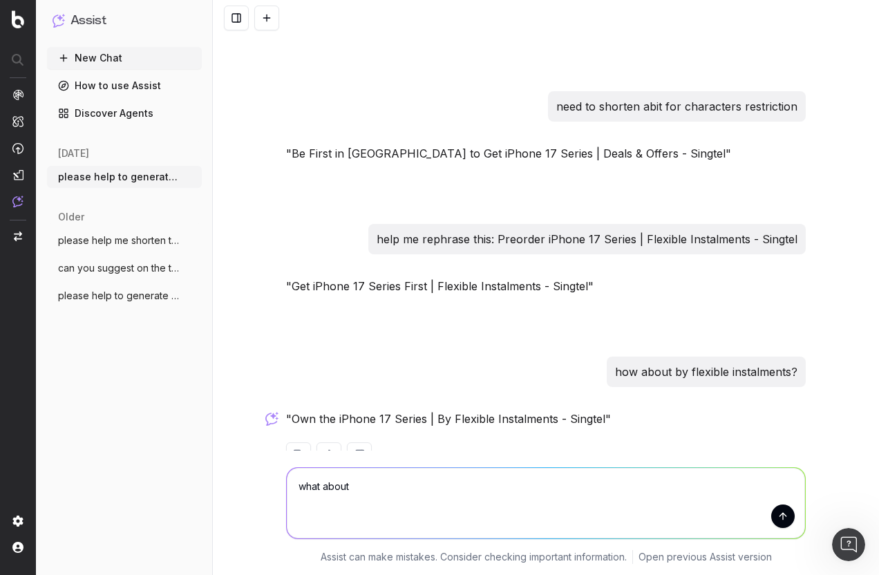
click at [370, 493] on textarea "what about" at bounding box center [546, 503] width 518 height 70
paste textarea "Get iPhone 17 Series First | Flexible Instalments - Singtel"
click at [471, 488] on textarea "what about Get iPhone 17 Series First | Flexible Instalments - Singtel" at bounding box center [546, 503] width 518 height 70
click at [573, 483] on textarea "what about Get iPhone 17 Series First by Flexible Instalments - Singtel" at bounding box center [546, 503] width 518 height 70
click at [648, 491] on textarea "what about Get iPhone 17 Series First by Flexible Instalments in Singtel" at bounding box center [546, 503] width 518 height 70
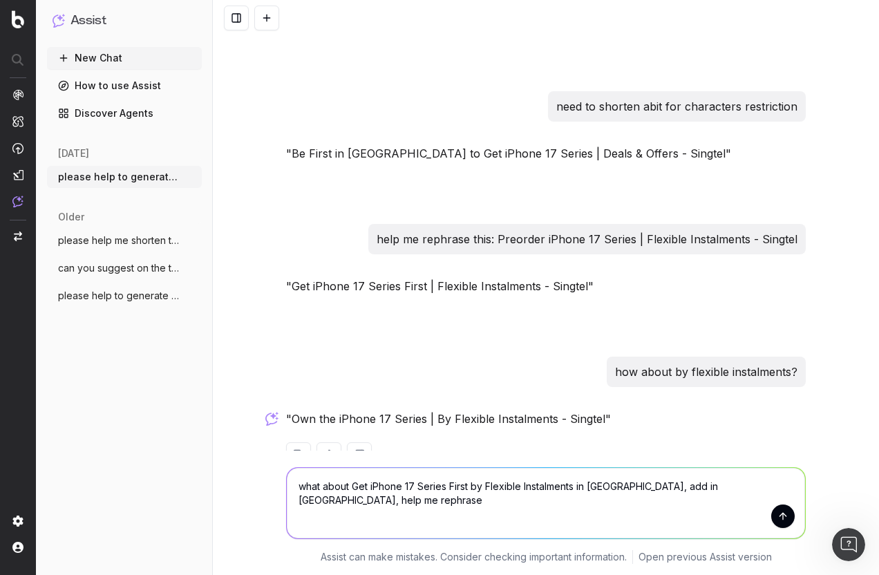
type textarea "what about Get iPhone 17 Series First by Flexible Instalments in Singtel, add i…"
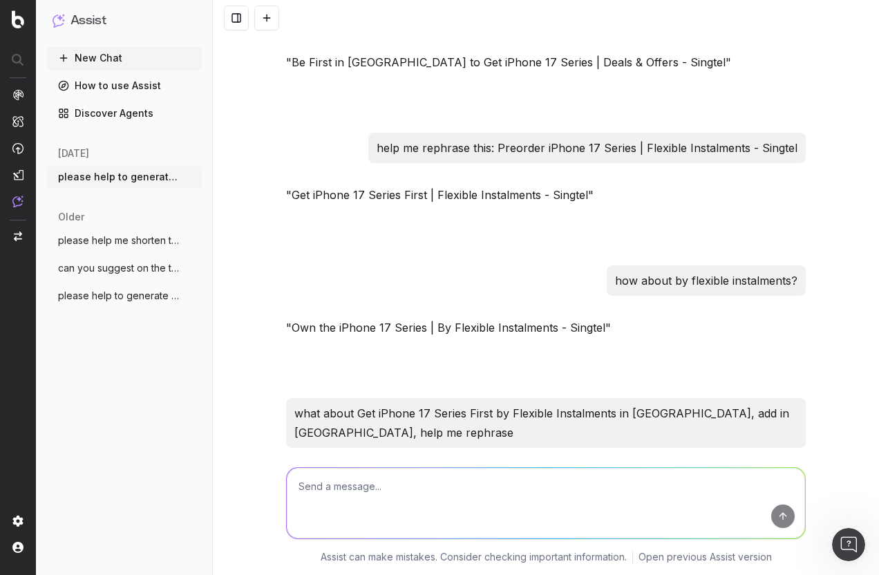
scroll to position [1485, 0]
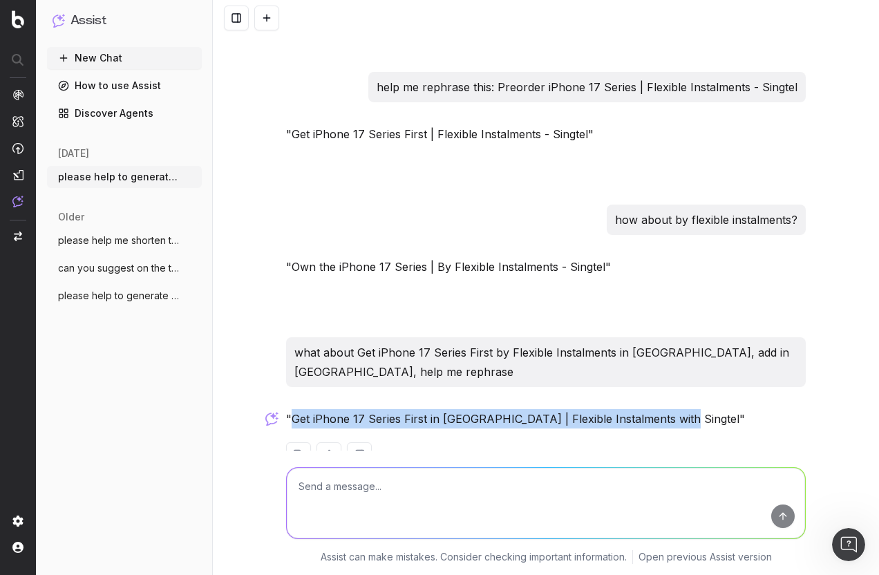
drag, startPoint x: 288, startPoint y: 379, endPoint x: 664, endPoint y: 366, distance: 376.9
copy p "Get iPhone 17 Series First in Singapore | Flexible Instalments with Singtel"
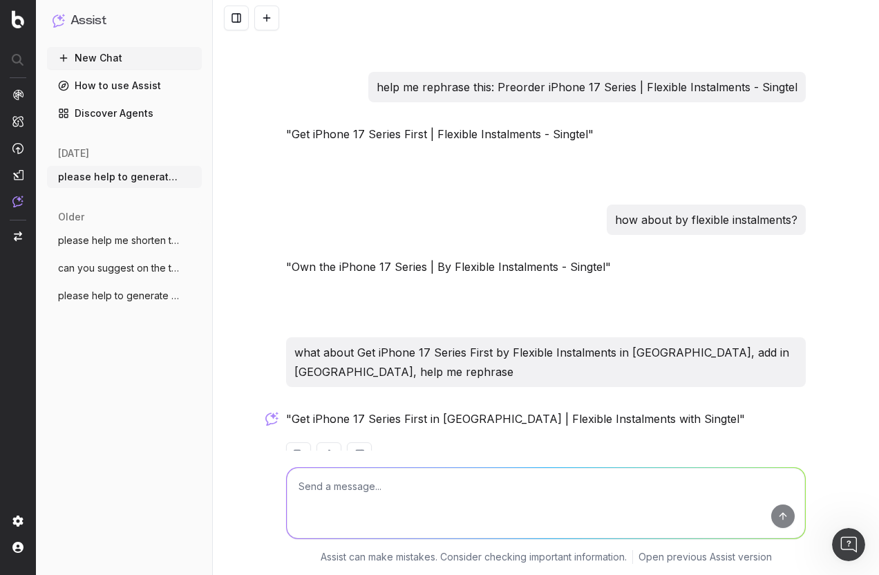
click at [450, 491] on textarea at bounding box center [546, 503] width 518 height 70
type textarea "shorten abit pls"
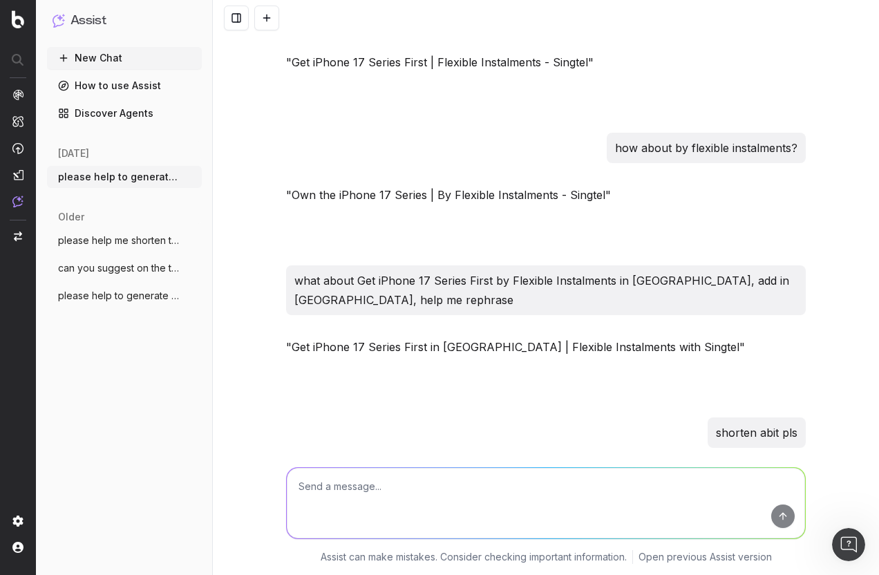
scroll to position [1617, 0]
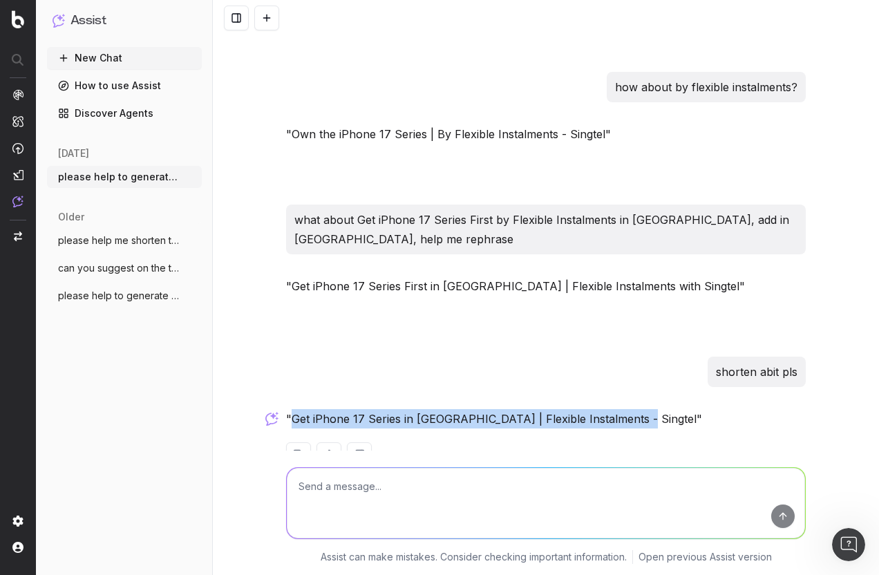
drag, startPoint x: 288, startPoint y: 378, endPoint x: 624, endPoint y: 379, distance: 336.6
click at [624, 409] on p ""Get iPhone 17 Series in Singapore | Flexible Instalments - Singtel"" at bounding box center [546, 418] width 520 height 19
copy p "Get iPhone 17 Series in Singapore | Flexible Instalments - Singtel"
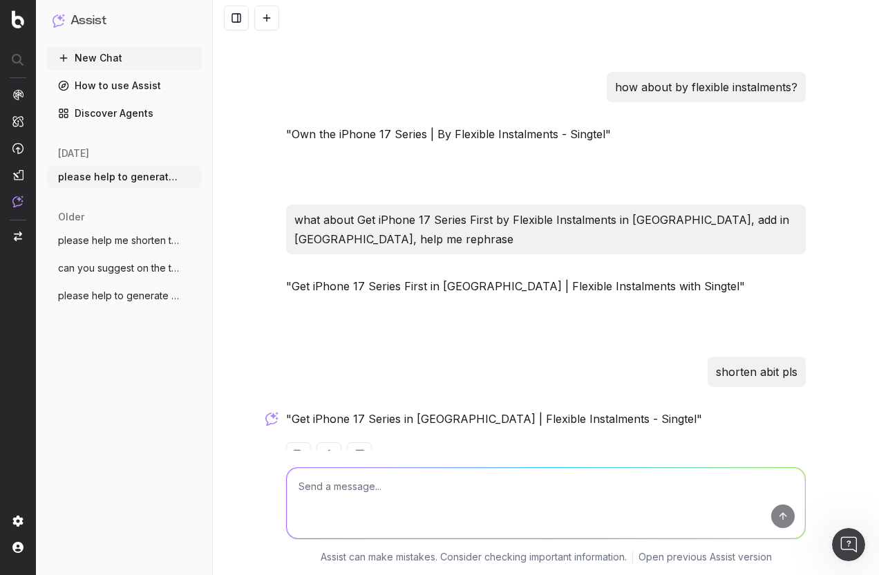
click at [512, 493] on textarea at bounding box center [546, 503] width 518 height 70
click at [381, 490] on textarea "need to short" at bounding box center [546, 503] width 518 height 70
paste textarea "Be First in Singapore to Get iPhone 17 Series | Deals & Offers - Singtel"
type textarea "need to shorten this for character limit for meta title: Be First in Singapore …"
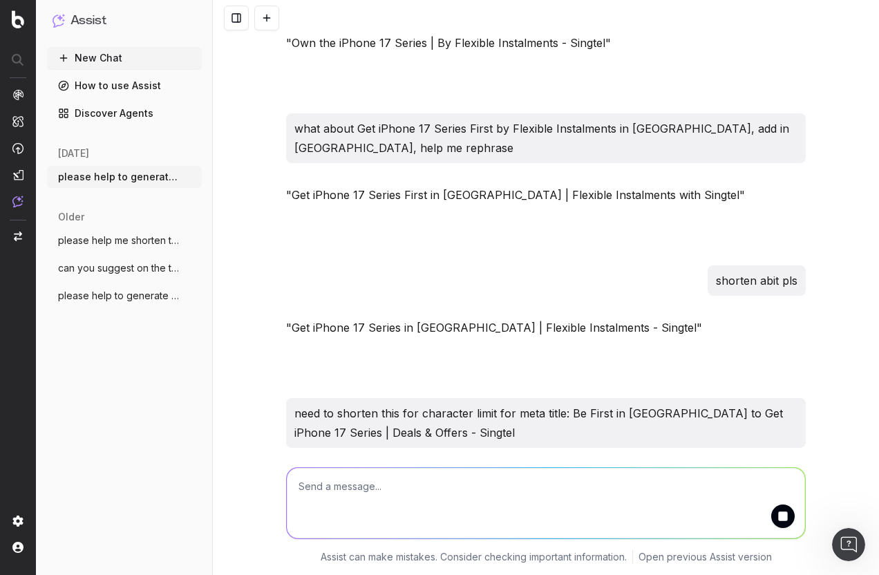
scroll to position [1769, 0]
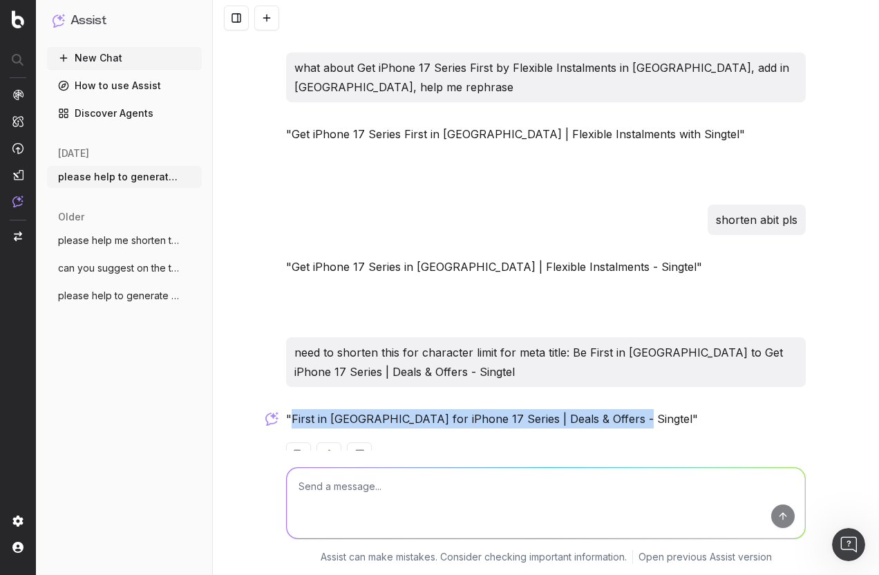
drag, startPoint x: 287, startPoint y: 379, endPoint x: 616, endPoint y: 385, distance: 329.7
click at [616, 409] on p ""First in Singapore for iPhone 17 Series | Deals & Offers - Singtel"" at bounding box center [546, 418] width 520 height 19
copy p "First in Singapore for iPhone 17 Series | Deals & Offers - Singtel"
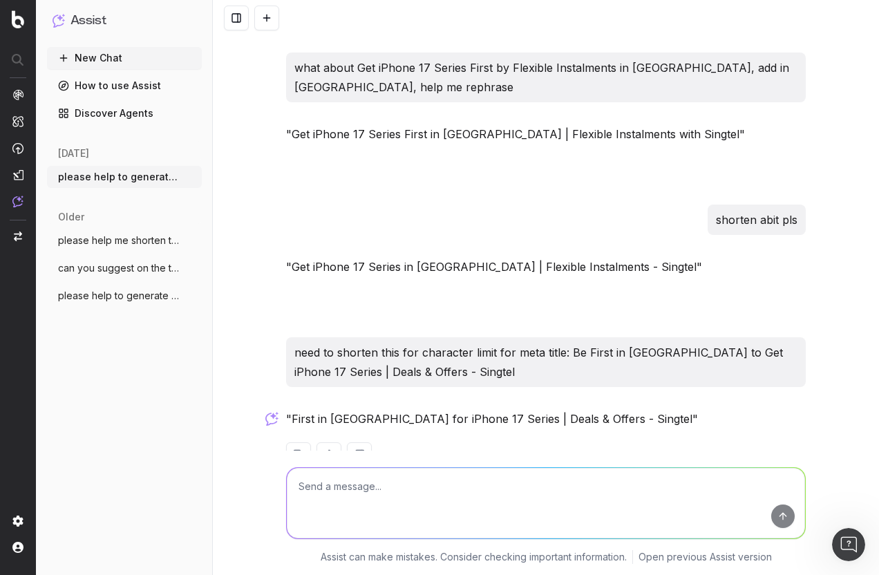
click at [457, 442] on div at bounding box center [546, 454] width 520 height 25
click at [404, 444] on div ""First in Singapore for iPhone 17 Series | Deals & Offers - Singtel"" at bounding box center [546, 449] width 520 height 80
click at [417, 449] on div ""First in Singapore for iPhone 17 Series | Deals & Offers - Singtel"" at bounding box center [546, 449] width 520 height 80
click at [509, 487] on textarea at bounding box center [546, 503] width 518 height 70
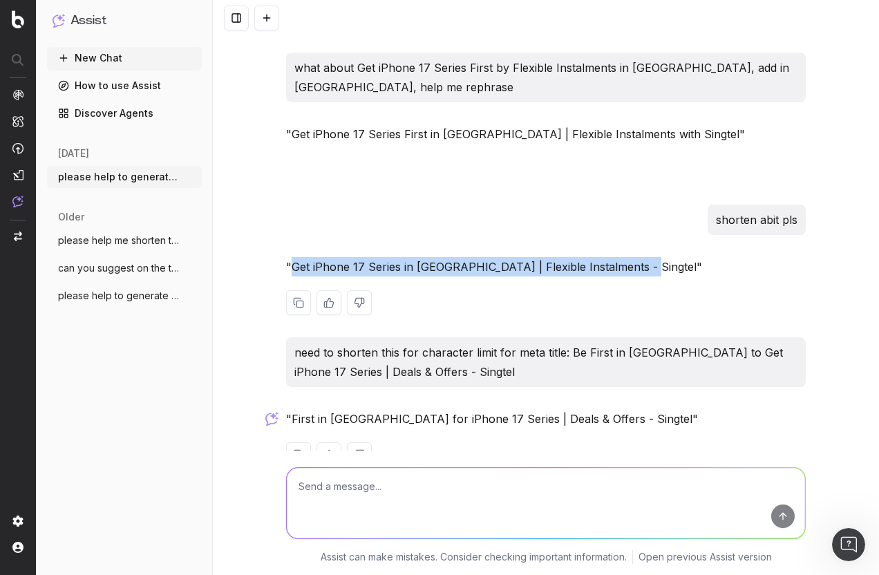
drag, startPoint x: 288, startPoint y: 226, endPoint x: 624, endPoint y: 232, distance: 336.6
click at [625, 257] on p ""Get iPhone 17 Series in Singapore | Flexible Instalments - Singtel"" at bounding box center [546, 266] width 520 height 19
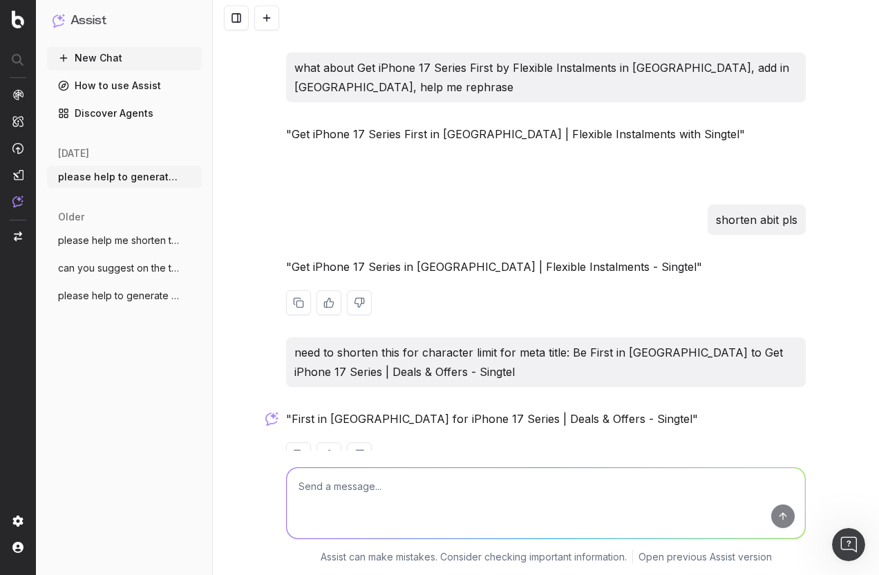
click at [609, 290] on div at bounding box center [546, 302] width 520 height 25
click at [337, 498] on textarea at bounding box center [546, 503] width 518 height 70
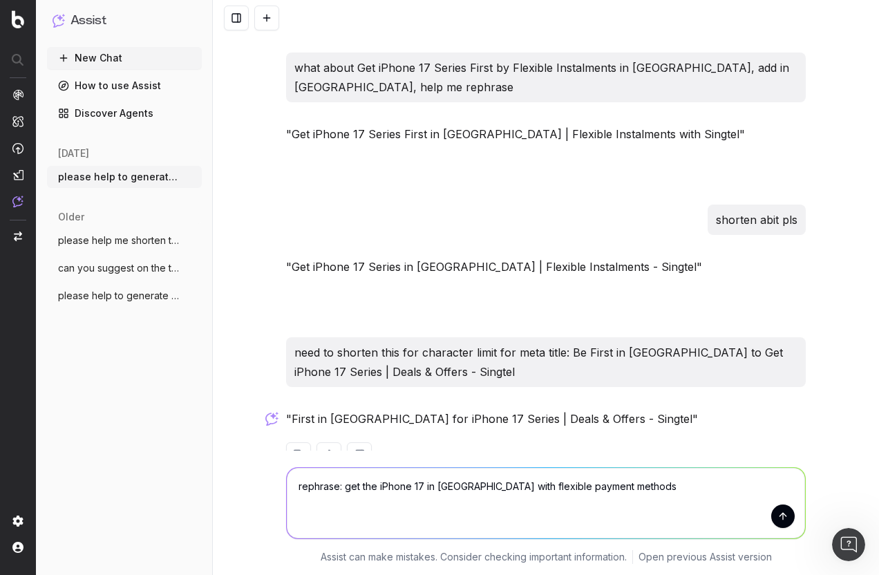
click at [334, 488] on textarea "rephrase: get the iPhone 17 in Singapore with flexible payment methods" at bounding box center [546, 503] width 518 height 70
click at [694, 487] on textarea "rephrase for meta title: get the iPhone 17 in Singapore with flexible payment m…" at bounding box center [546, 503] width 518 height 70
type textarea "rephrase for meta title: get the iPhone 17 in Singapore with flexible payment m…"
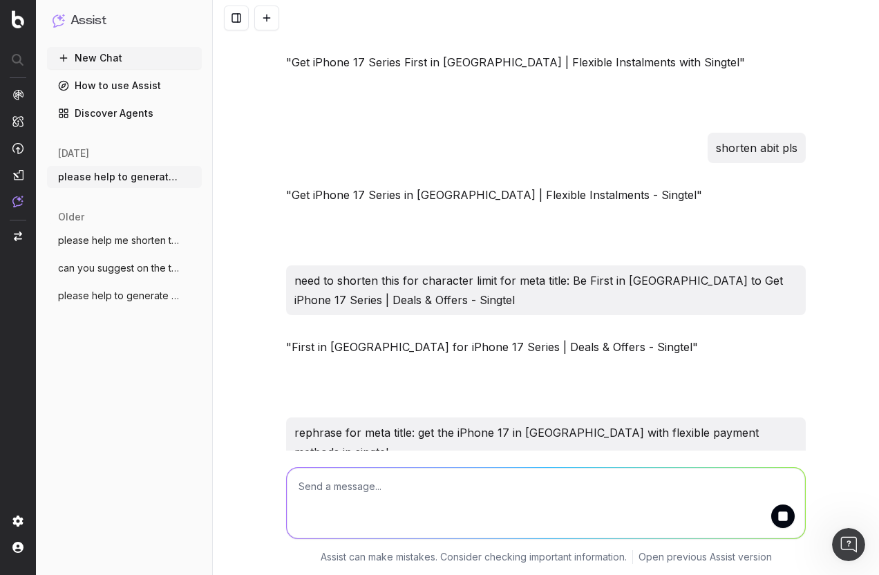
scroll to position [1902, 0]
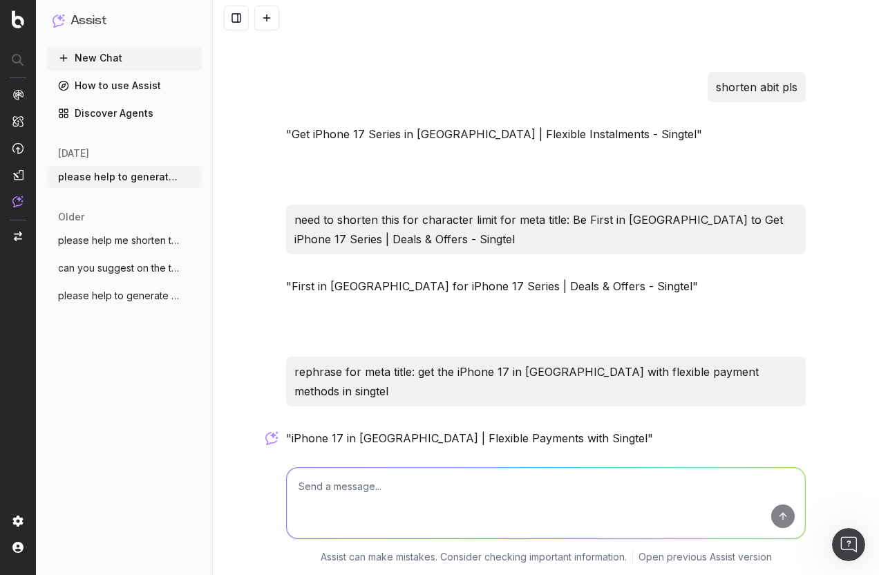
click at [381, 486] on textarea at bounding box center [546, 503] width 518 height 70
type textarea "c"
paste textarea "Be First in Singapore to Get iPhone 17 Series at Singtel"
type textarea "advise this for meta title: Be First in Singapore to Get iPhone 17 Series at Si…"
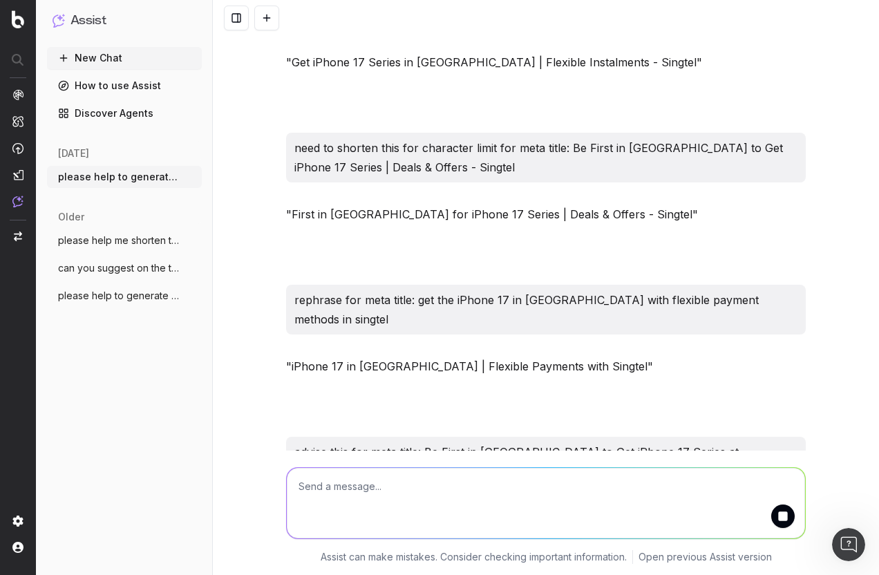
scroll to position [2035, 0]
